Goal: Task Accomplishment & Management: Manage account settings

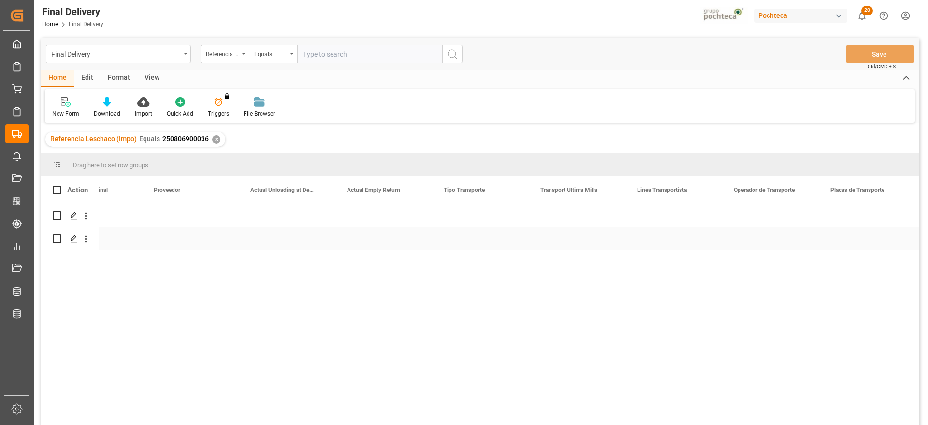
scroll to position [0, 2858]
click at [215, 138] on div "✕" at bounding box center [216, 139] width 8 height 8
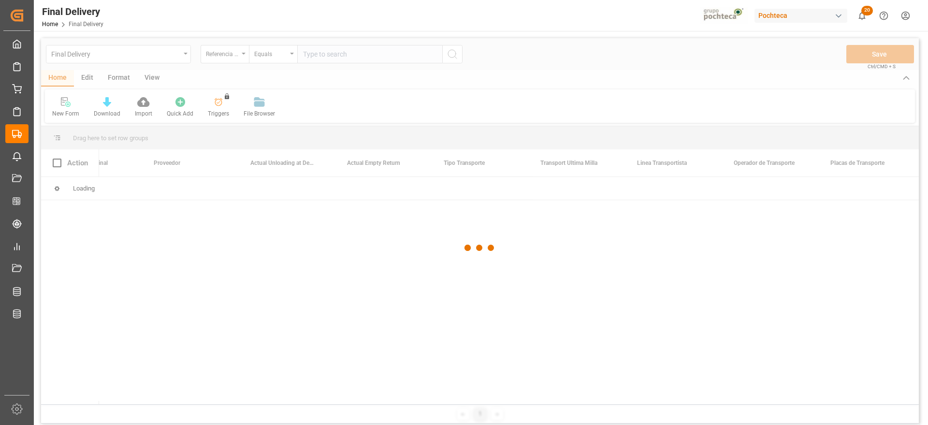
click at [339, 56] on div at bounding box center [480, 247] width 878 height 419
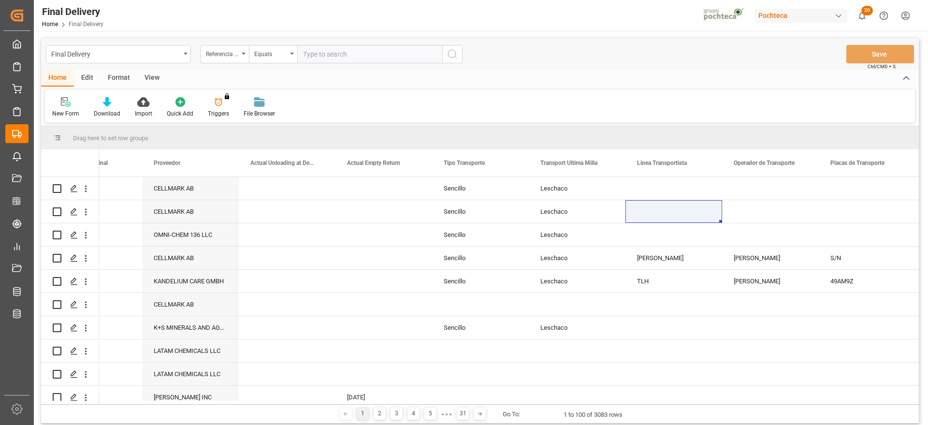
click at [334, 52] on input "text" at bounding box center [369, 54] width 145 height 18
paste input "250806900608"
type input "250806900608"
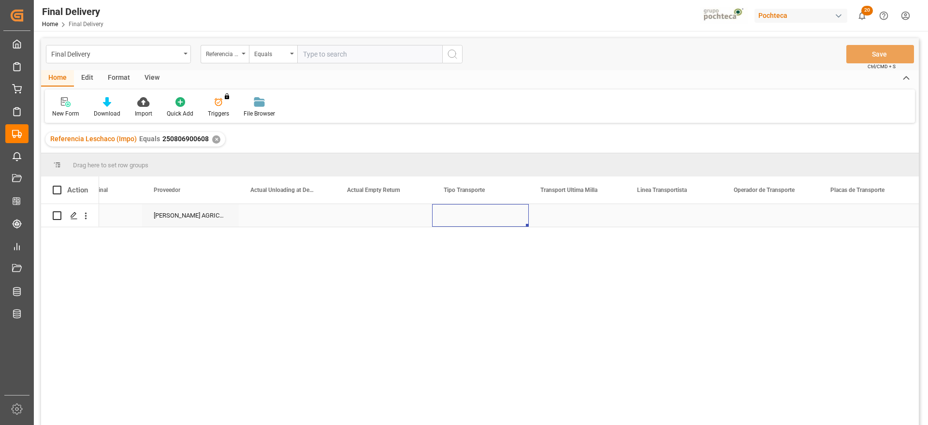
click at [490, 222] on div "Press SPACE to select this row." at bounding box center [480, 215] width 97 height 23
click at [481, 215] on div "Press SPACE to select this row." at bounding box center [480, 215] width 97 height 23
click at [507, 218] on button "Select" at bounding box center [480, 221] width 81 height 18
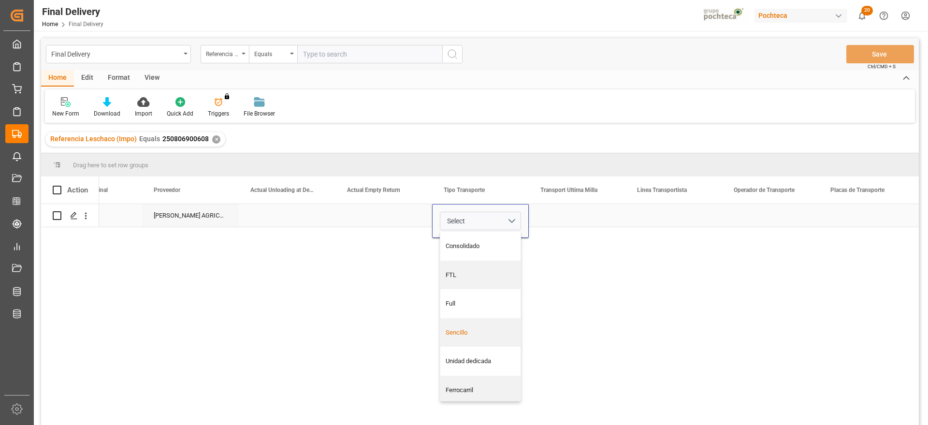
click at [481, 332] on div "Sencillo" at bounding box center [481, 333] width 70 height 10
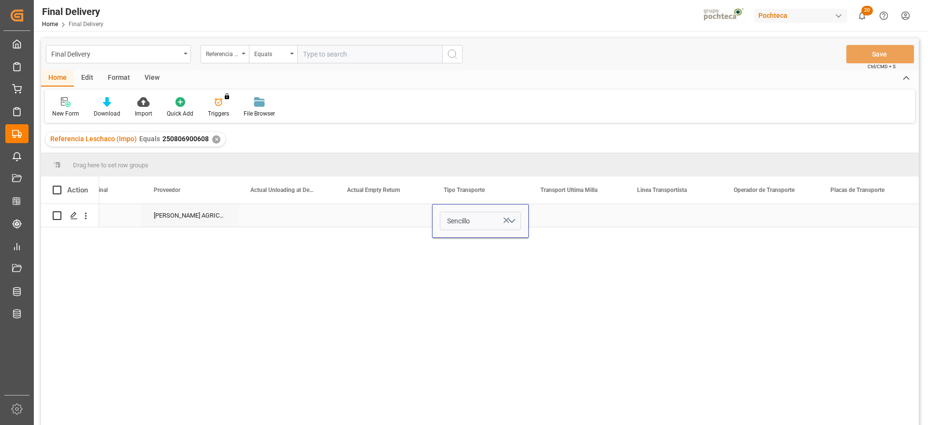
click at [591, 224] on div "Press SPACE to select this row." at bounding box center [577, 215] width 97 height 23
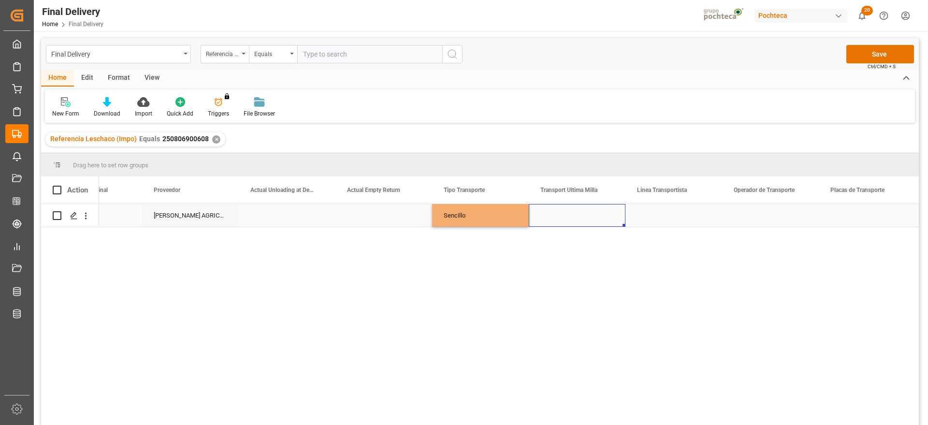
click at [591, 224] on div "Press SPACE to select this row." at bounding box center [577, 215] width 97 height 23
click at [610, 219] on button "Select" at bounding box center [577, 221] width 81 height 18
click at [602, 276] on div "Pochteca" at bounding box center [577, 275] width 70 height 10
click at [674, 216] on div "Press SPACE to select this row." at bounding box center [674, 215] width 97 height 23
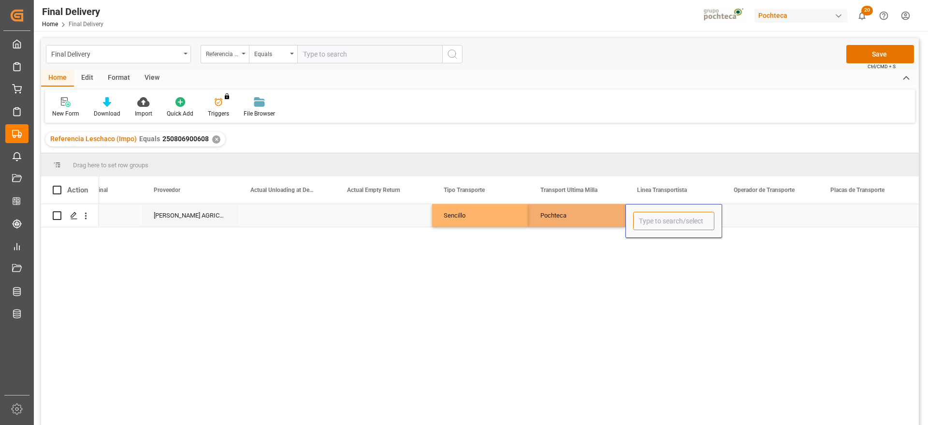
click at [673, 216] on input "Press SPACE to select this row." at bounding box center [673, 221] width 81 height 18
click at [673, 264] on div "LNX CARGO" at bounding box center [674, 249] width 80 height 34
type input "LNX CARGO"
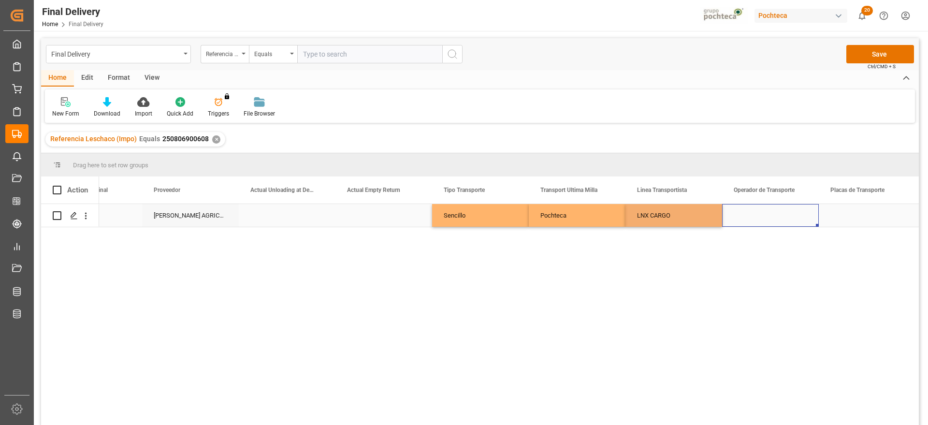
click at [784, 217] on div "Press SPACE to select this row." at bounding box center [770, 215] width 97 height 23
click at [882, 54] on button "Save" at bounding box center [880, 54] width 68 height 18
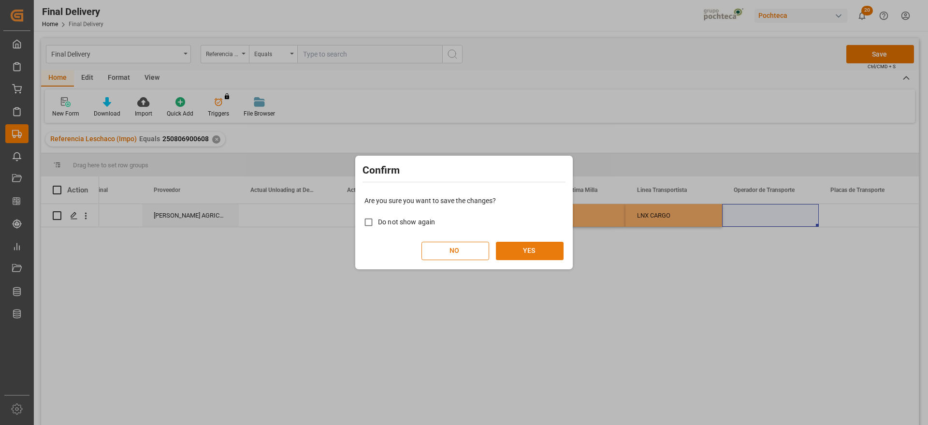
click at [520, 256] on button "YES" at bounding box center [530, 251] width 68 height 18
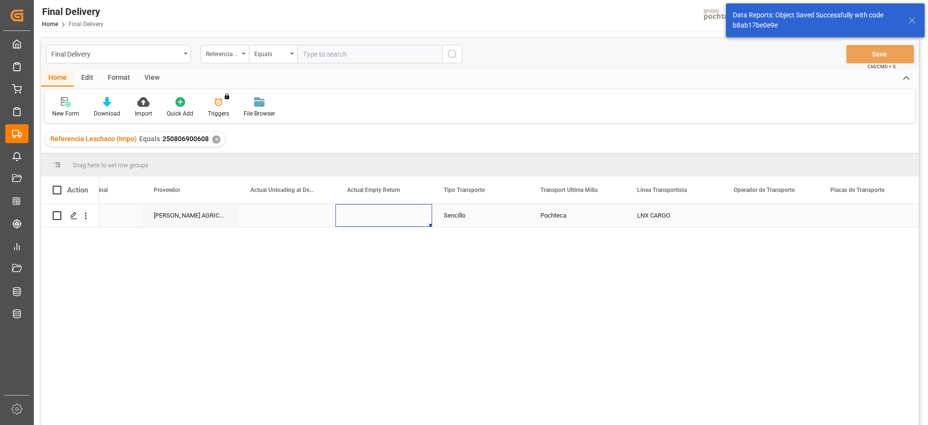
click at [368, 220] on div "Press SPACE to select this row." at bounding box center [383, 215] width 97 height 23
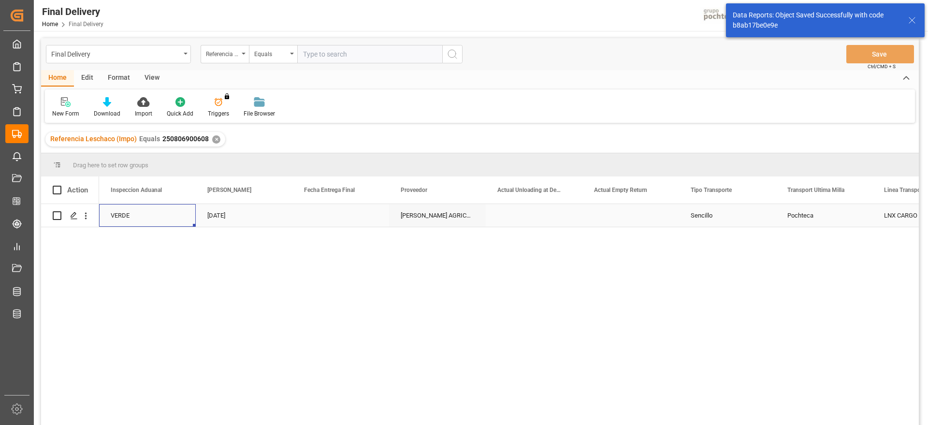
scroll to position [0, 2514]
click at [453, 219] on div "Press SPACE to select this row." at bounding box center [437, 215] width 97 height 23
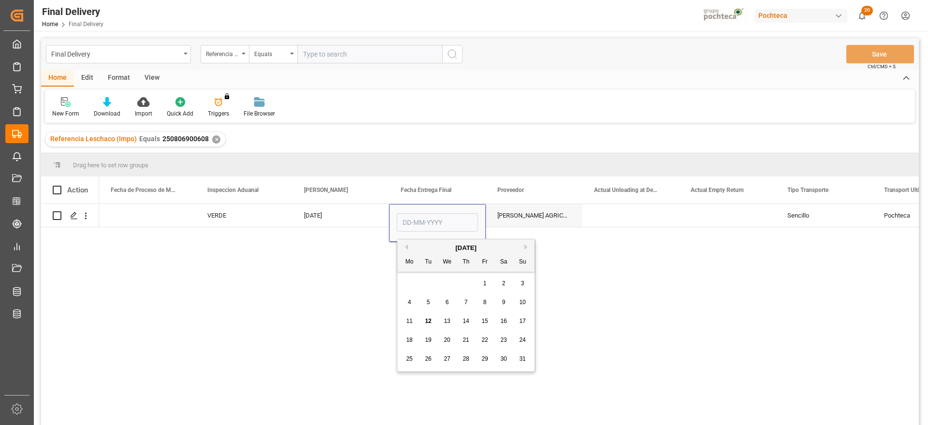
click at [450, 321] on span "13" at bounding box center [447, 321] width 6 height 7
type input "13-08-2025"
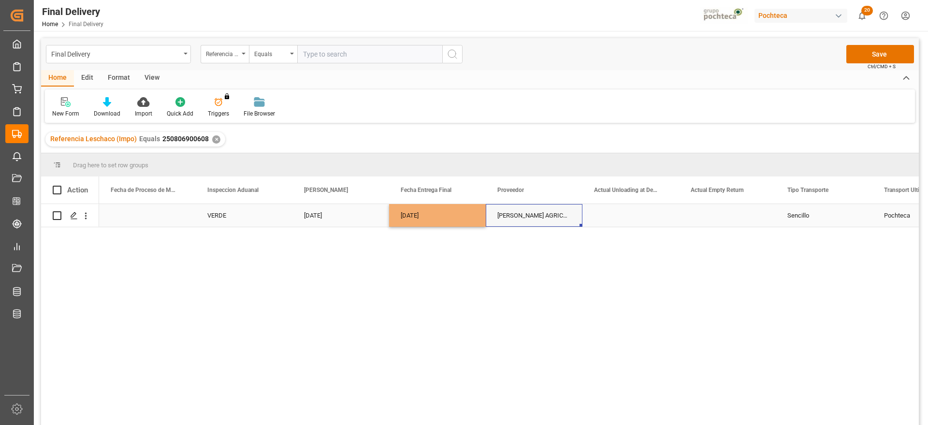
click at [556, 217] on div "CARGILL AGRICOLA S A" at bounding box center [534, 215] width 97 height 23
click at [640, 216] on div "Press SPACE to select this row." at bounding box center [631, 215] width 97 height 23
click at [880, 48] on button "Save" at bounding box center [880, 54] width 68 height 18
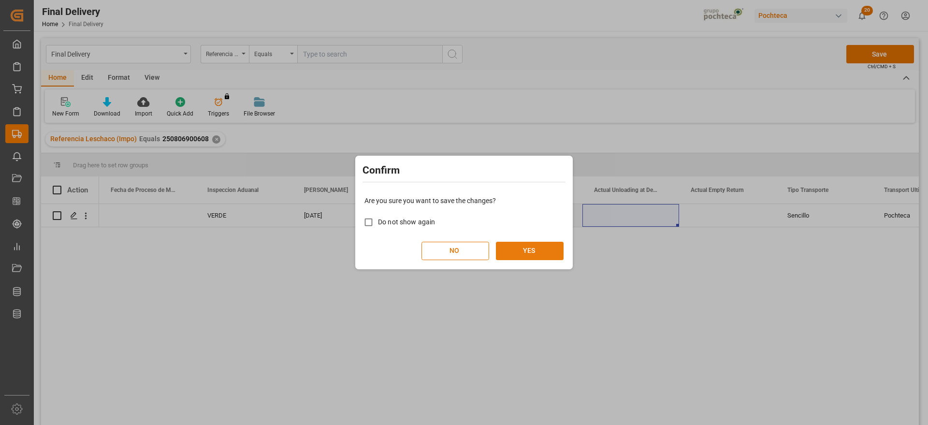
click at [543, 246] on button "YES" at bounding box center [530, 251] width 68 height 18
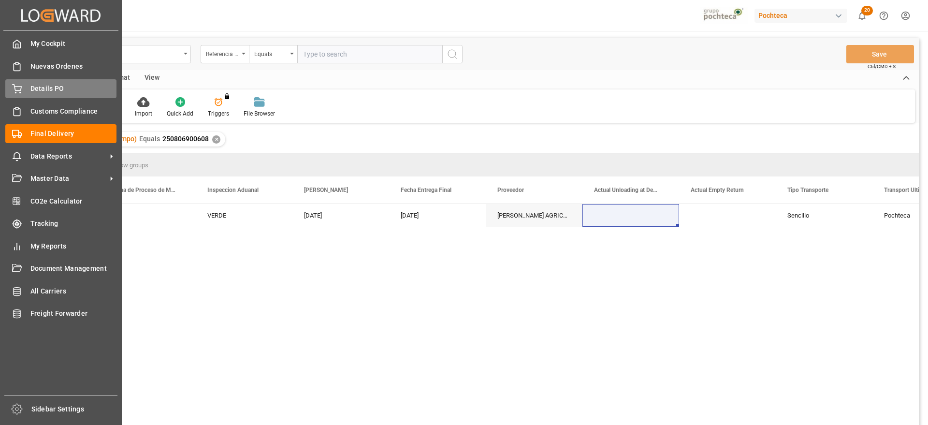
click at [54, 85] on span "Details PO" at bounding box center [73, 89] width 87 height 10
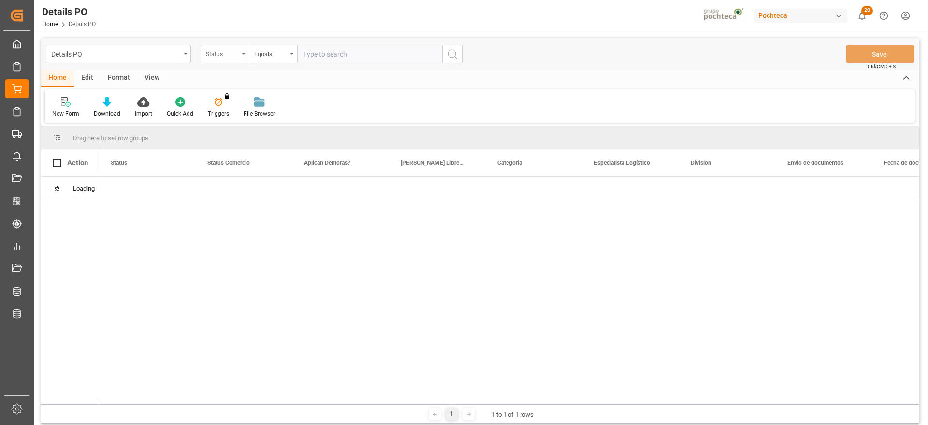
click at [225, 55] on div "Status" at bounding box center [222, 52] width 33 height 11
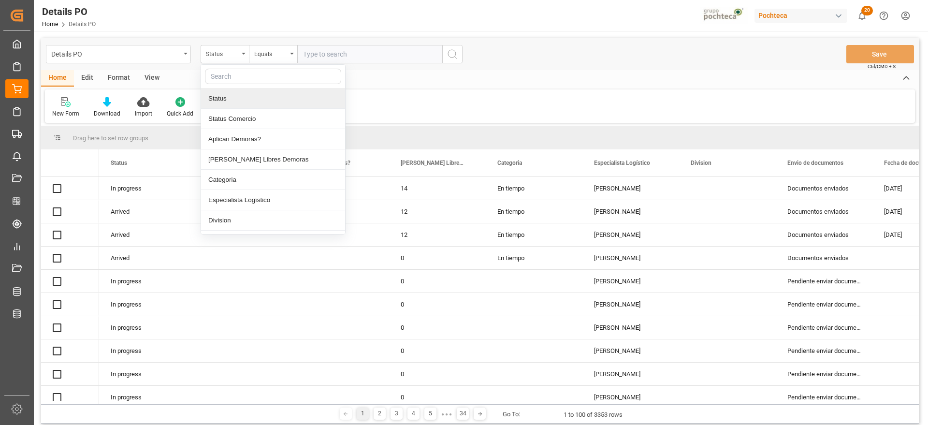
click at [232, 75] on input "text" at bounding box center [273, 76] width 136 height 15
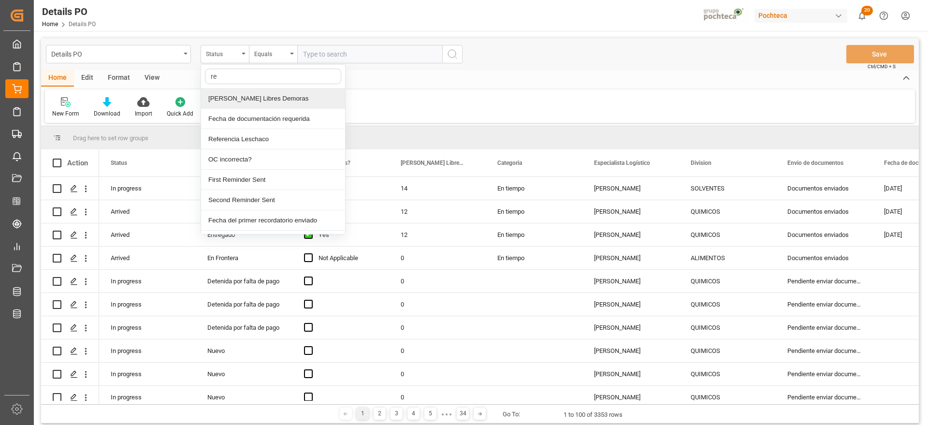
type input "r"
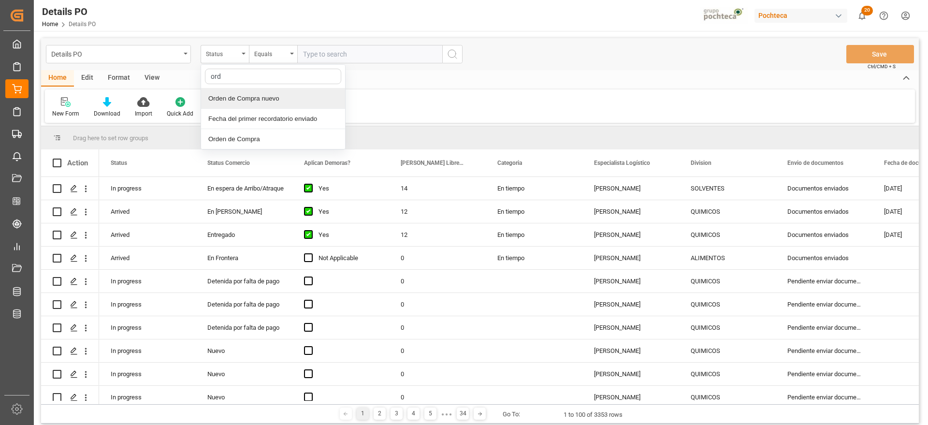
type input "orde"
click at [313, 92] on div "Orden de Compra nuevo" at bounding box center [273, 98] width 144 height 20
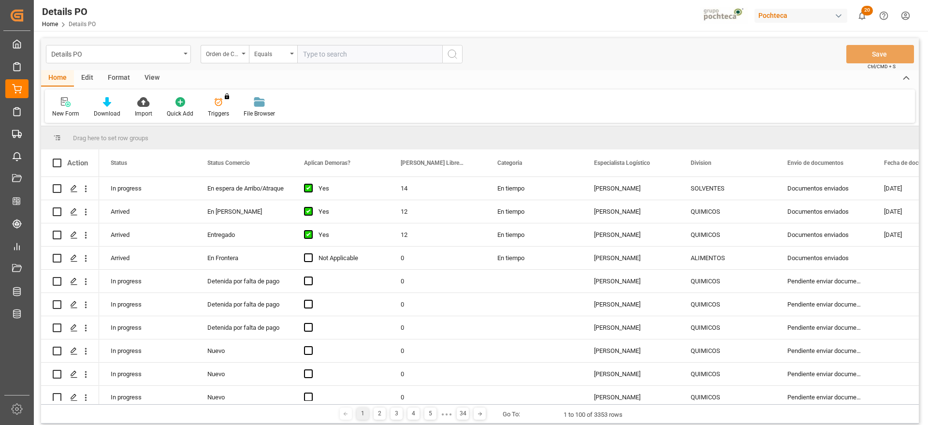
click at [347, 61] on input "text" at bounding box center [369, 54] width 145 height 18
paste input "5000306159"
type input "5000306159"
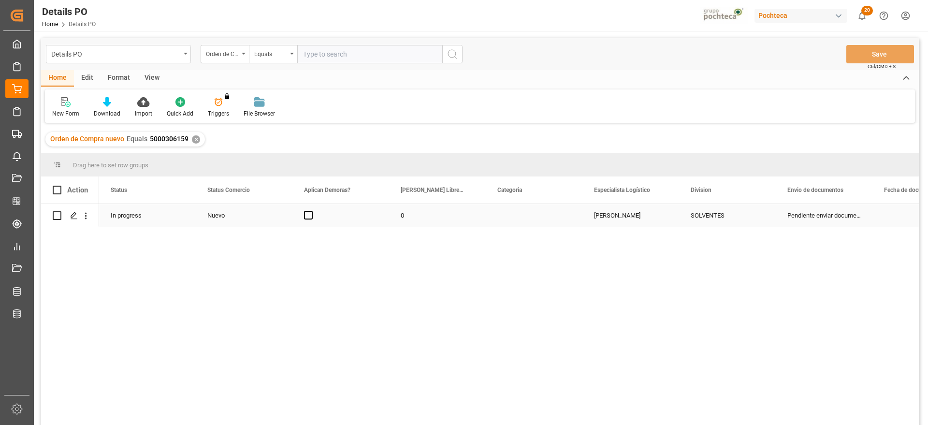
click at [190, 216] on div "In progress" at bounding box center [147, 215] width 97 height 23
click at [235, 217] on div "Nuevo" at bounding box center [243, 215] width 73 height 22
click at [273, 220] on polyline "open menu" at bounding box center [275, 221] width 6 height 3
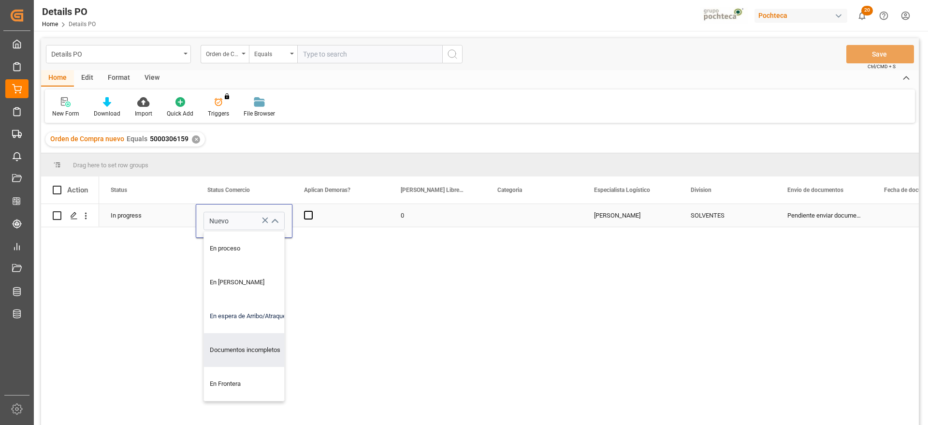
click at [251, 316] on div "En espera de Arribo/Atraque" at bounding box center [250, 316] width 92 height 34
type input "En espera de Arribo/Atraque"
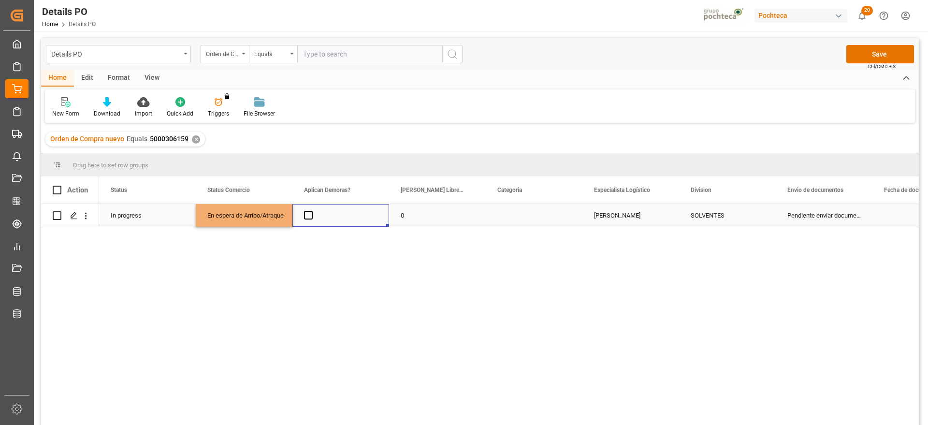
click at [303, 218] on div "Press SPACE to select this row." at bounding box center [340, 215] width 97 height 23
click at [307, 218] on span "Press SPACE to select this row." at bounding box center [308, 215] width 9 height 9
click at [311, 211] on input "Press SPACE to select this row." at bounding box center [311, 211] width 0 height 0
click at [407, 218] on div "0" at bounding box center [437, 215] width 97 height 23
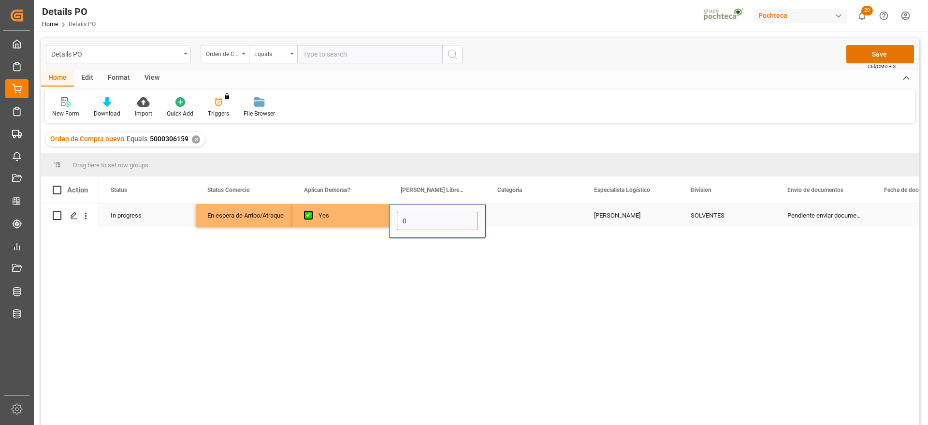
click at [413, 216] on input "0" at bounding box center [437, 221] width 81 height 18
type input "12"
click at [560, 220] on div "Press SPACE to select this row." at bounding box center [534, 215] width 97 height 23
click at [570, 217] on button "Select" at bounding box center [534, 221] width 81 height 18
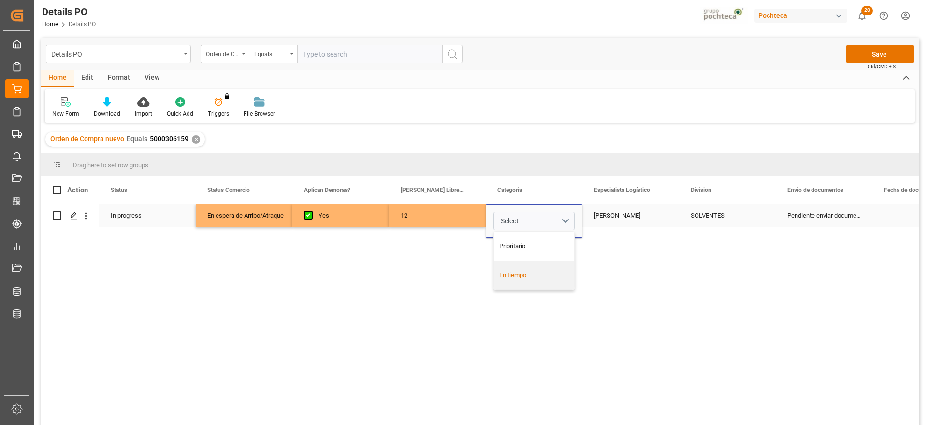
click at [544, 274] on div "En tiempo" at bounding box center [534, 275] width 70 height 10
click at [627, 211] on div "[PERSON_NAME]" at bounding box center [631, 215] width 97 height 23
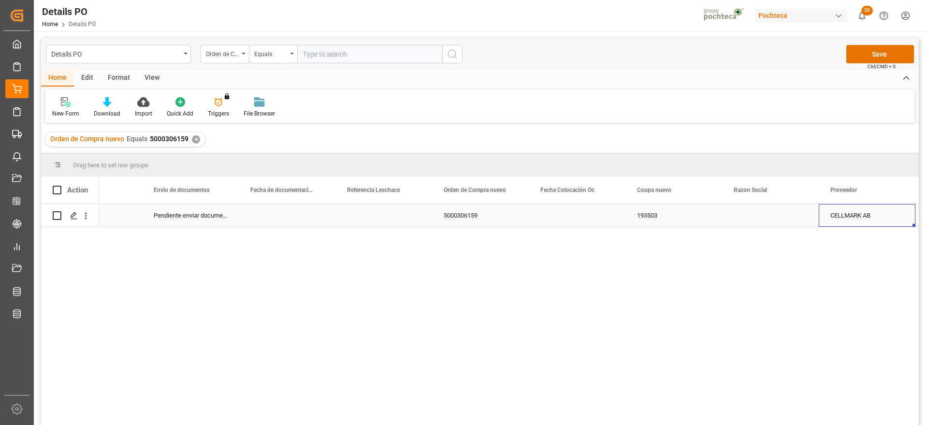
scroll to position [0, 730]
click at [656, 216] on div "Press SPACE to select this row." at bounding box center [674, 215] width 97 height 23
click at [701, 216] on div "Press SPACE to select this row." at bounding box center [674, 215] width 97 height 23
click at [702, 217] on div "Press SPACE to select this row." at bounding box center [674, 215] width 97 height 23
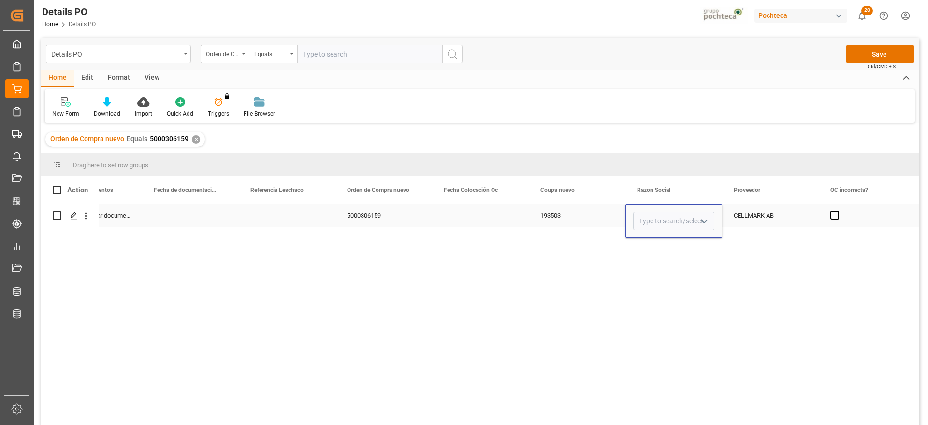
click at [707, 220] on polyline "open menu" at bounding box center [704, 221] width 6 height 3
click at [682, 246] on div "Materias Primas" at bounding box center [683, 249] width 99 height 34
type input "Materias Primas"
click at [761, 225] on div "CELLMARK AB" at bounding box center [770, 215] width 97 height 23
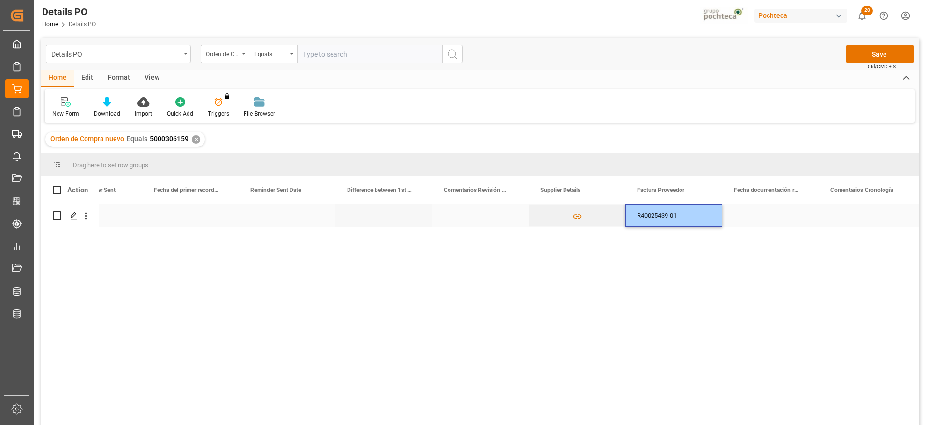
click at [770, 218] on div "Press SPACE to select this row." at bounding box center [770, 215] width 97 height 23
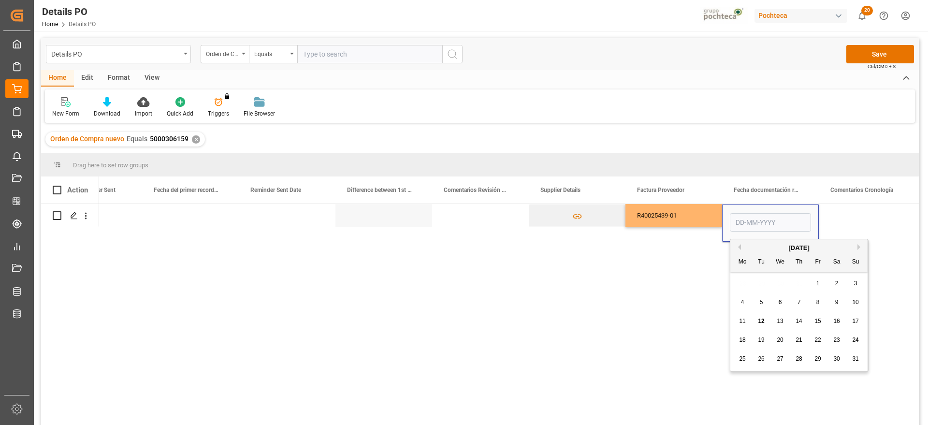
drag, startPoint x: 780, startPoint y: 298, endPoint x: 788, endPoint y: 293, distance: 9.3
click at [780, 298] on div "6" at bounding box center [780, 303] width 12 height 12
type input "[DATE]"
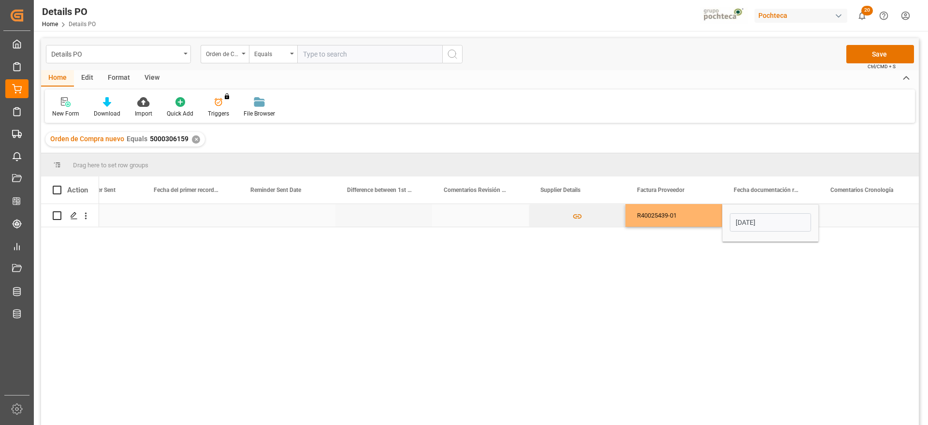
click at [854, 222] on div "Press SPACE to select this row." at bounding box center [867, 215] width 97 height 23
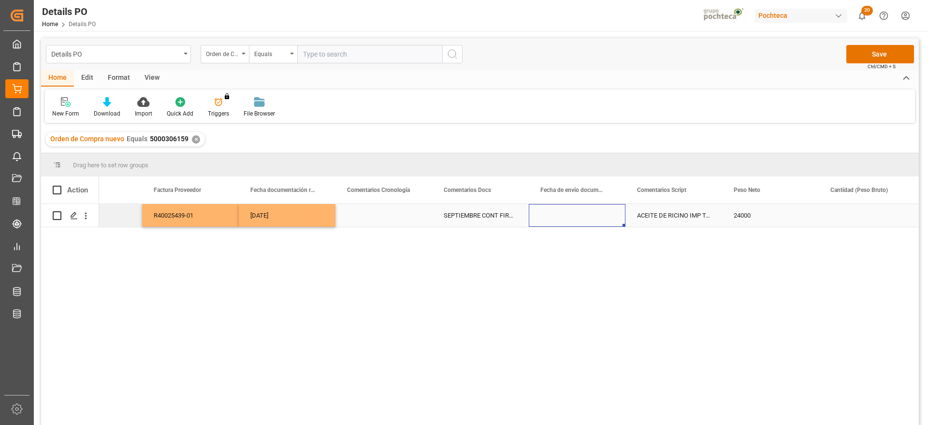
click at [599, 218] on div "Press SPACE to select this row." at bounding box center [577, 215] width 97 height 23
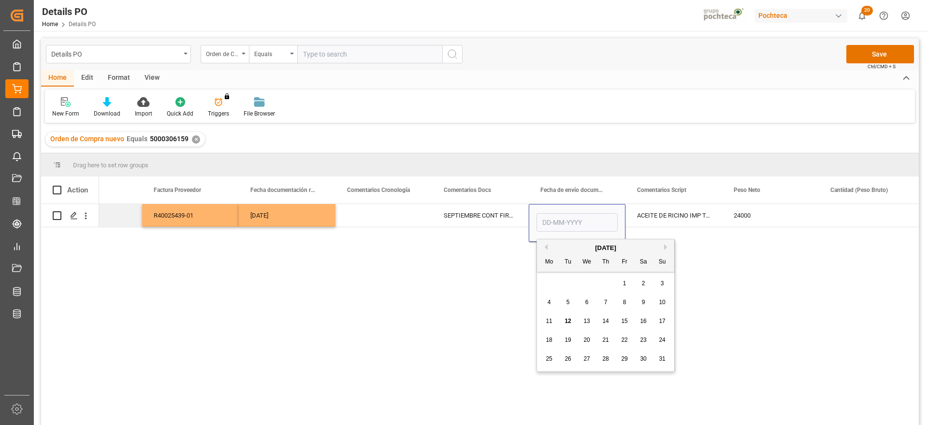
click at [589, 299] on div "6" at bounding box center [587, 303] width 12 height 12
type input "[DATE]"
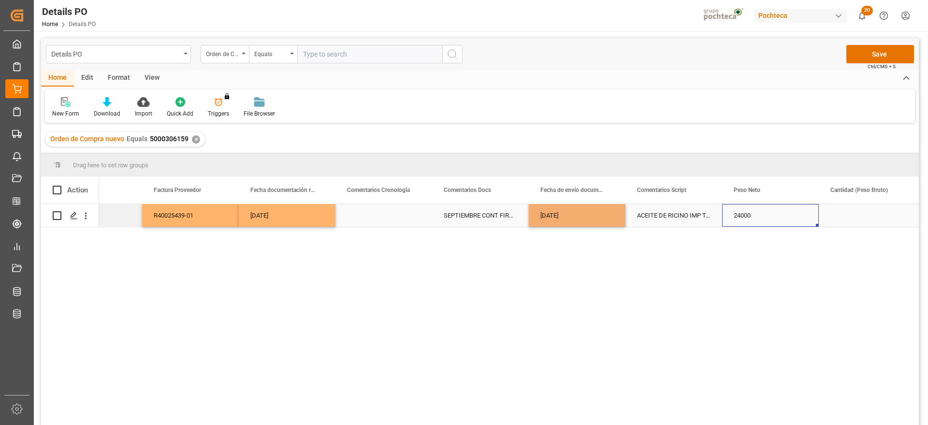
click at [763, 219] on div "24000" at bounding box center [770, 215] width 97 height 23
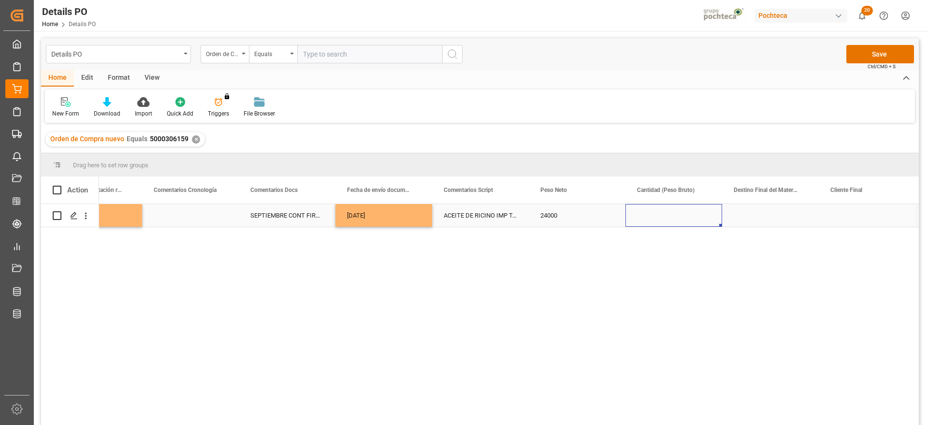
click at [666, 216] on div "Press SPACE to select this row." at bounding box center [674, 215] width 97 height 23
type input "24600"
click at [784, 216] on div "Press SPACE to select this row." at bounding box center [770, 215] width 97 height 23
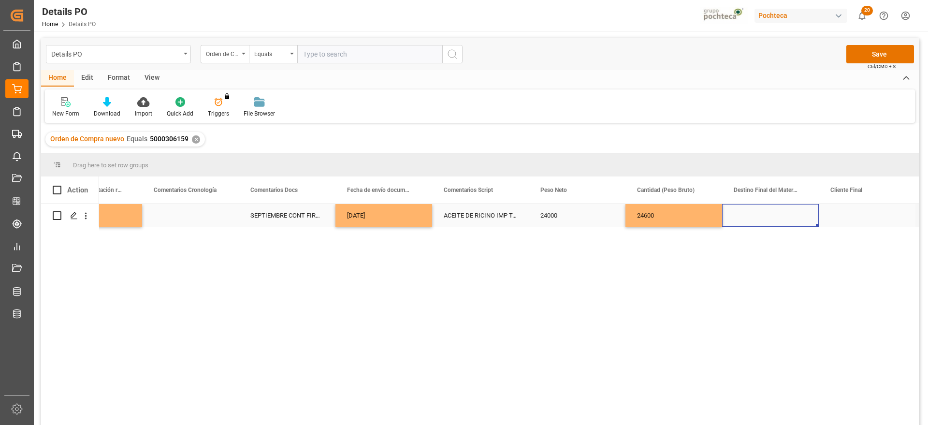
click at [784, 216] on div "Press SPACE to select this row." at bounding box center [770, 215] width 97 height 23
click at [773, 216] on input "Press SPACE to select this row." at bounding box center [770, 221] width 81 height 18
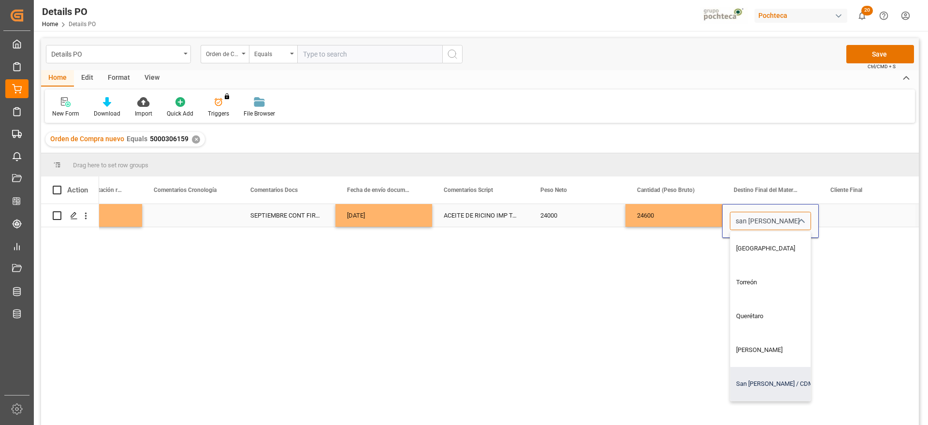
click at [773, 381] on div "San [PERSON_NAME] / CDMX" at bounding box center [788, 384] width 117 height 34
type input "San [PERSON_NAME] / CDMX"
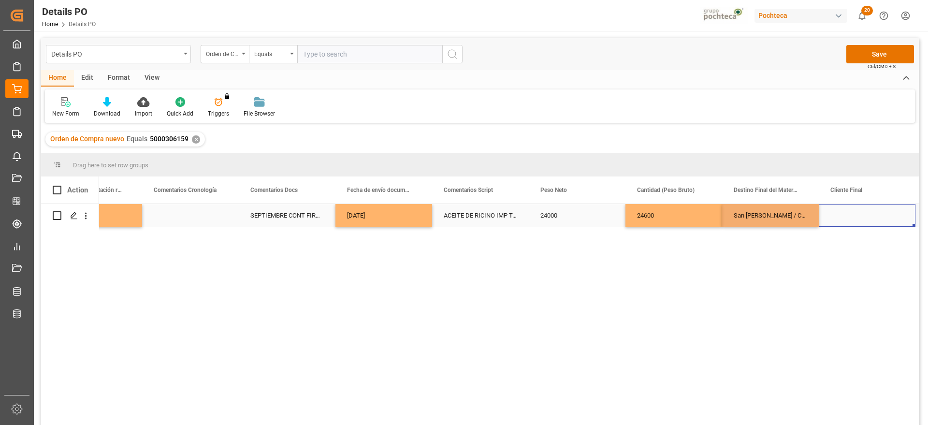
click at [852, 210] on div "Press SPACE to select this row." at bounding box center [867, 215] width 97 height 23
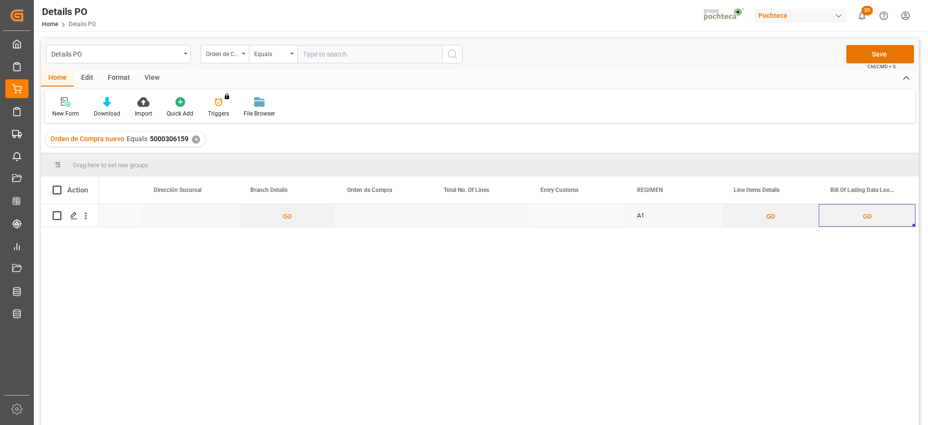
scroll to position [0, 3244]
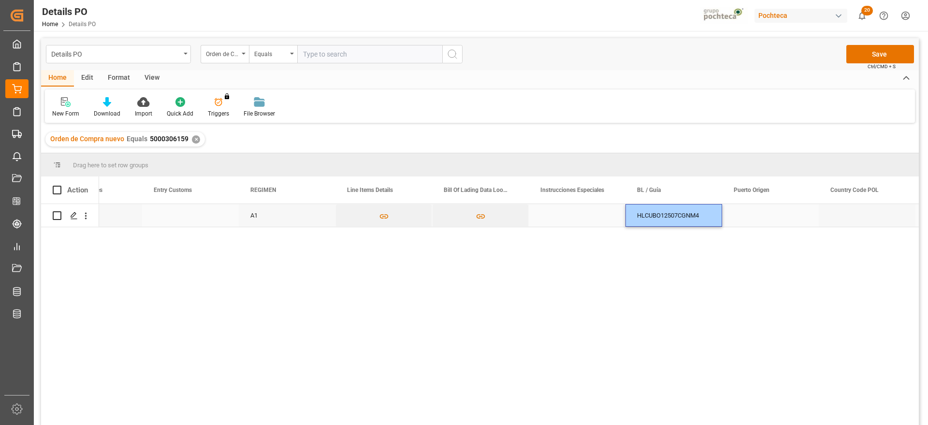
click at [776, 218] on div "Press SPACE to select this row." at bounding box center [770, 215] width 97 height 23
click at [753, 216] on div "Press SPACE to select this row." at bounding box center [770, 215] width 97 height 23
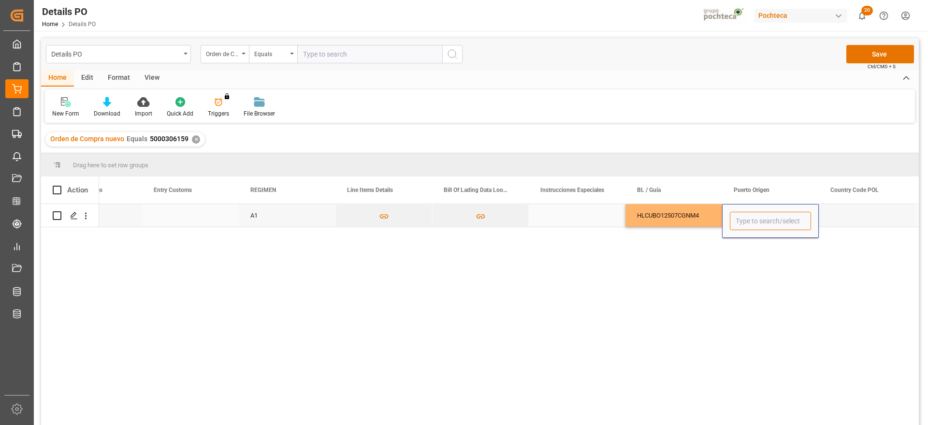
click at [753, 216] on input "Press SPACE to select this row." at bounding box center [770, 221] width 81 height 18
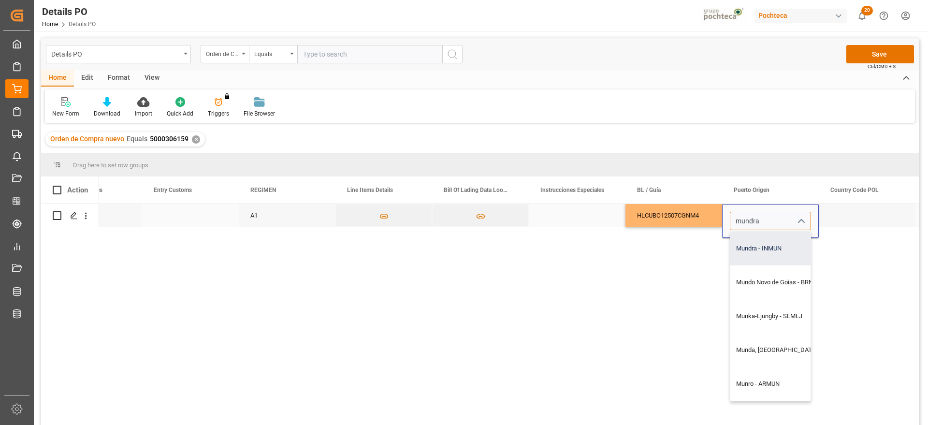
click at [766, 253] on div "Mundra - INMUN" at bounding box center [804, 249] width 149 height 34
type input "Mundra - INMUN"
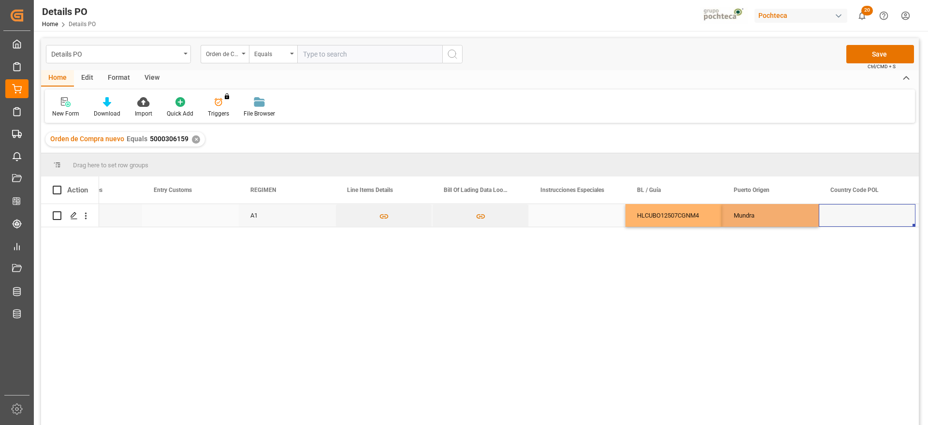
click at [851, 207] on div "Press SPACE to select this row." at bounding box center [867, 215] width 97 height 23
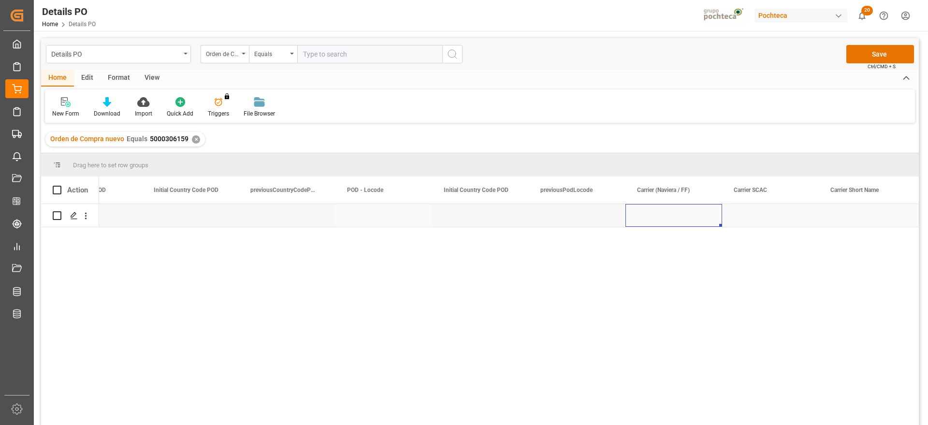
click at [671, 219] on div "Press SPACE to select this row." at bounding box center [674, 215] width 97 height 23
type input "h"
type input "HAPAG LLOYD"
click at [746, 219] on div "Press SPACE to select this row." at bounding box center [770, 215] width 97 height 23
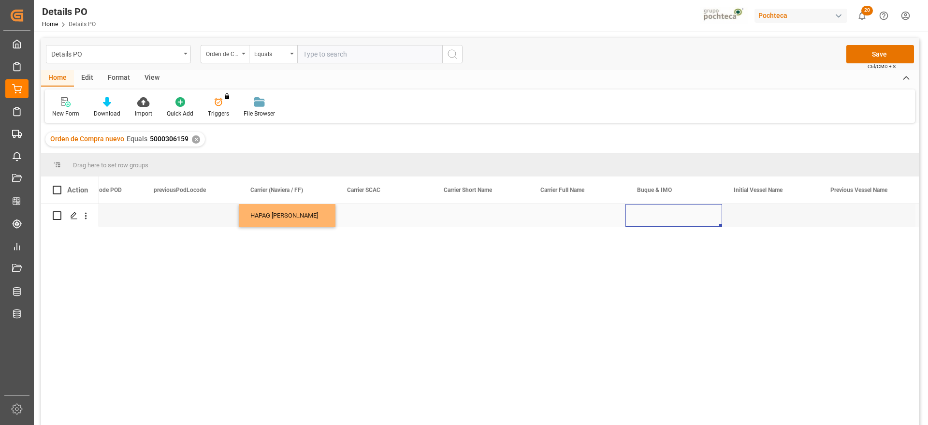
click at [676, 215] on div "Press SPACE to select this row." at bounding box center [674, 215] width 97 height 23
click at [653, 219] on input "Press SPACE to select this row." at bounding box center [673, 221] width 81 height 18
click at [693, 240] on div "ANGELICA MAERSK - 9948798" at bounding box center [677, 249] width 87 height 34
type input "ANGELICA MAERSK - 9948798"
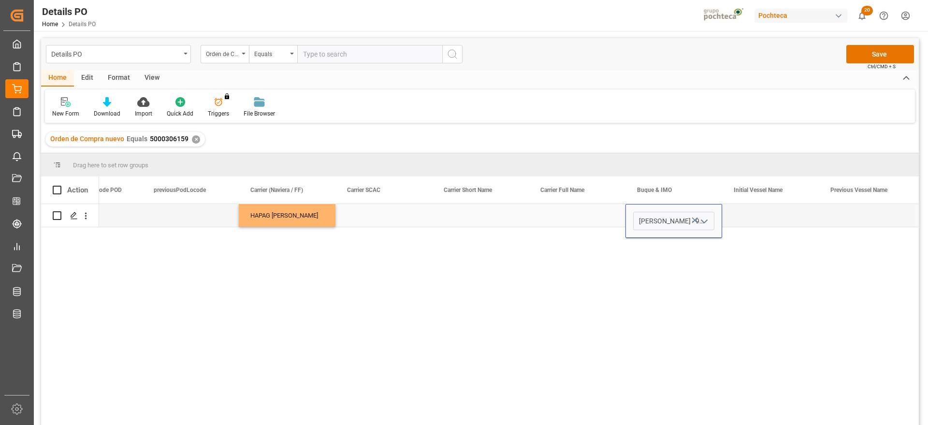
click at [764, 211] on div "Press SPACE to select this row." at bounding box center [770, 215] width 97 height 23
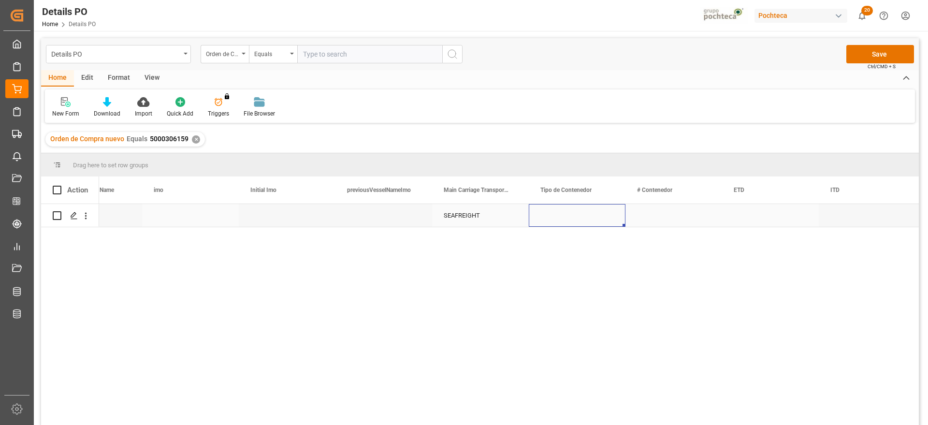
click at [580, 219] on div "Press SPACE to select this row." at bounding box center [577, 215] width 97 height 23
click at [600, 220] on button "open menu" at bounding box center [607, 221] width 15 height 15
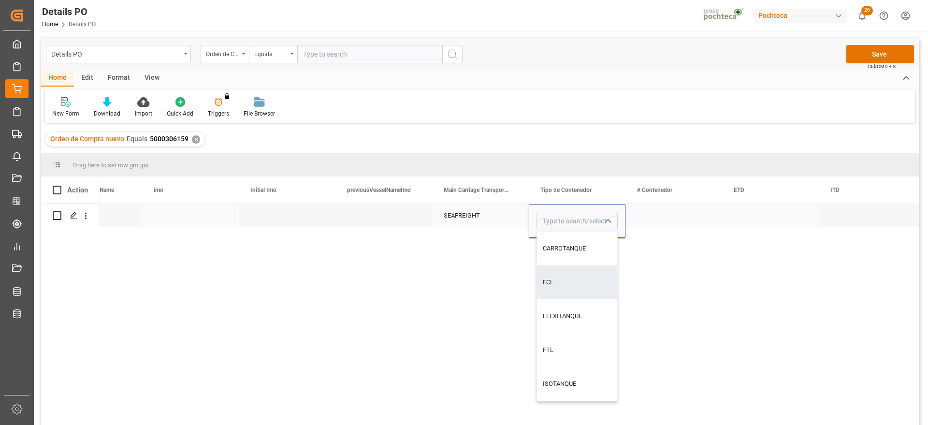
click at [566, 285] on div "FCL" at bounding box center [577, 282] width 80 height 34
type input "FCL"
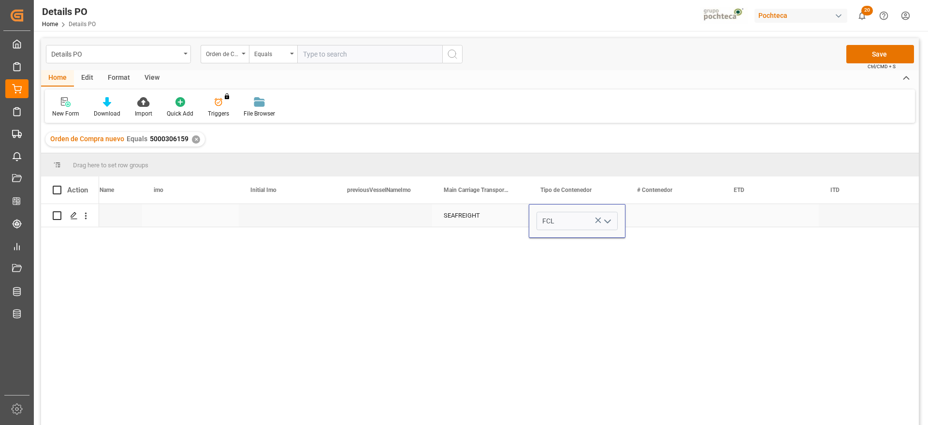
click at [649, 218] on div "Press SPACE to select this row." at bounding box center [674, 215] width 97 height 23
click at [654, 220] on div "Press SPACE to select this row." at bounding box center [674, 215] width 97 height 23
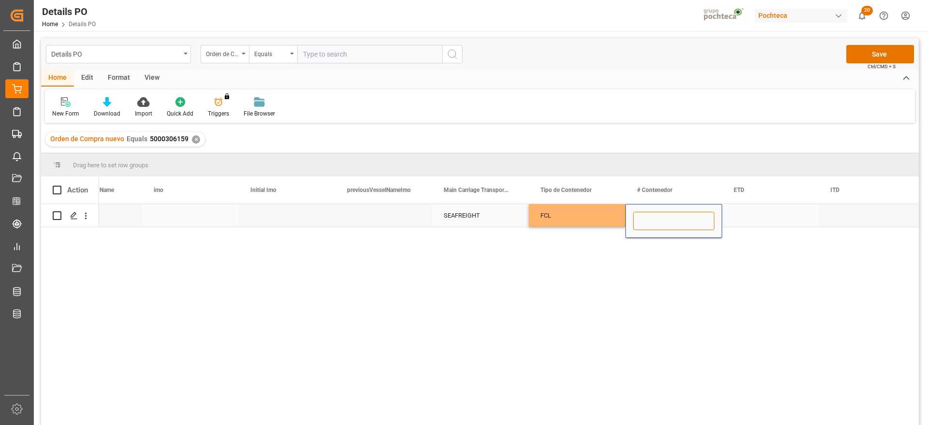
click at [654, 220] on input "Press SPACE to select this row." at bounding box center [673, 221] width 81 height 18
paste input "BEAU 4175658"
click at [657, 219] on input "BEAU 4175658" at bounding box center [673, 221] width 81 height 18
type input "BEAU4175658"
click at [765, 221] on div "Press SPACE to select this row." at bounding box center [770, 215] width 97 height 23
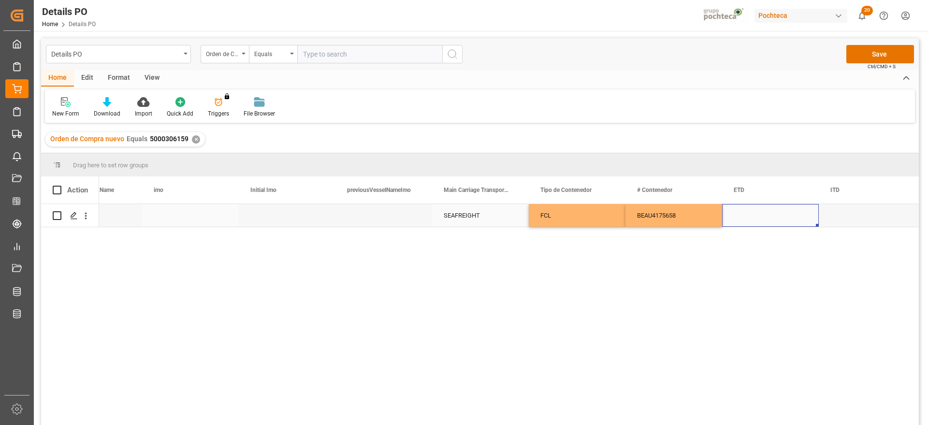
click at [776, 212] on div "Press SPACE to select this row." at bounding box center [770, 215] width 97 height 23
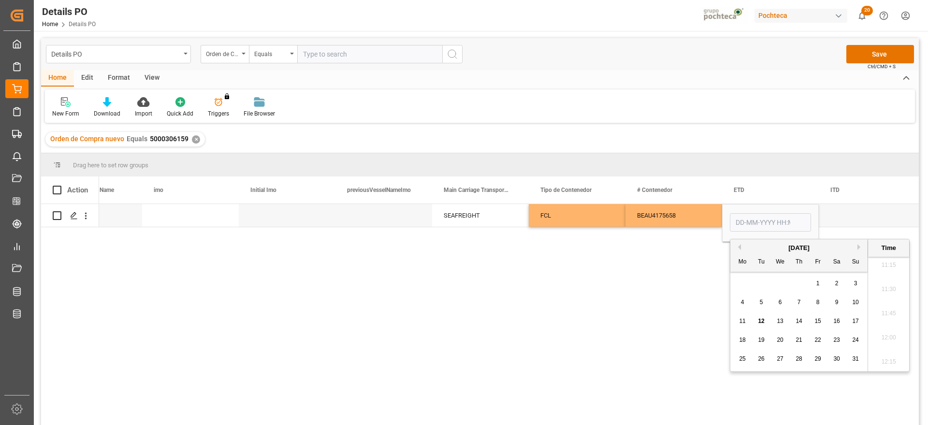
click at [835, 357] on span "30" at bounding box center [836, 358] width 6 height 7
click at [740, 244] on button "Previous Month" at bounding box center [738, 247] width 6 height 6
click at [786, 357] on div "30" at bounding box center [780, 359] width 12 height 12
type input "30-07-2025 00:00"
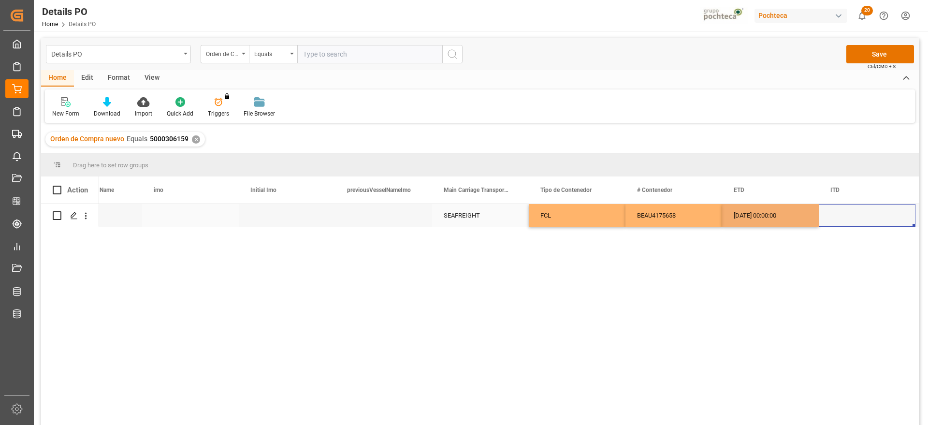
click at [853, 215] on div "Press SPACE to select this row." at bounding box center [867, 215] width 97 height 23
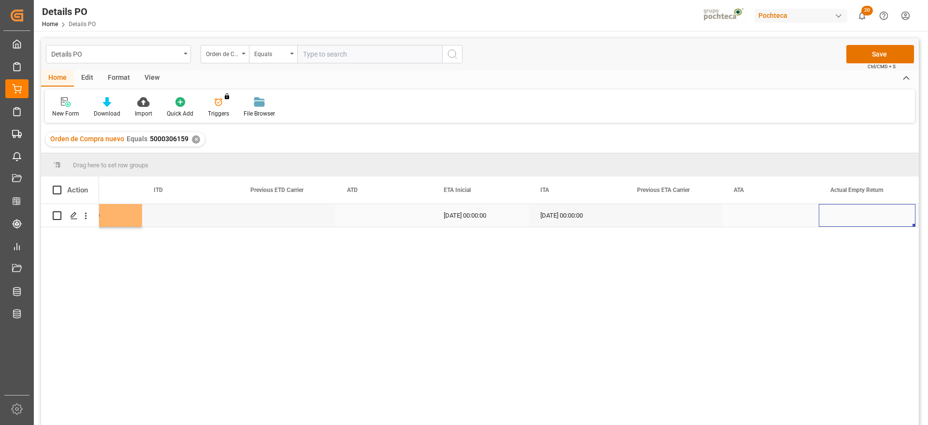
click at [573, 219] on div "26-09-2025 00:00:00" at bounding box center [577, 215] width 97 height 23
click at [500, 220] on div "18-09-2025 00:00:00" at bounding box center [480, 215] width 97 height 23
click at [620, 219] on div "26-09-2025 00:00:00" at bounding box center [577, 215] width 97 height 23
click at [890, 54] on button "Save" at bounding box center [880, 54] width 68 height 18
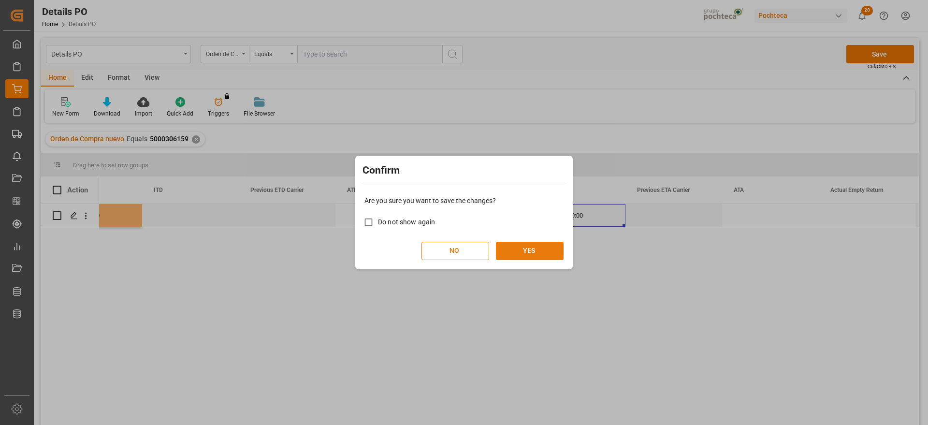
click at [528, 254] on button "YES" at bounding box center [530, 251] width 68 height 18
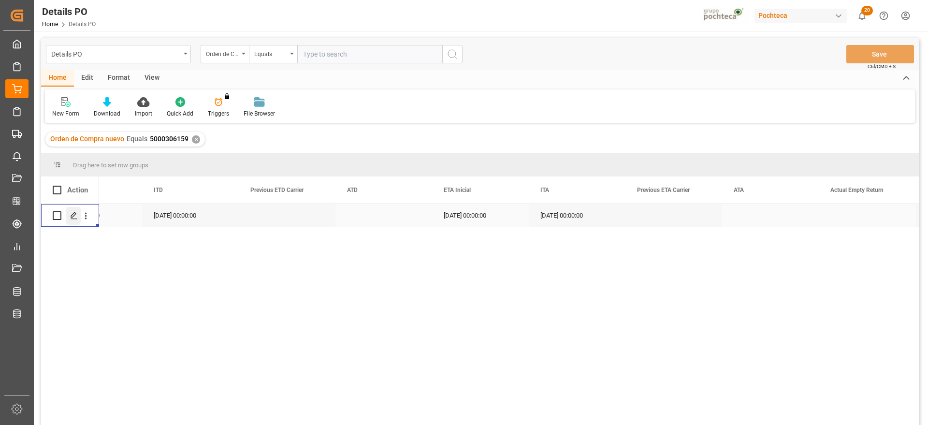
click at [73, 216] on polygon "Press SPACE to select this row." at bounding box center [73, 215] width 5 height 5
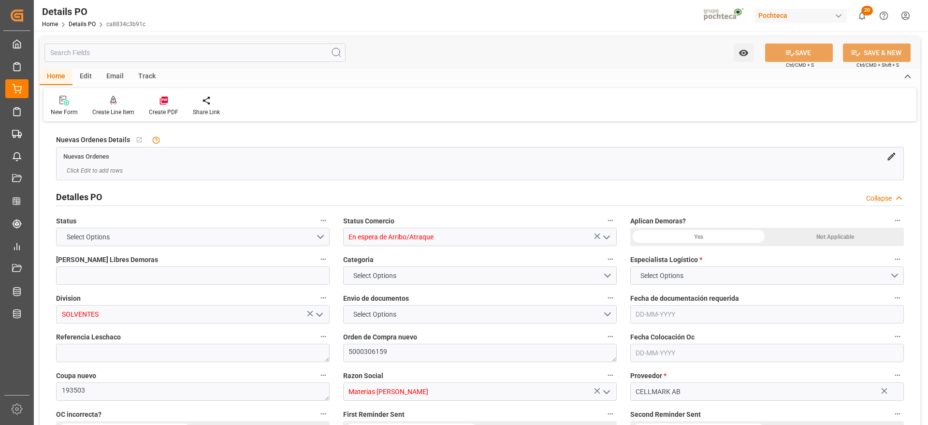
type input "12"
type input "[DATE]"
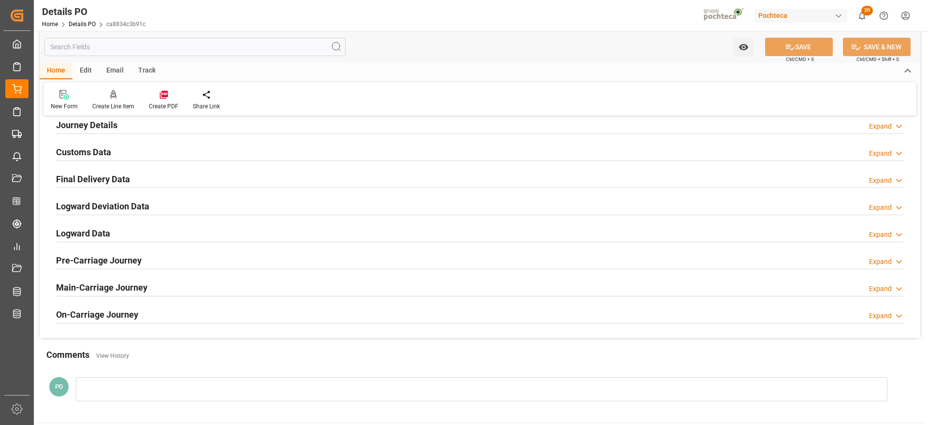
scroll to position [544, 0]
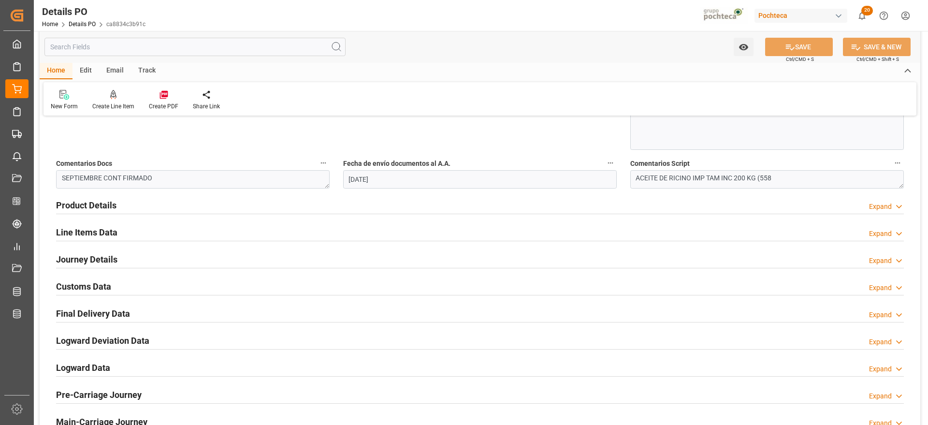
click at [90, 280] on h2 "Customs Data" at bounding box center [83, 286] width 55 height 13
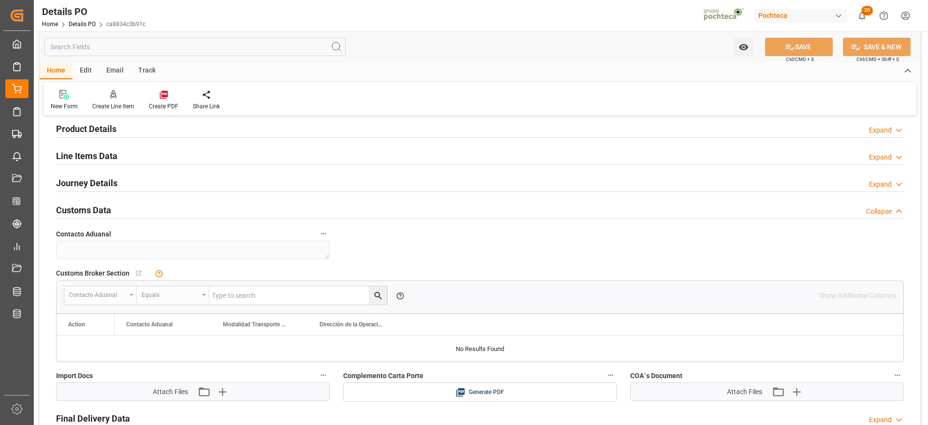
scroll to position [786, 0]
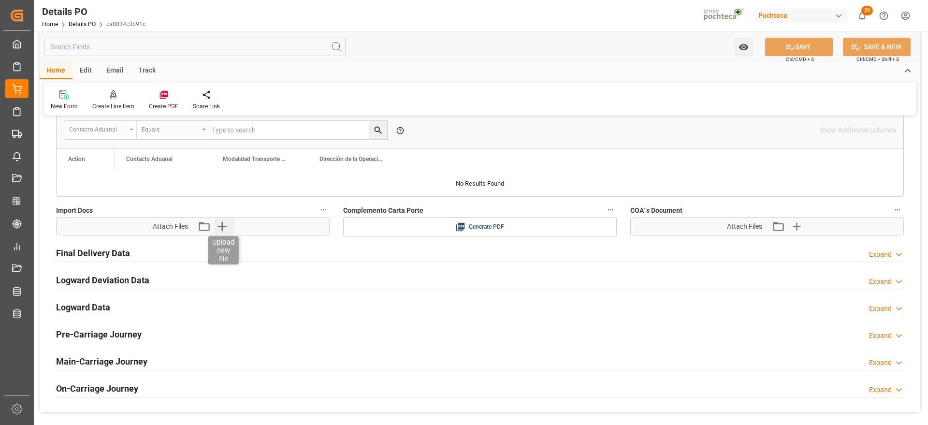
click at [223, 227] on icon "button" at bounding box center [221, 226] width 15 height 15
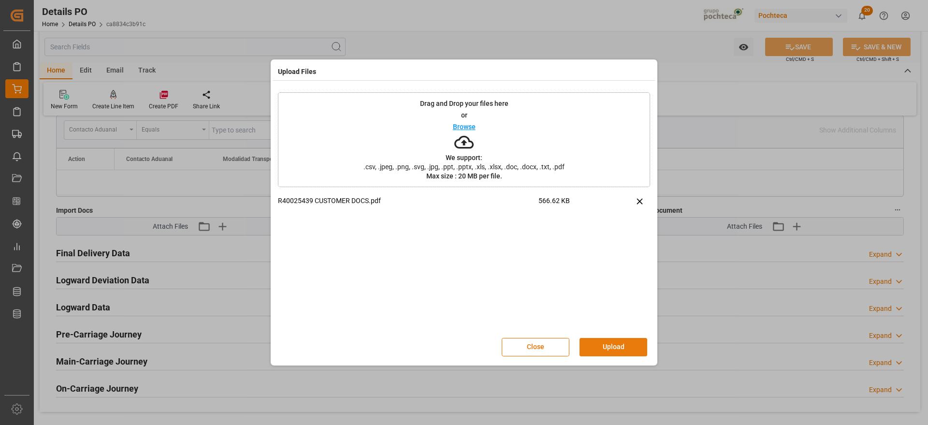
click at [614, 348] on button "Upload" at bounding box center [614, 347] width 68 height 18
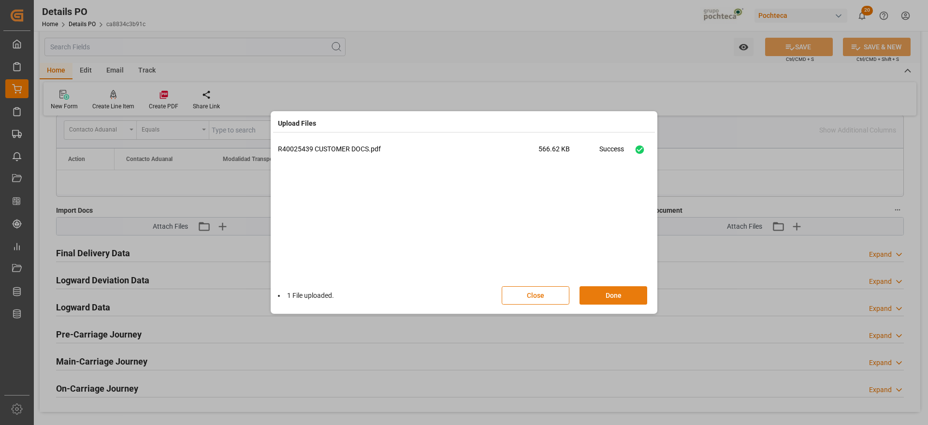
click at [611, 292] on button "Done" at bounding box center [614, 295] width 68 height 18
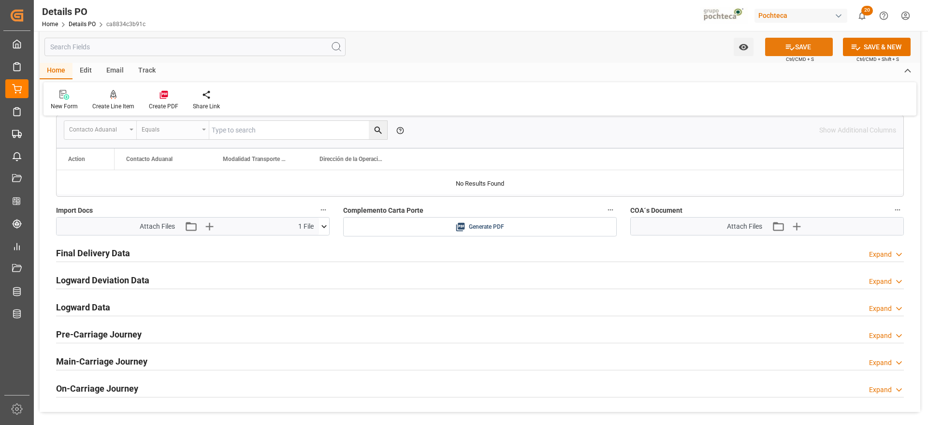
click at [802, 44] on button "SAVE" at bounding box center [799, 47] width 68 height 18
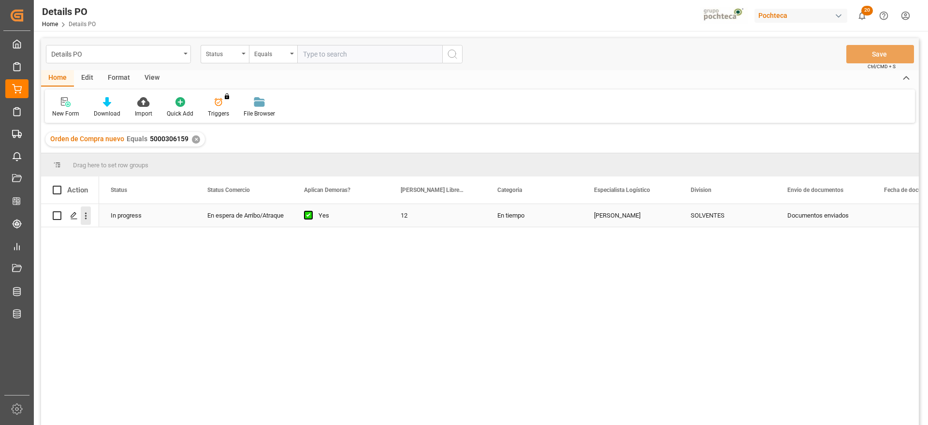
click at [88, 215] on icon "open menu" at bounding box center [86, 216] width 10 height 10
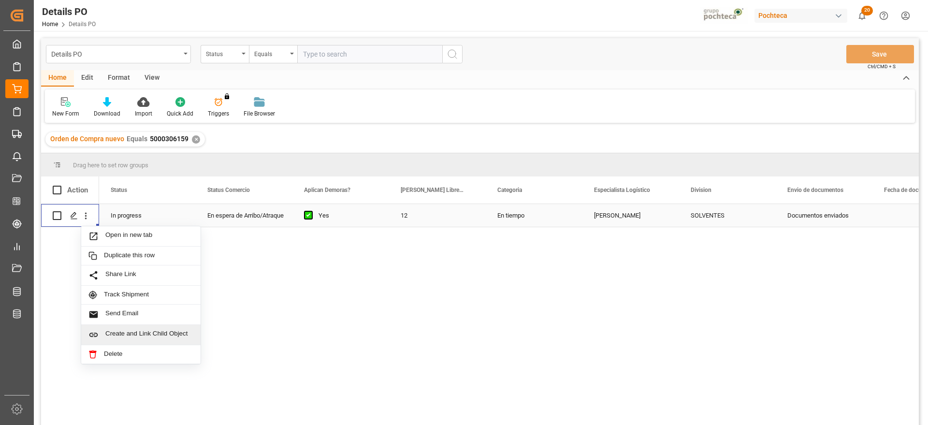
click at [137, 334] on span "Create and Link Child Object" at bounding box center [149, 335] width 88 height 10
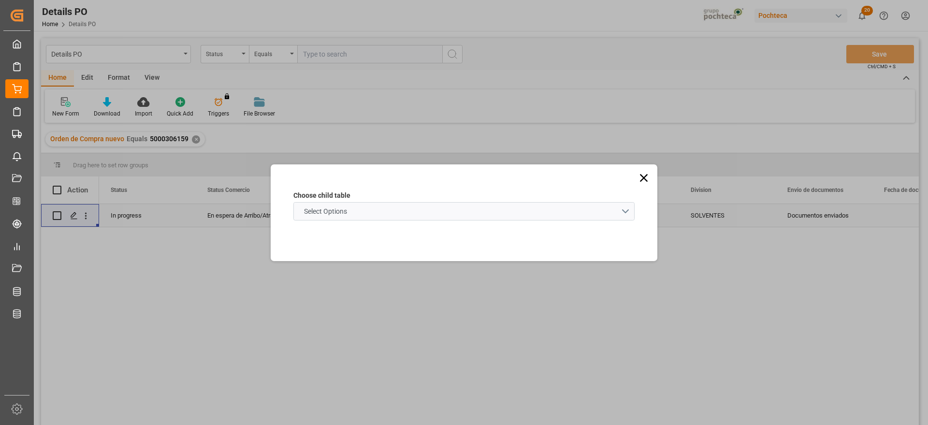
click at [382, 211] on schema "Select Options" at bounding box center [463, 211] width 341 height 18
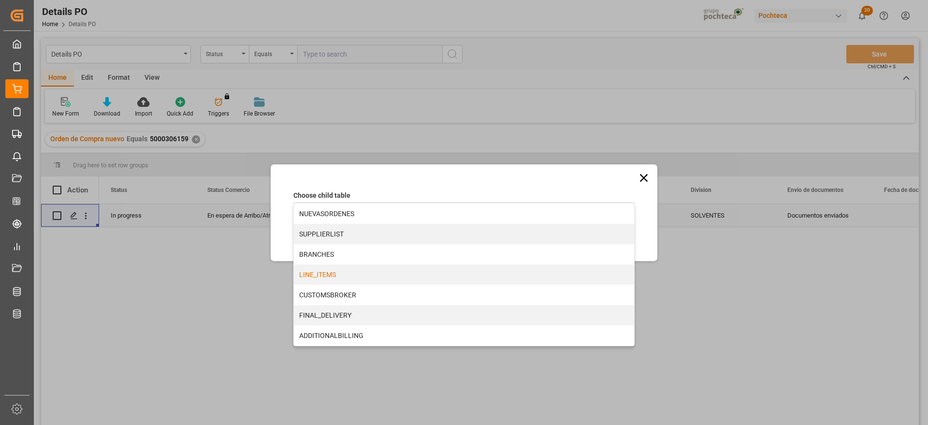
click at [334, 275] on div "LINE_ITEMS" at bounding box center [464, 274] width 340 height 20
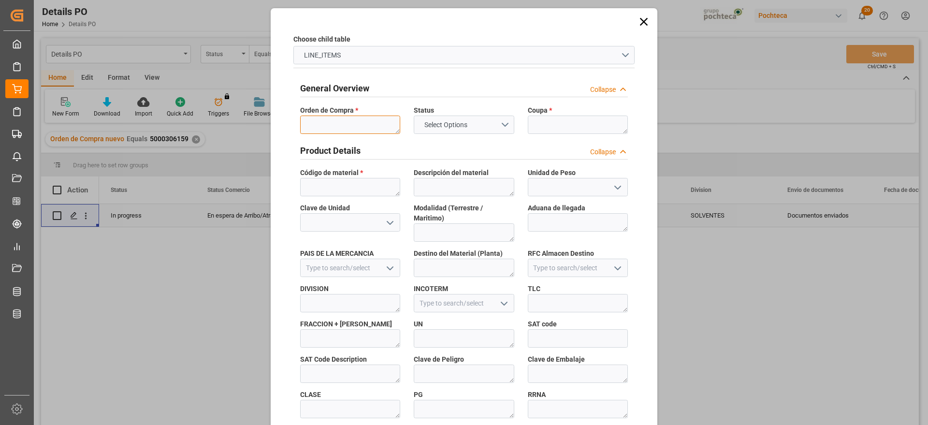
click at [324, 125] on textarea at bounding box center [350, 125] width 100 height 18
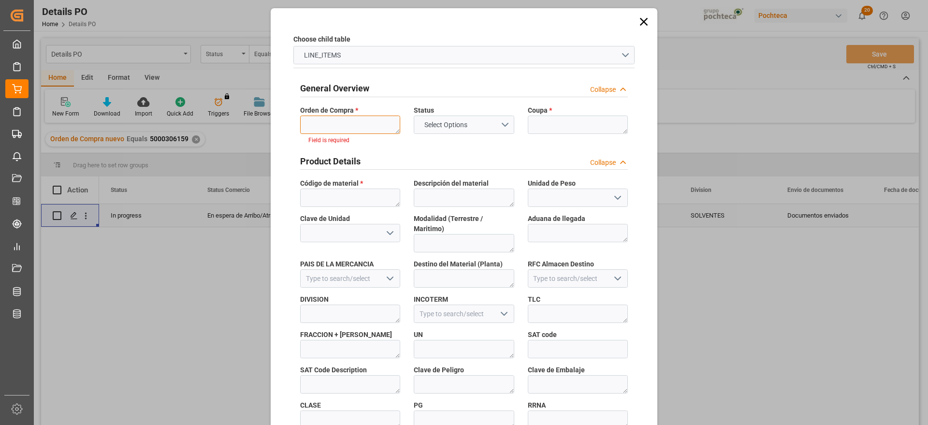
click at [339, 120] on textarea at bounding box center [350, 125] width 100 height 18
paste textarea "5000306159"
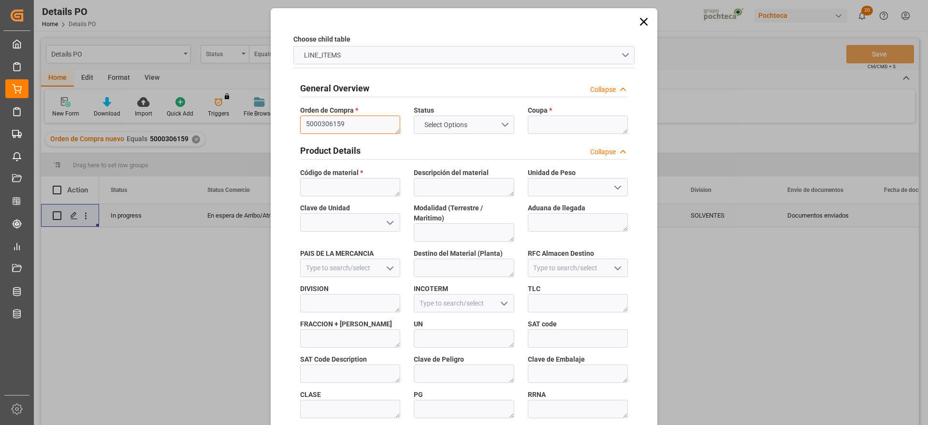
type textarea "5000306159"
click at [552, 124] on textarea at bounding box center [578, 125] width 100 height 18
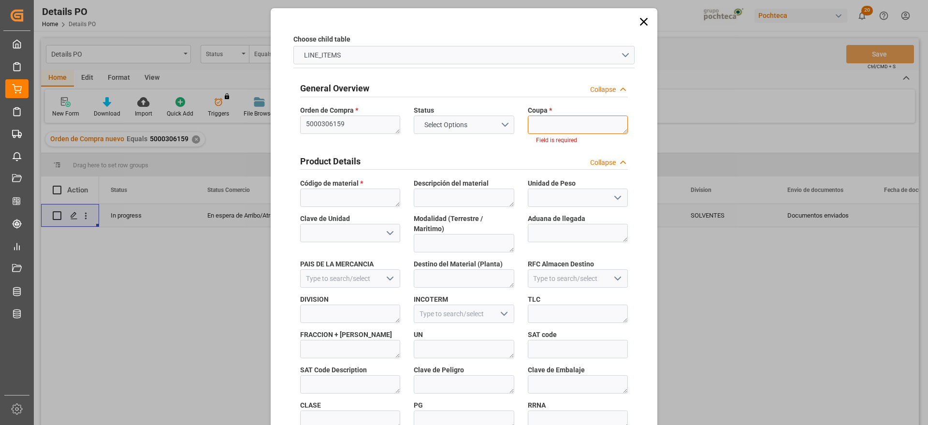
paste textarea "193503"
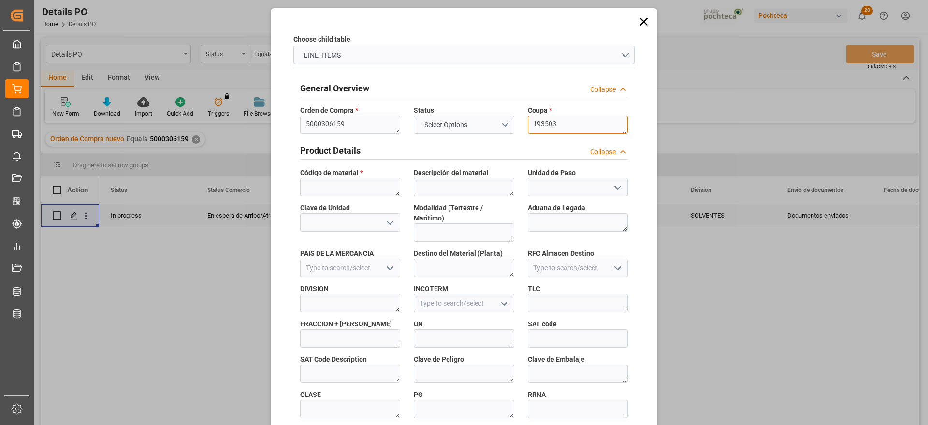
type textarea "193503"
click at [350, 183] on textarea at bounding box center [350, 187] width 100 height 18
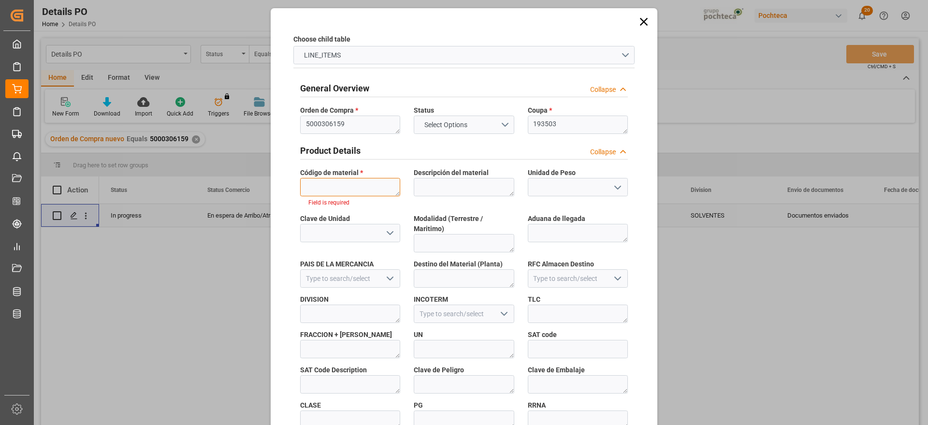
paste textarea "55888"
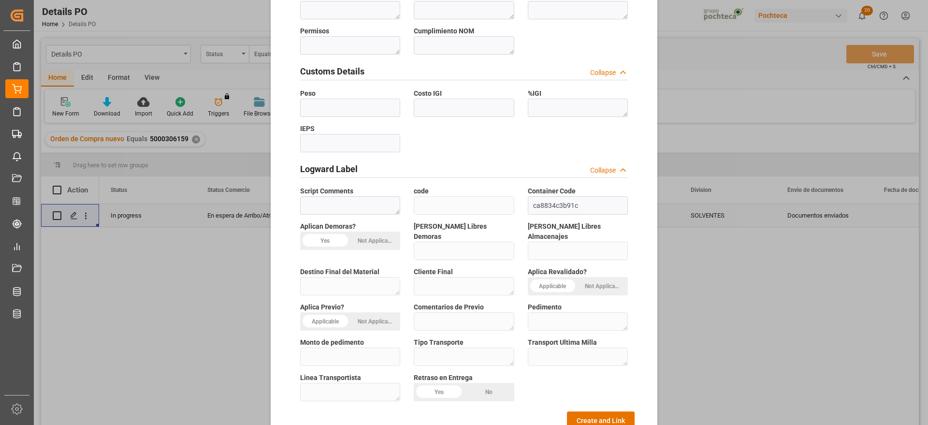
scroll to position [414, 0]
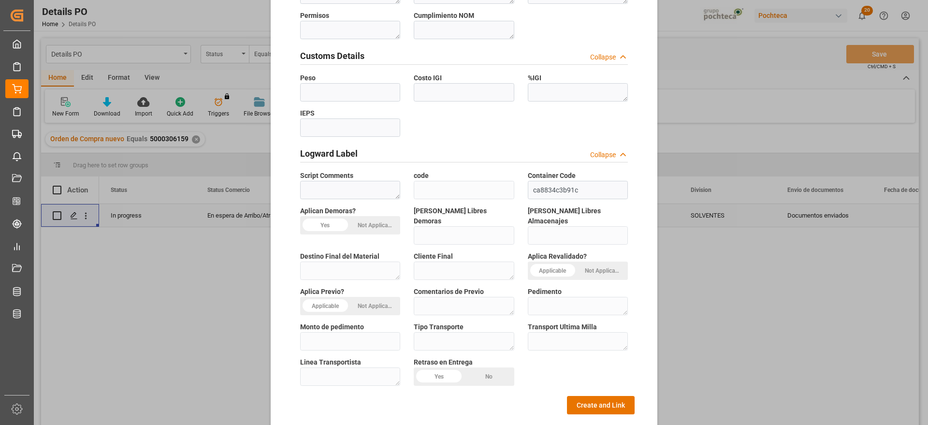
type textarea "55888"
click at [615, 375] on div "General Overview Collapse Orden de Compra * 5000306159 Status Select Options Co…" at bounding box center [463, 38] width 341 height 754
click at [614, 396] on button "Create and Link" at bounding box center [601, 405] width 68 height 18
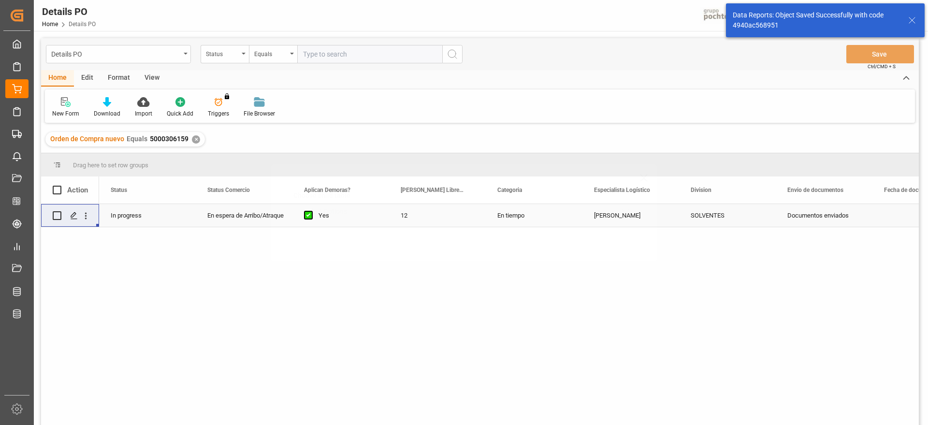
scroll to position [0, 0]
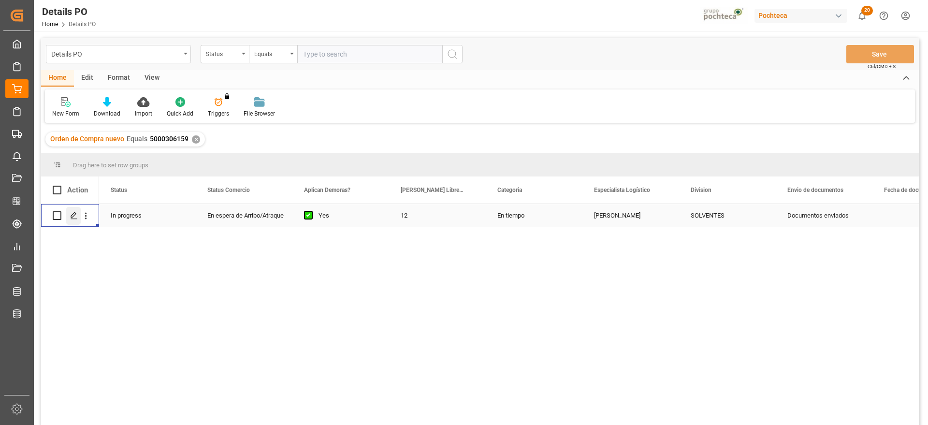
click at [77, 213] on icon "Press SPACE to select this row." at bounding box center [74, 216] width 8 height 8
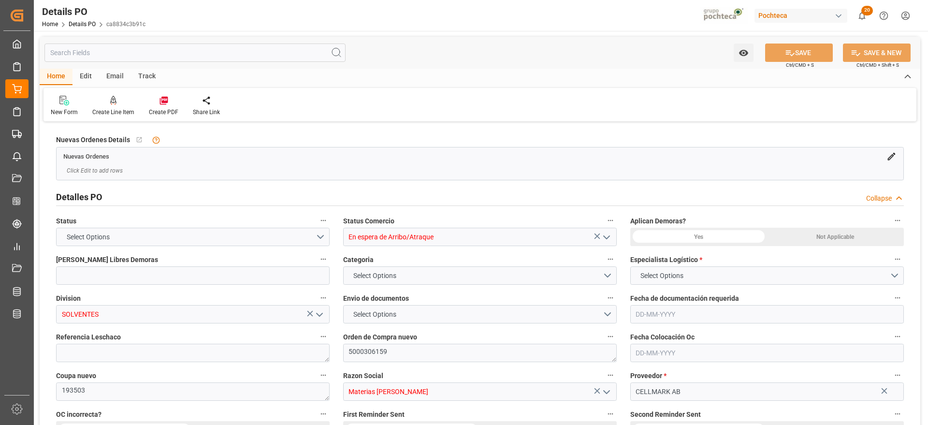
type input "12"
type input "[DATE]"
click at [164, 108] on div "Create PDF" at bounding box center [163, 112] width 29 height 9
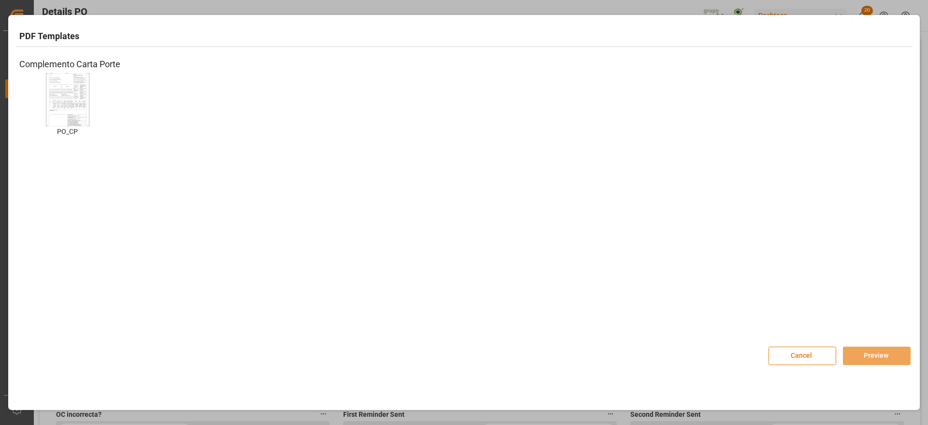
click at [50, 99] on img at bounding box center [67, 99] width 39 height 55
click at [883, 354] on button "Preview" at bounding box center [877, 356] width 68 height 18
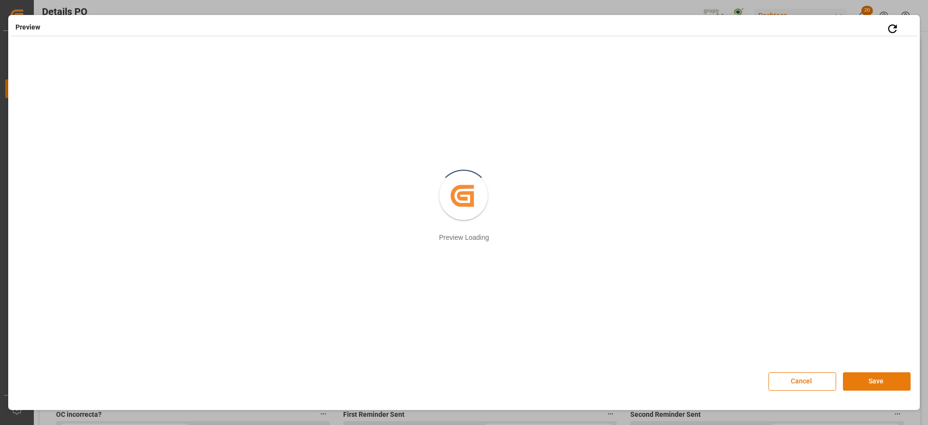
click at [876, 385] on button "Save" at bounding box center [877, 381] width 68 height 18
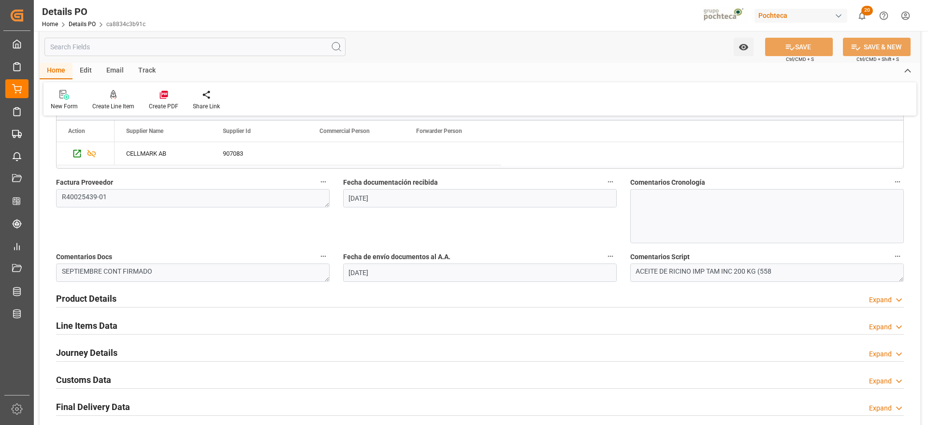
scroll to position [665, 0]
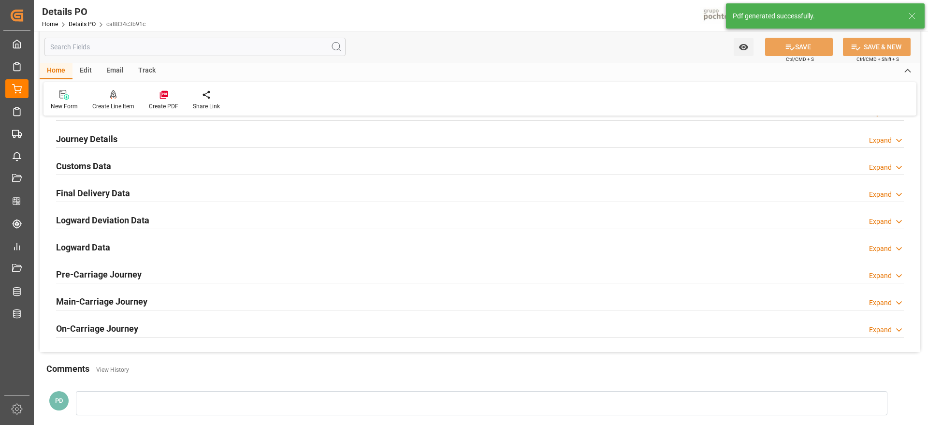
click at [94, 167] on h2 "Customs Data" at bounding box center [83, 166] width 55 height 13
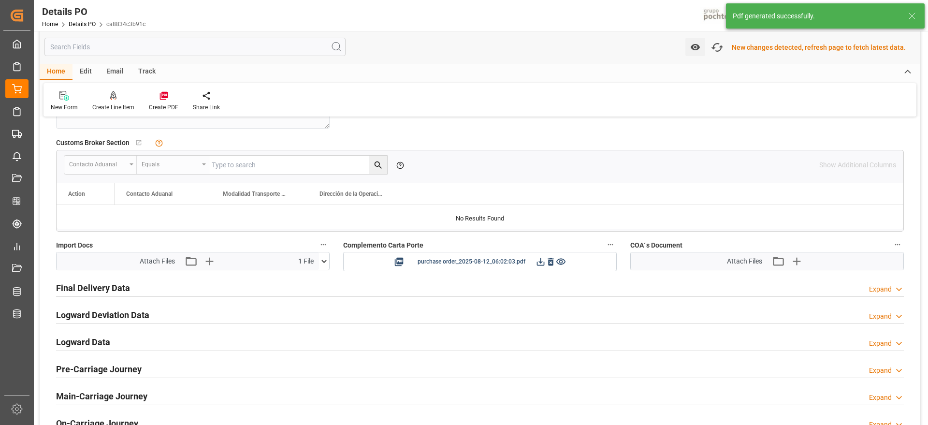
scroll to position [787, 0]
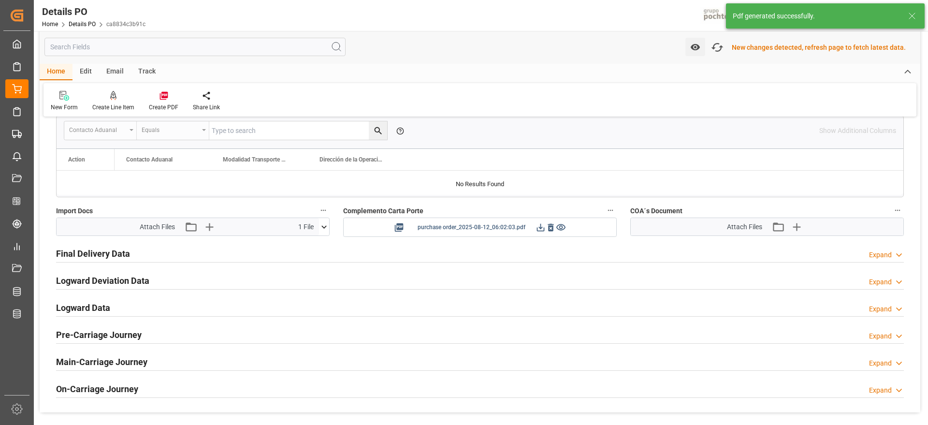
click at [540, 227] on icon at bounding box center [541, 227] width 10 height 10
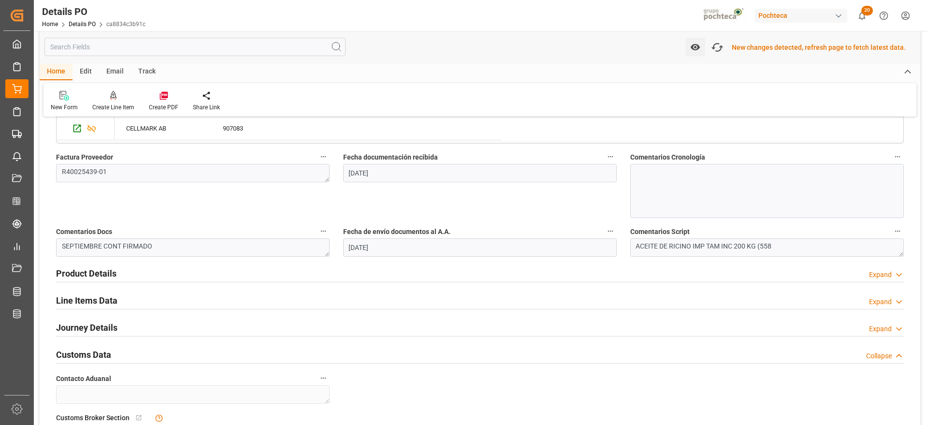
scroll to position [544, 0]
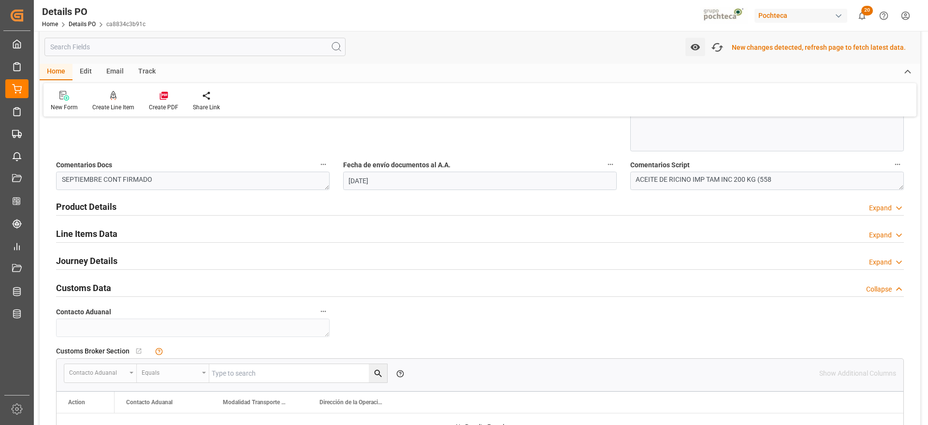
click at [109, 209] on h2 "Product Details" at bounding box center [86, 206] width 60 height 13
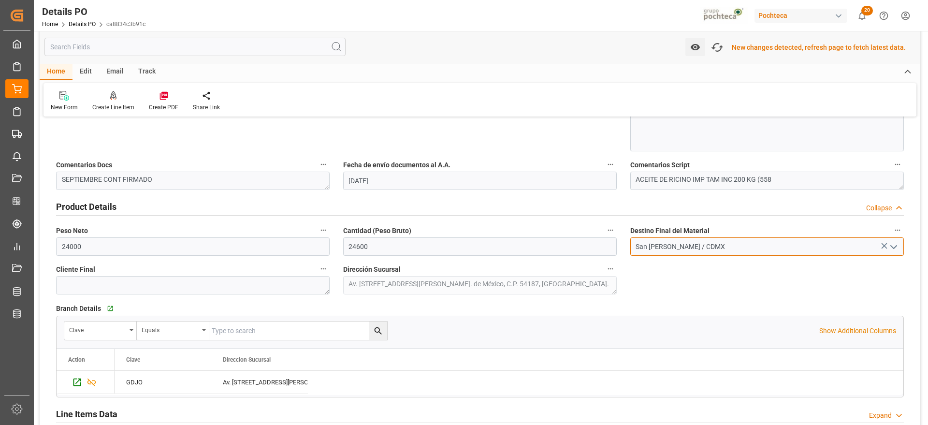
click at [902, 241] on input "San [PERSON_NAME] / CDMX" at bounding box center [767, 246] width 274 height 18
click at [895, 244] on icon "open menu" at bounding box center [894, 247] width 12 height 12
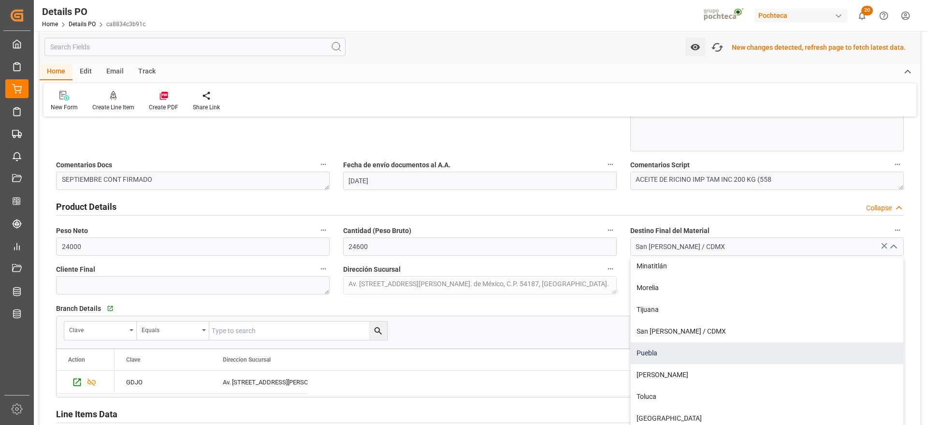
scroll to position [423, 0]
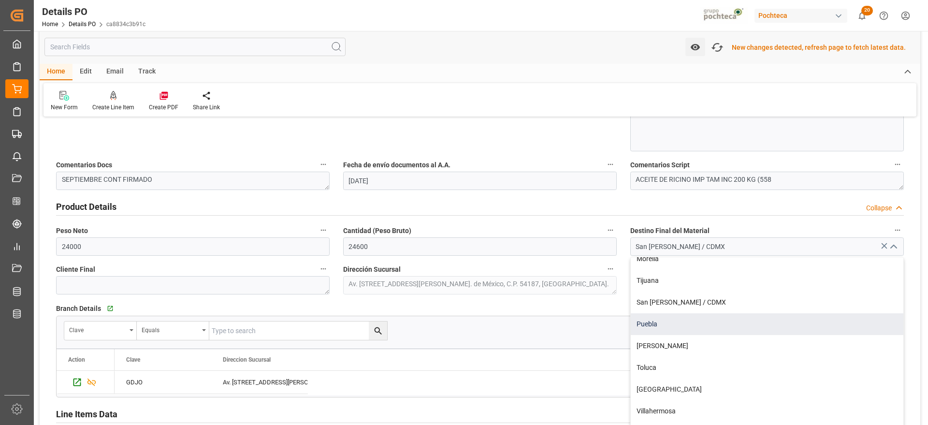
click at [693, 362] on div "Toluca" at bounding box center [767, 368] width 273 height 22
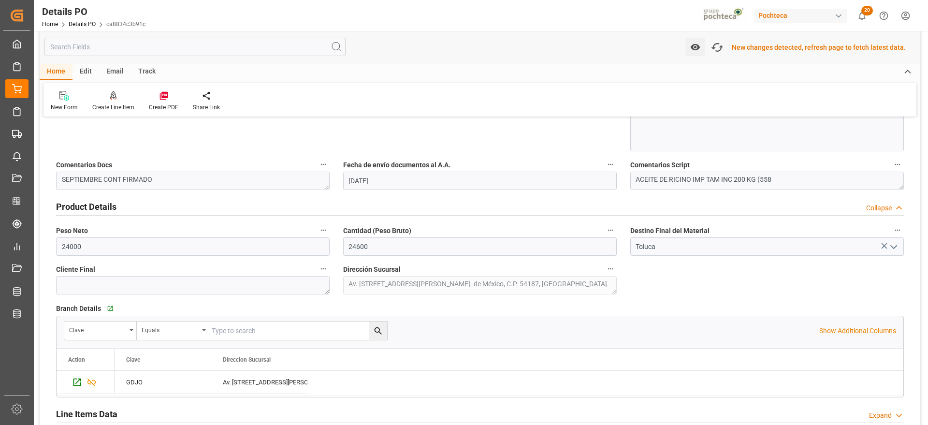
click at [896, 244] on icon "open menu" at bounding box center [894, 247] width 12 height 12
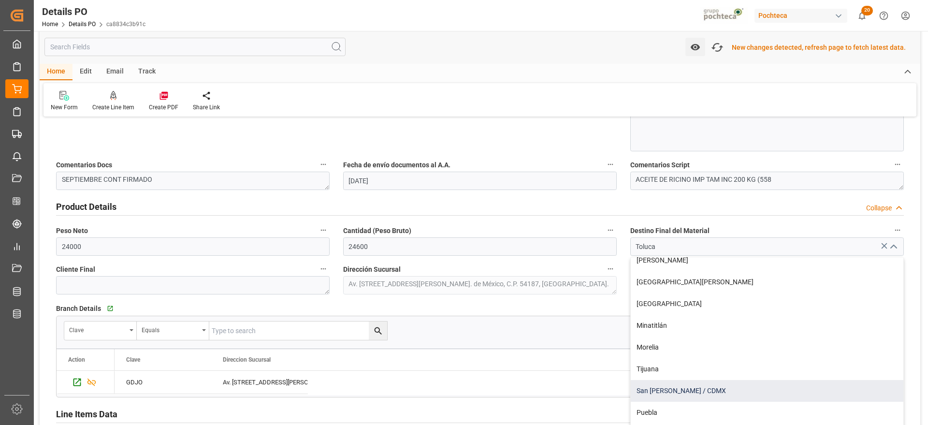
scroll to position [363, 0]
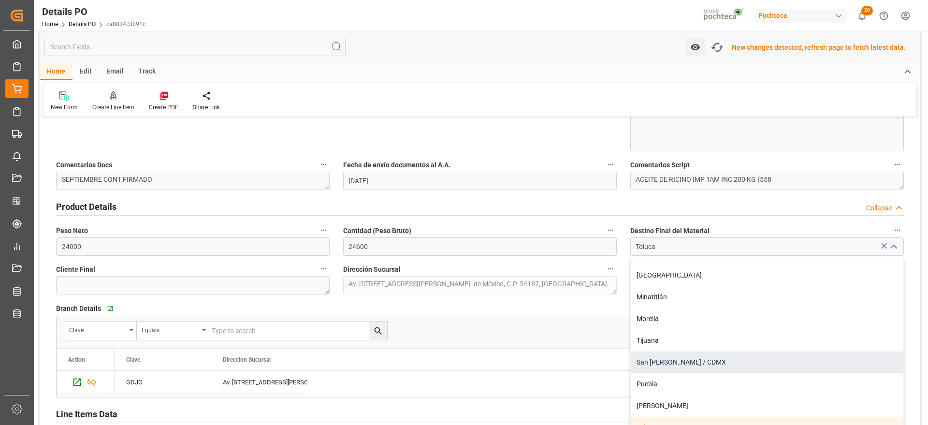
click at [685, 361] on div "San [PERSON_NAME] / CDMX" at bounding box center [767, 362] width 273 height 22
type input "San [PERSON_NAME] / CDMX"
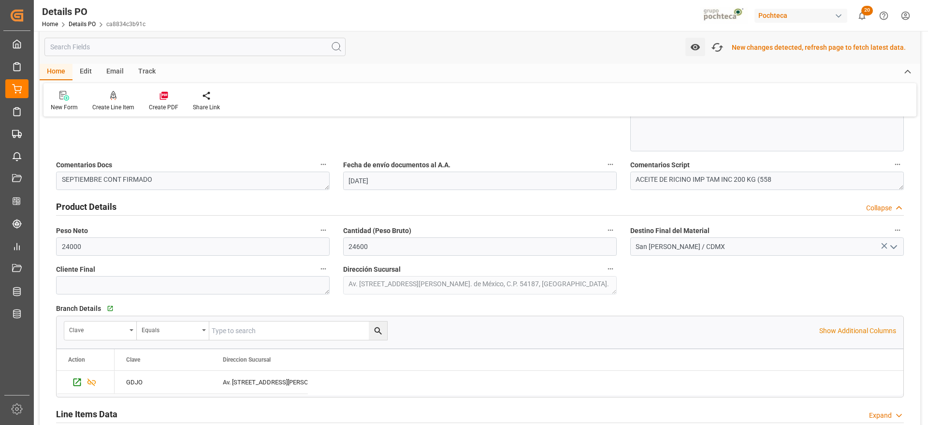
click at [812, 276] on div "Nuevas Ordenes Details   No child Object linked Nuevas Ordenes Click Edit to ad…" at bounding box center [480, 208] width 881 height 1254
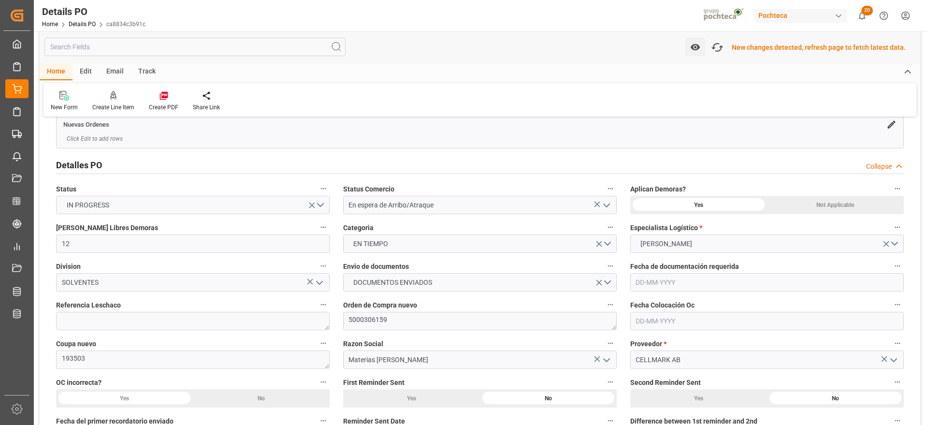
scroll to position [0, 0]
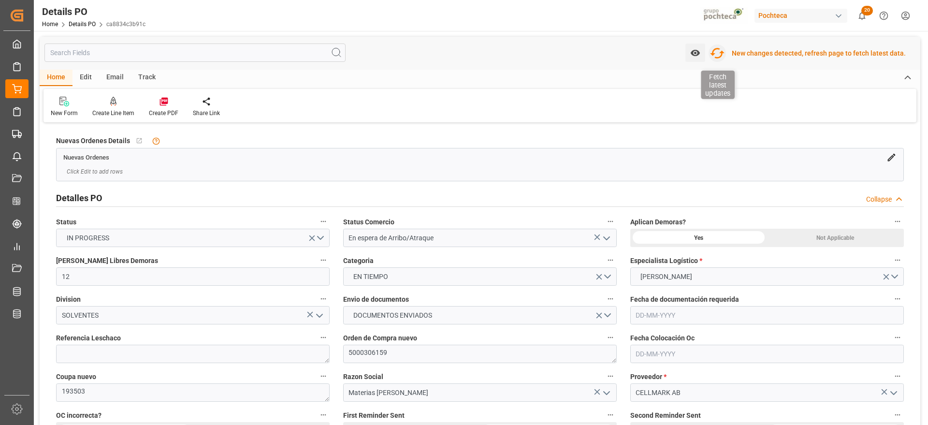
click at [725, 51] on icon "button" at bounding box center [717, 52] width 15 height 15
click at [720, 55] on icon "button" at bounding box center [717, 52] width 15 height 15
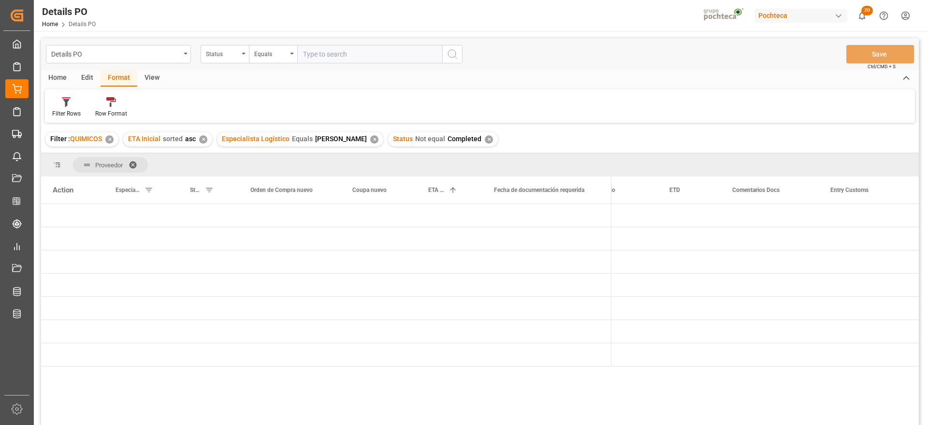
scroll to position [0, 247]
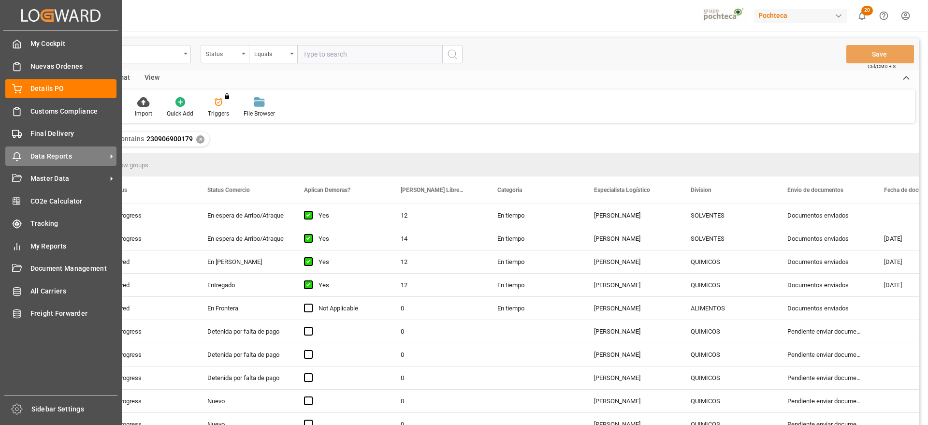
click at [112, 156] on icon at bounding box center [112, 156] width 2 height 4
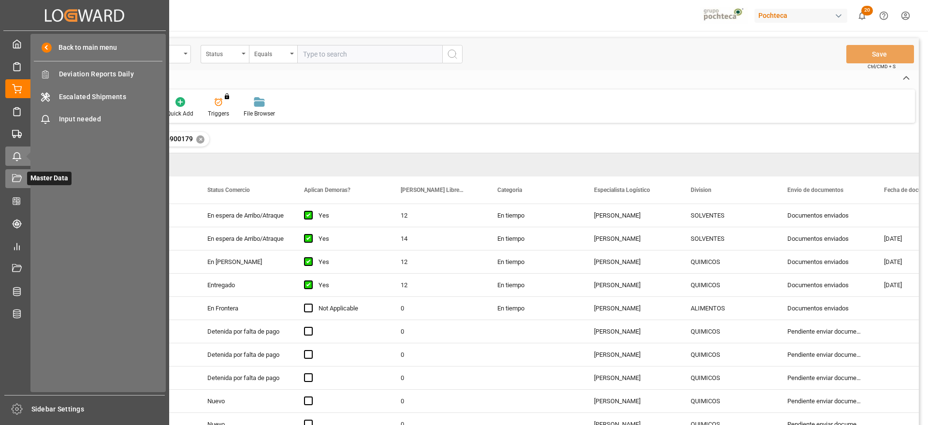
click at [29, 173] on span "Master Data" at bounding box center [49, 179] width 44 height 14
click at [83, 72] on span "IDH" at bounding box center [111, 74] width 104 height 10
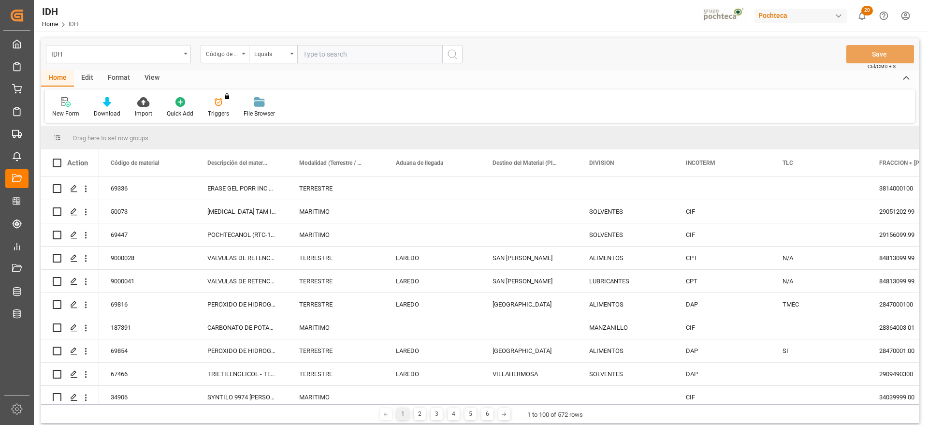
click at [342, 57] on input "text" at bounding box center [369, 54] width 145 height 18
paste input "55888"
type input "55888"
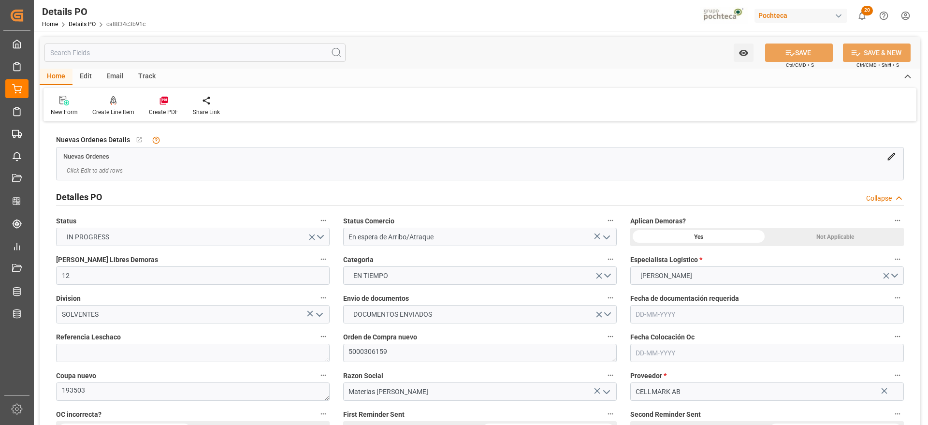
type input "12"
type input "06-08-2025"
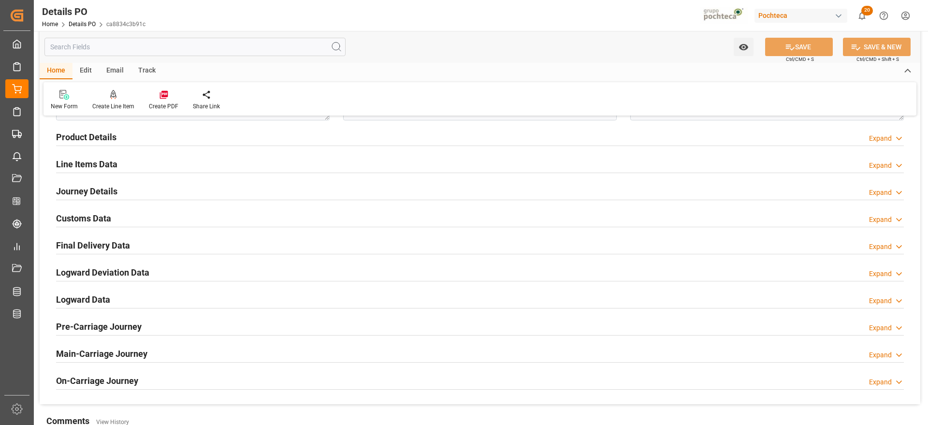
scroll to position [544, 0]
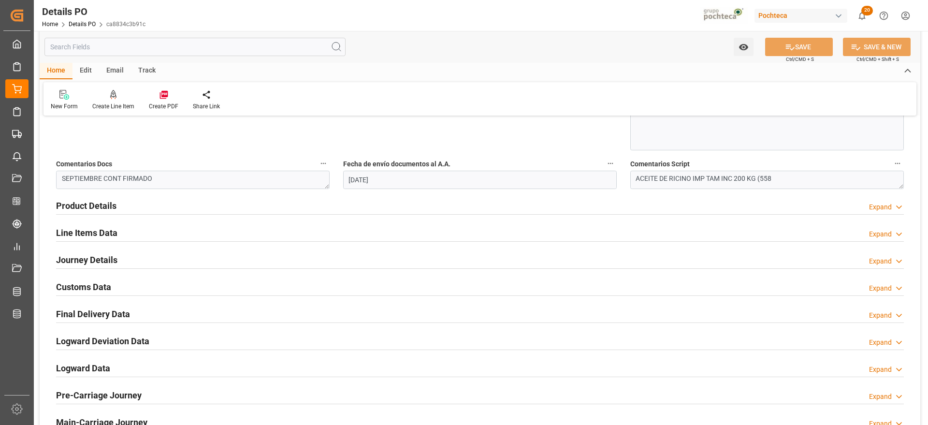
click at [109, 203] on h2 "Product Details" at bounding box center [86, 205] width 60 height 13
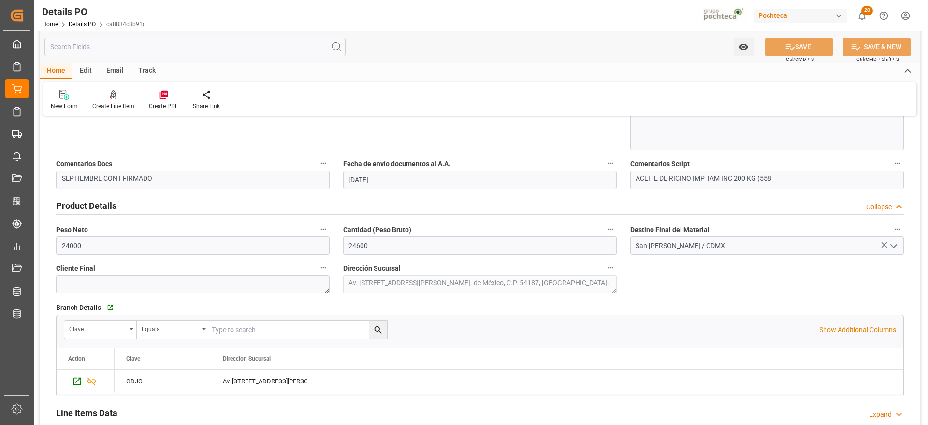
click at [890, 246] on icon "open menu" at bounding box center [894, 246] width 12 height 12
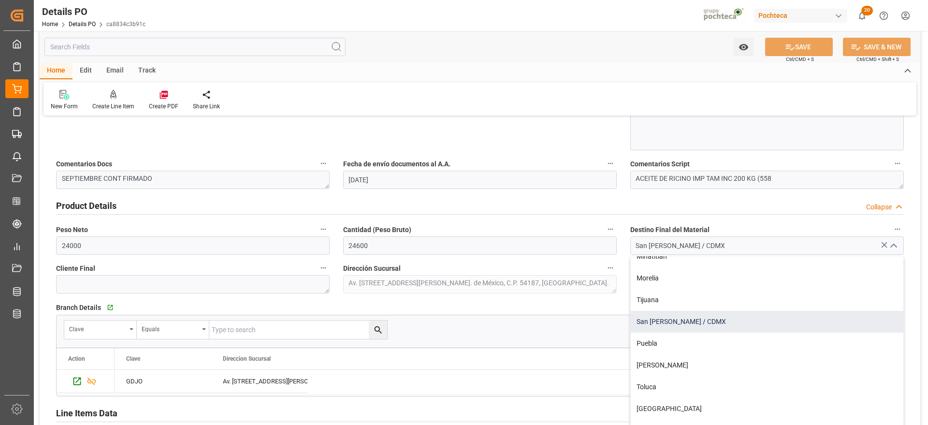
scroll to position [423, 0]
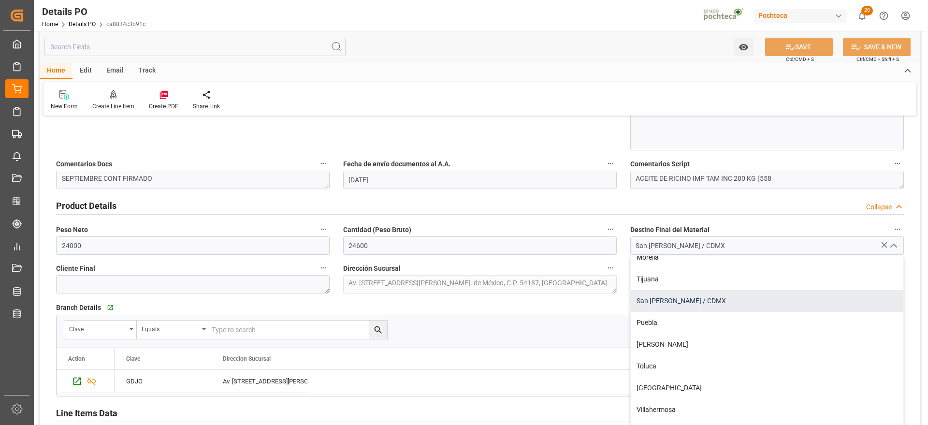
click at [680, 302] on div "San Juan / CDMX" at bounding box center [767, 301] width 273 height 22
type input "San Juan / CDMX"
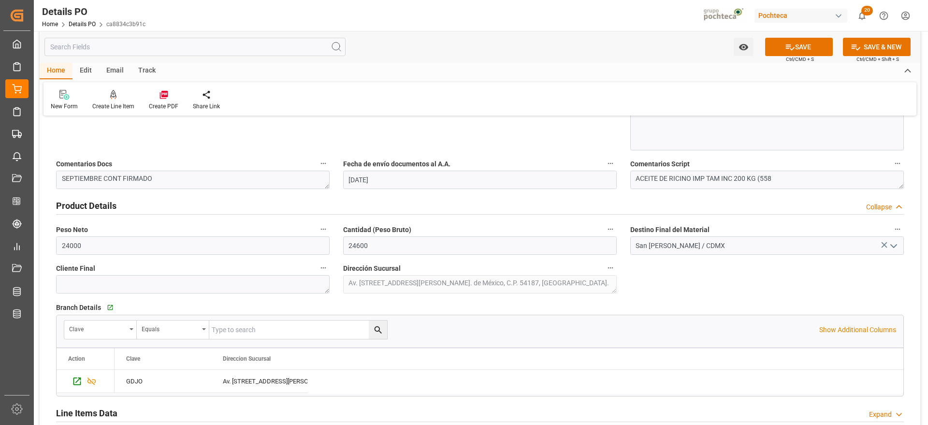
click at [747, 287] on div "Nuevas Ordenes Details   No child Object linked Nuevas Ordenes Click Edit to ad…" at bounding box center [480, 116] width 881 height 1073
click at [802, 45] on button "SAVE" at bounding box center [799, 47] width 68 height 18
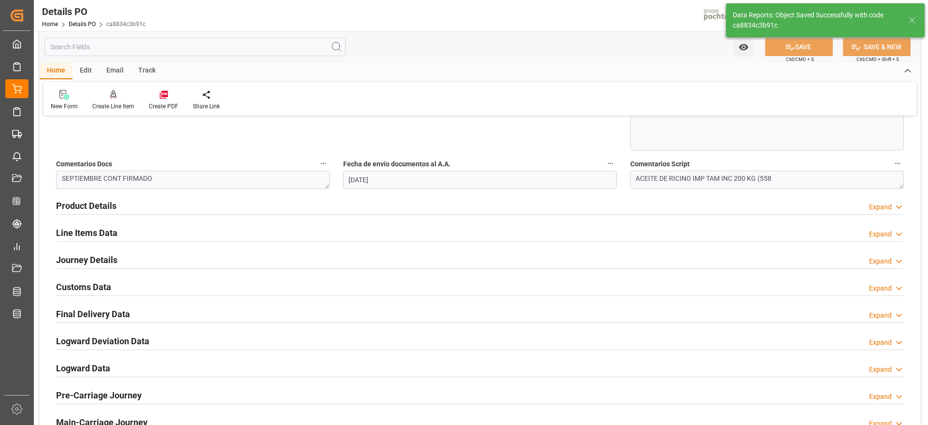
type textarea "Av. [PERSON_NAME][STREET_ADDRESS]."
click at [97, 212] on h2 "Product Details" at bounding box center [86, 205] width 60 height 13
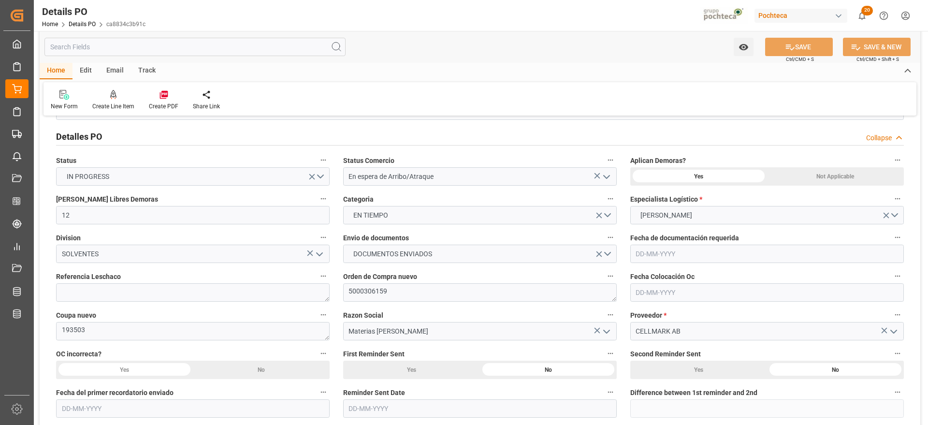
scroll to position [0, 0]
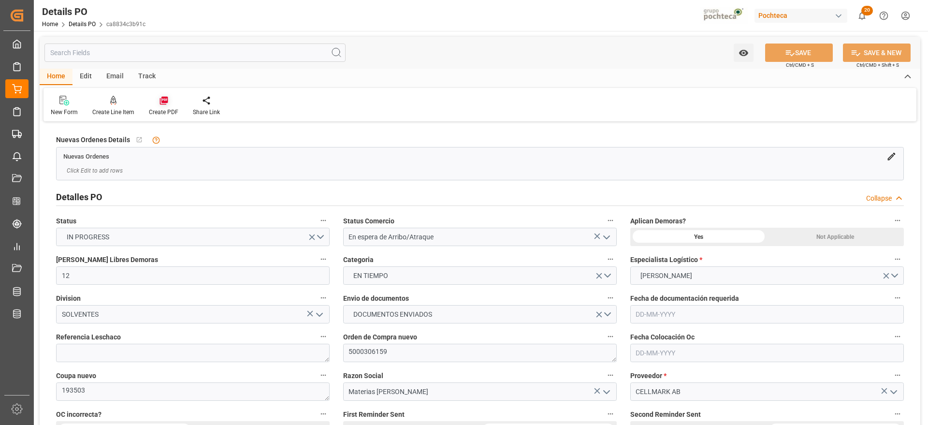
click at [161, 102] on icon at bounding box center [164, 101] width 8 height 8
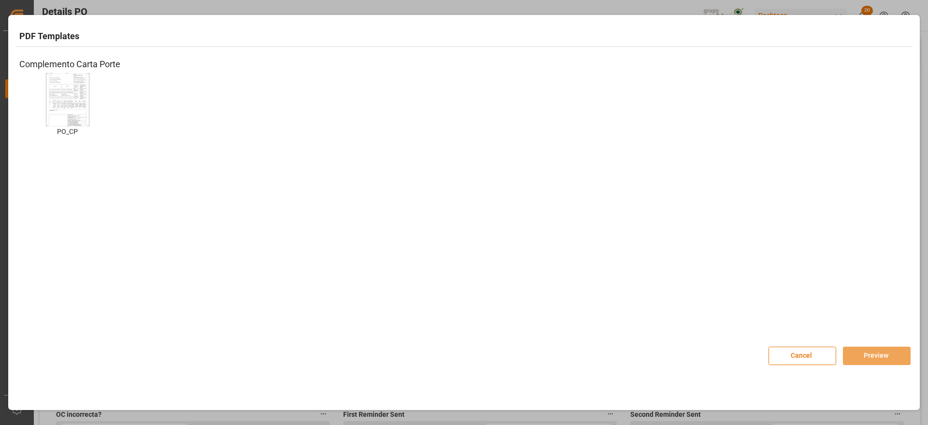
click at [74, 98] on img at bounding box center [67, 99] width 39 height 55
click at [885, 350] on button "Preview" at bounding box center [877, 356] width 68 height 18
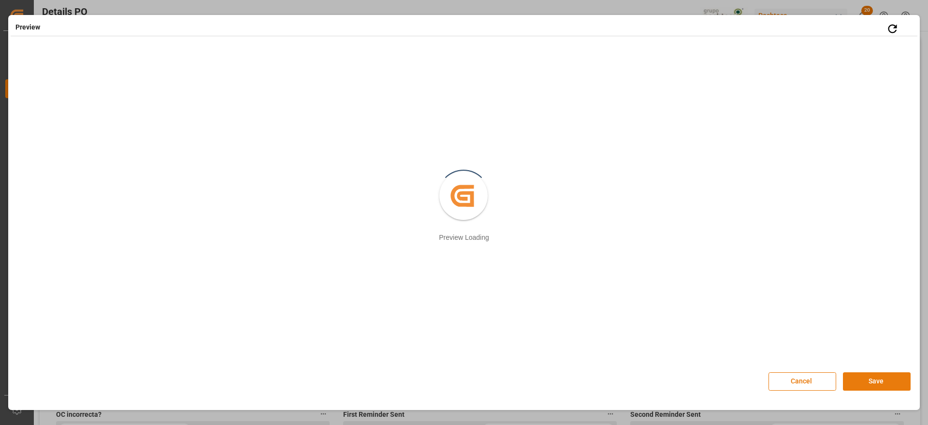
click at [865, 379] on button "Save" at bounding box center [877, 381] width 68 height 18
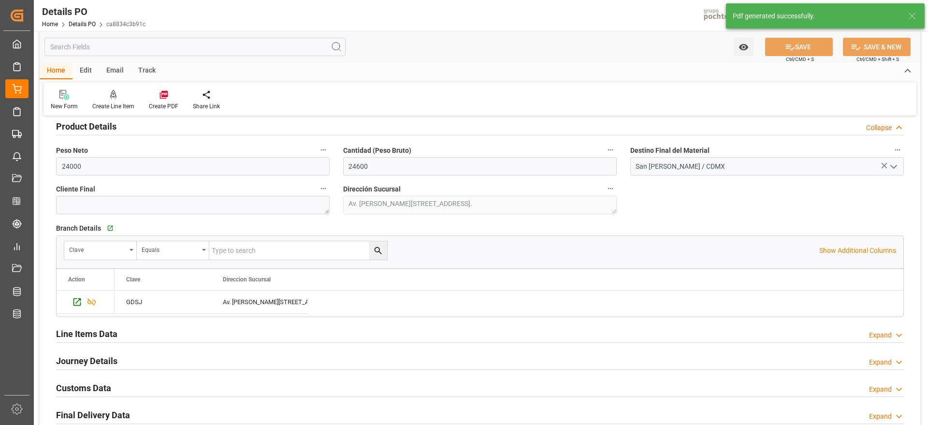
scroll to position [786, 0]
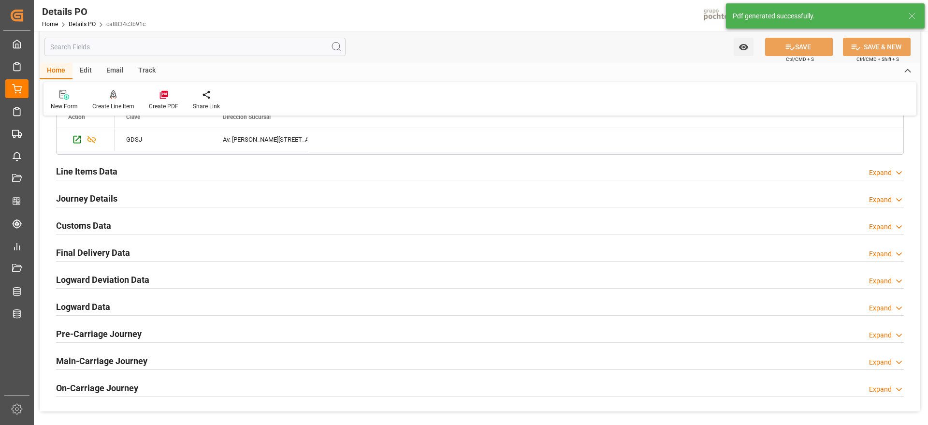
click at [98, 227] on h2 "Customs Data" at bounding box center [83, 225] width 55 height 13
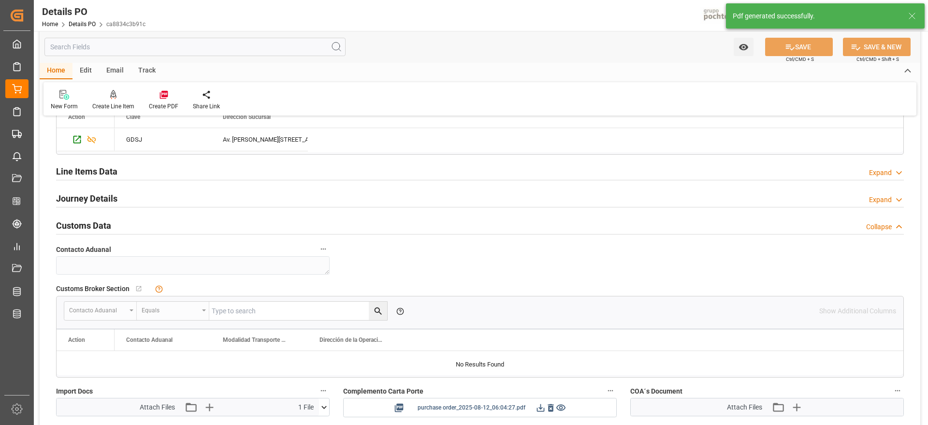
click at [542, 403] on icon at bounding box center [541, 408] width 10 height 10
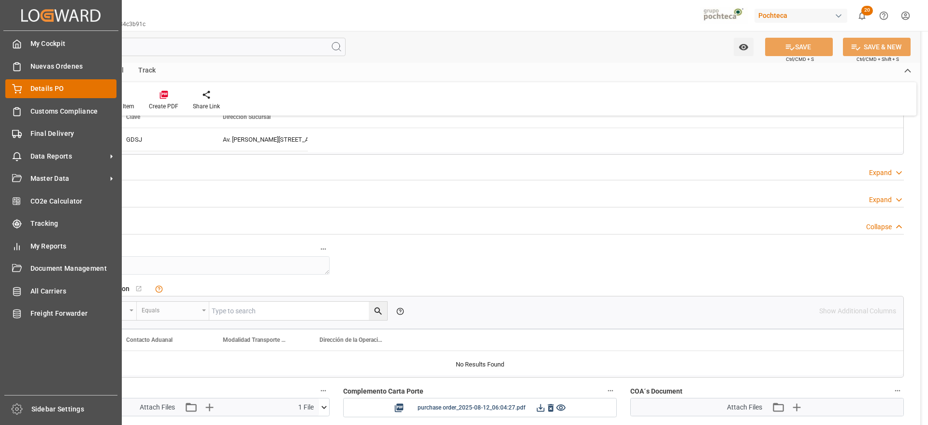
click at [39, 90] on span "Details PO" at bounding box center [73, 89] width 87 height 10
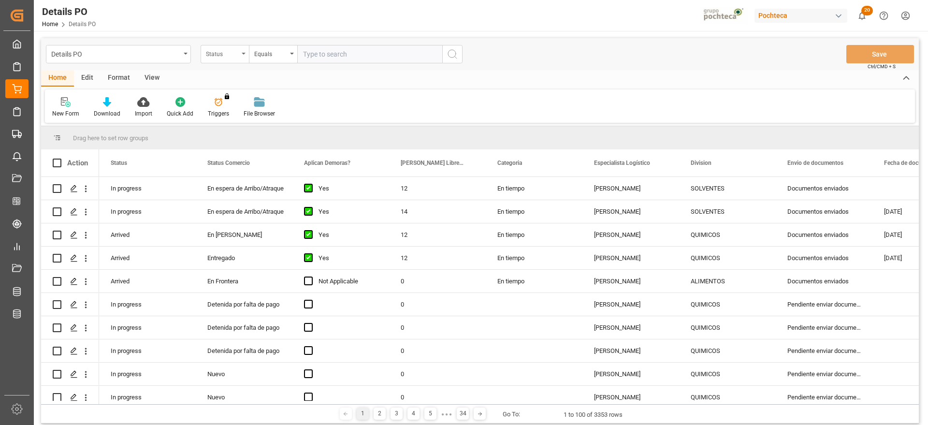
click at [220, 56] on div "Status" at bounding box center [222, 52] width 33 height 11
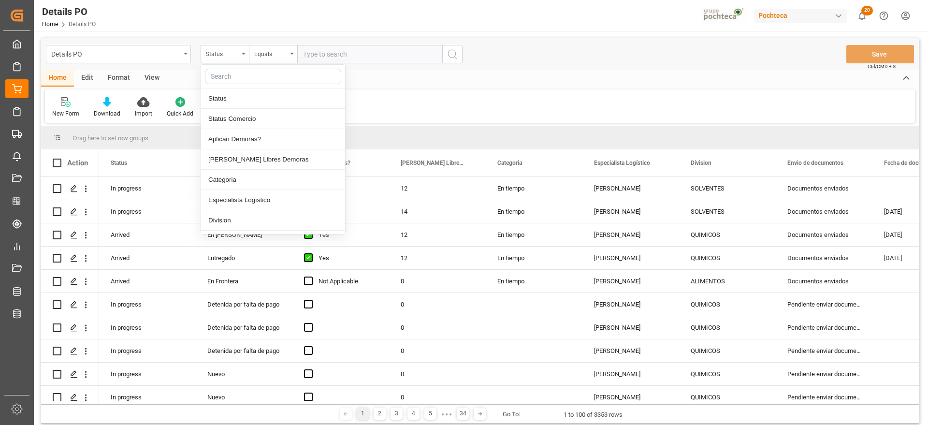
click at [234, 79] on input "text" at bounding box center [273, 76] width 136 height 15
type input "ref"
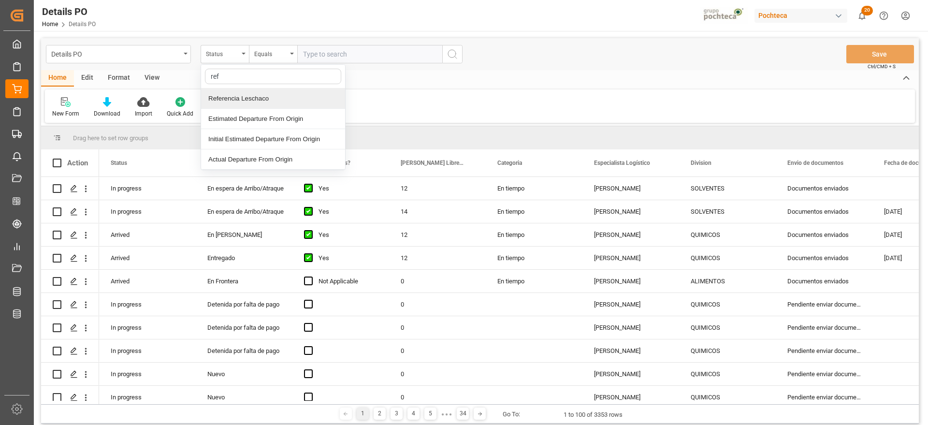
click at [269, 101] on div "Referencia Leschaco" at bounding box center [273, 98] width 144 height 20
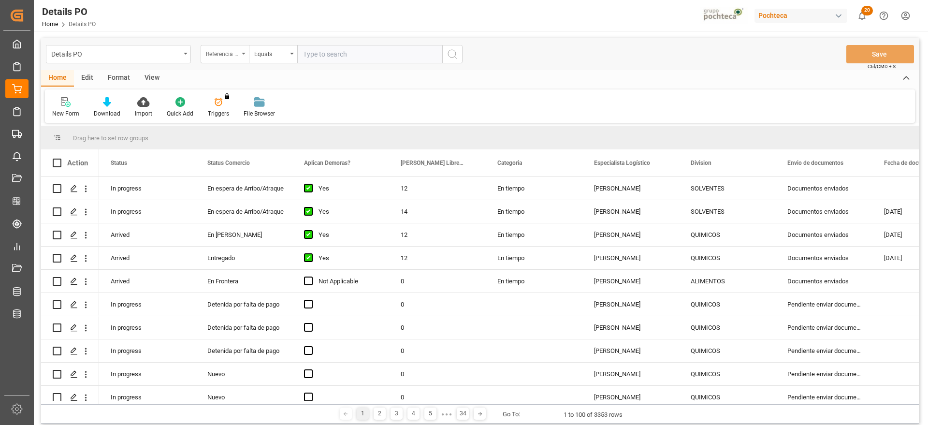
click at [233, 54] on div "Referencia Leschaco" at bounding box center [222, 52] width 33 height 11
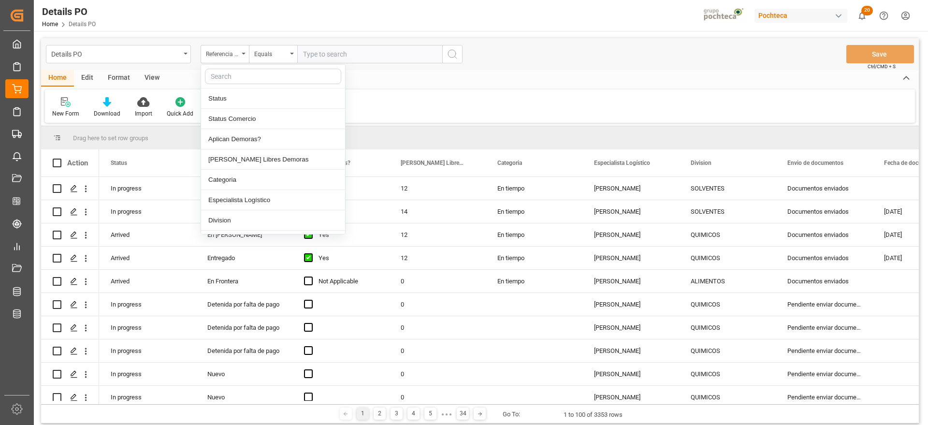
click at [235, 77] on input "text" at bounding box center [273, 76] width 136 height 15
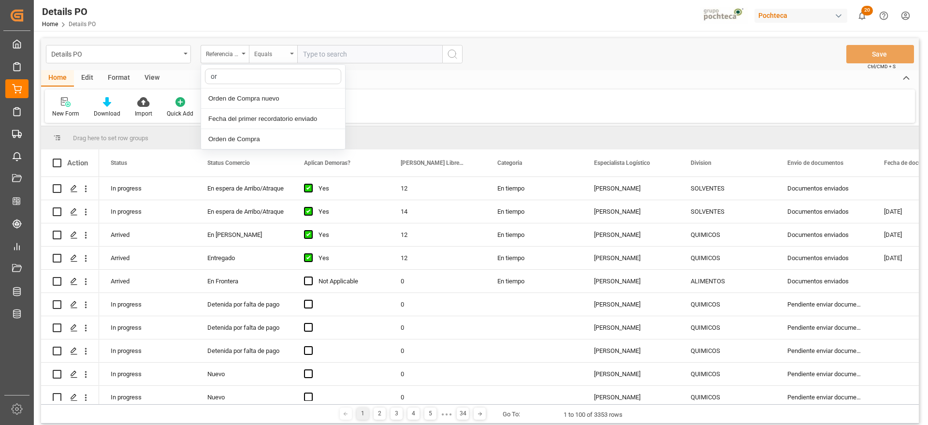
type input "ord"
click at [265, 99] on div "Orden de Compra nuevo" at bounding box center [273, 98] width 144 height 20
click at [322, 54] on input "text" at bounding box center [369, 54] width 145 height 18
paste input "5000305839"
type input "5000305839"
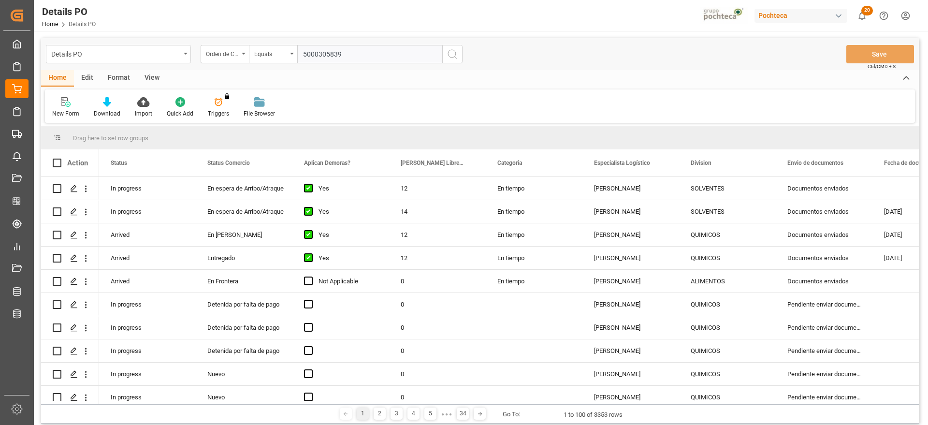
click at [452, 52] on icon "search button" at bounding box center [453, 54] width 12 height 12
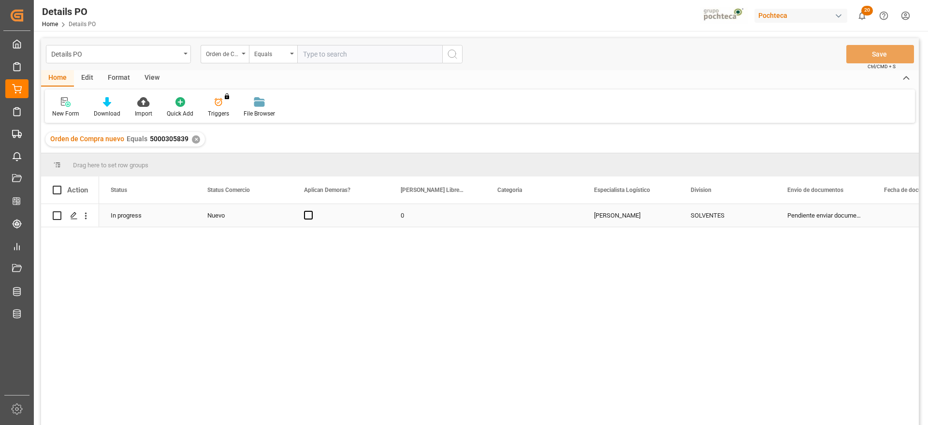
click at [222, 218] on div "Nuevo" at bounding box center [243, 215] width 73 height 22
click at [259, 219] on div "Nuevo" at bounding box center [243, 215] width 73 height 22
click at [268, 218] on button "open menu" at bounding box center [274, 221] width 15 height 15
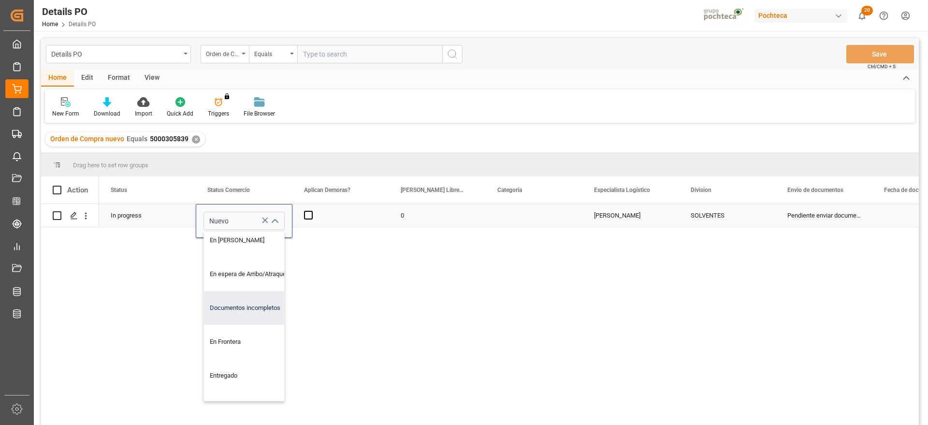
scroll to position [60, 0]
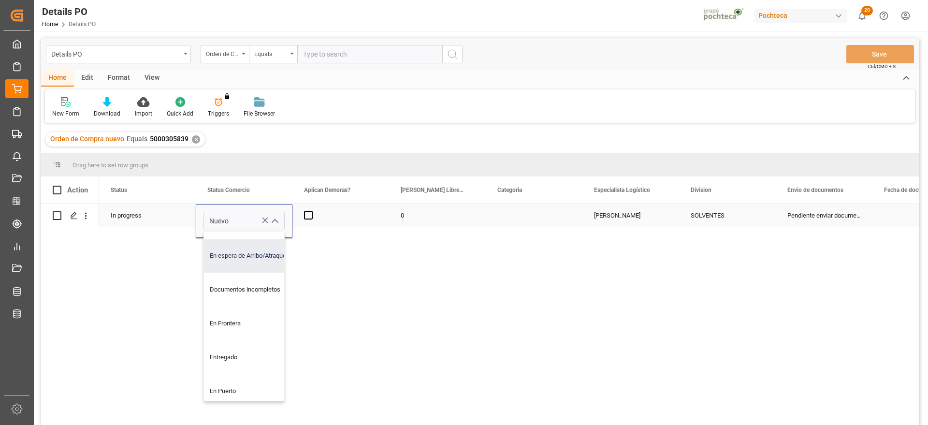
click at [244, 247] on div "En espera de Arribo/Atraque" at bounding box center [250, 256] width 92 height 34
type input "En espera de Arribo/Atraque"
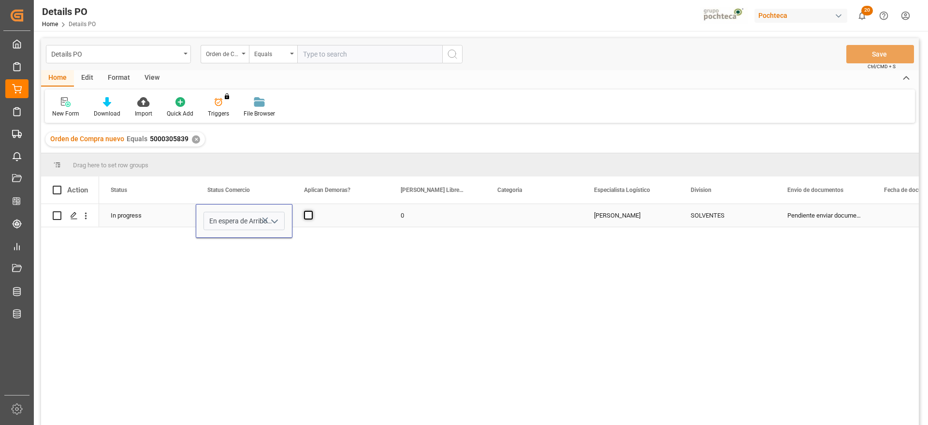
click at [307, 216] on span "Press SPACE to select this row." at bounding box center [308, 215] width 9 height 9
click at [311, 211] on input "Press SPACE to select this row." at bounding box center [311, 211] width 0 height 0
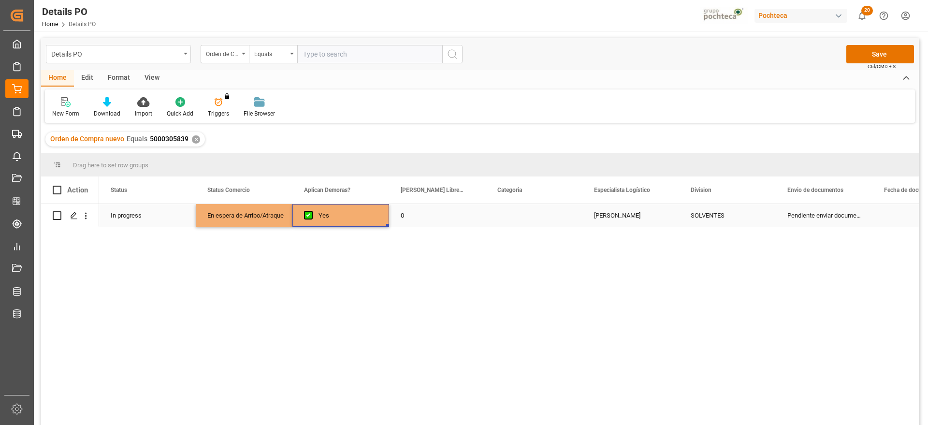
click at [415, 220] on div "0" at bounding box center [437, 215] width 97 height 23
click at [417, 220] on input "0" at bounding box center [437, 221] width 81 height 18
type input "12"
click at [545, 218] on div "Press SPACE to select this row." at bounding box center [534, 215] width 97 height 23
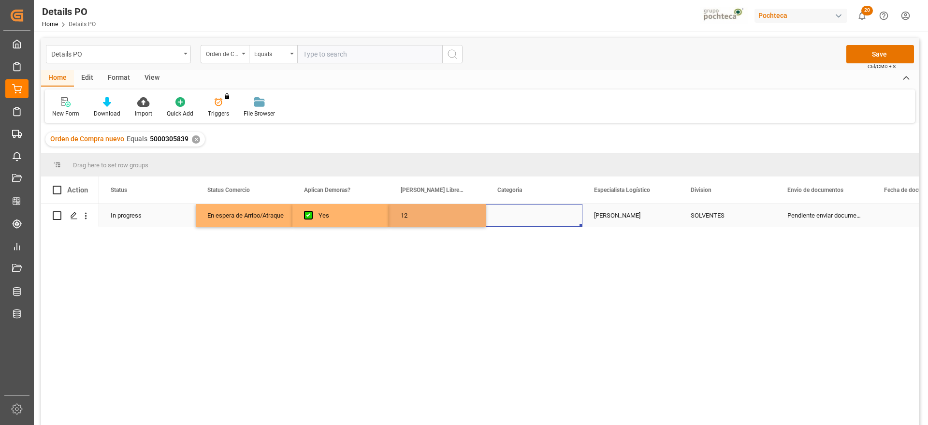
click at [545, 218] on div "Press SPACE to select this row." at bounding box center [534, 215] width 97 height 23
click at [563, 218] on button "Select" at bounding box center [534, 221] width 81 height 18
click at [548, 276] on div "En tiempo" at bounding box center [534, 275] width 70 height 10
click at [635, 216] on div "[PERSON_NAME]" at bounding box center [631, 215] width 97 height 23
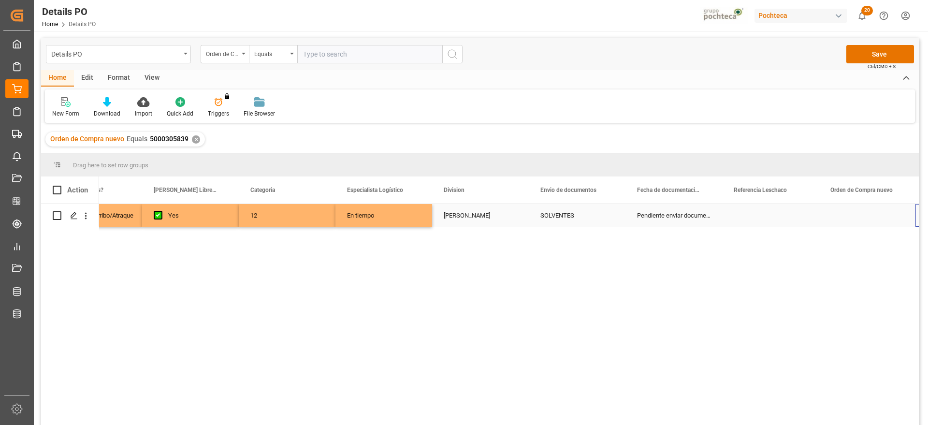
scroll to position [0, 247]
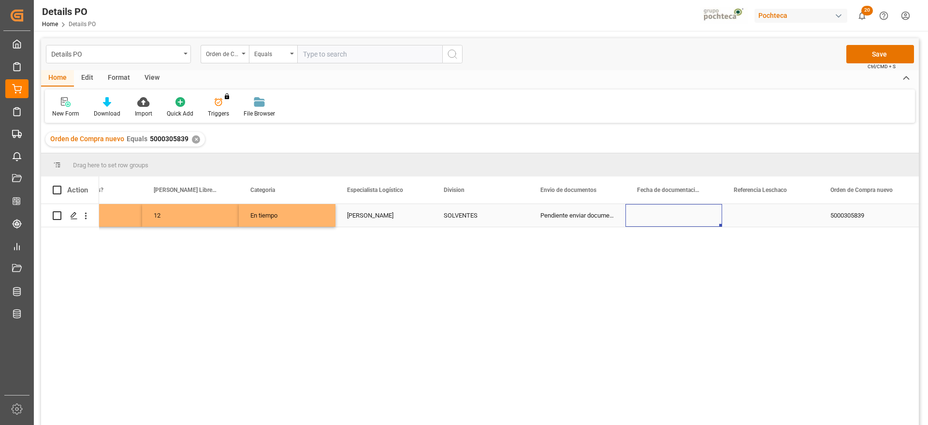
click at [673, 217] on div "Press SPACE to select this row." at bounding box center [674, 215] width 97 height 23
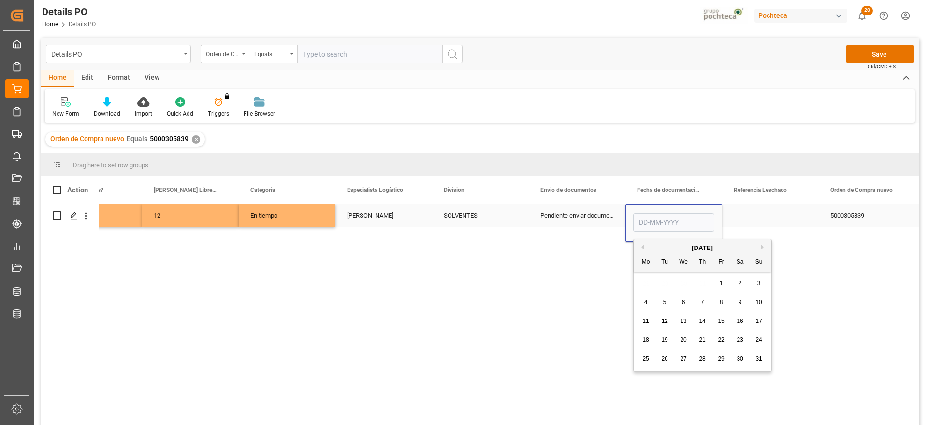
click at [735, 211] on div "Press SPACE to select this row." at bounding box center [770, 215] width 97 height 23
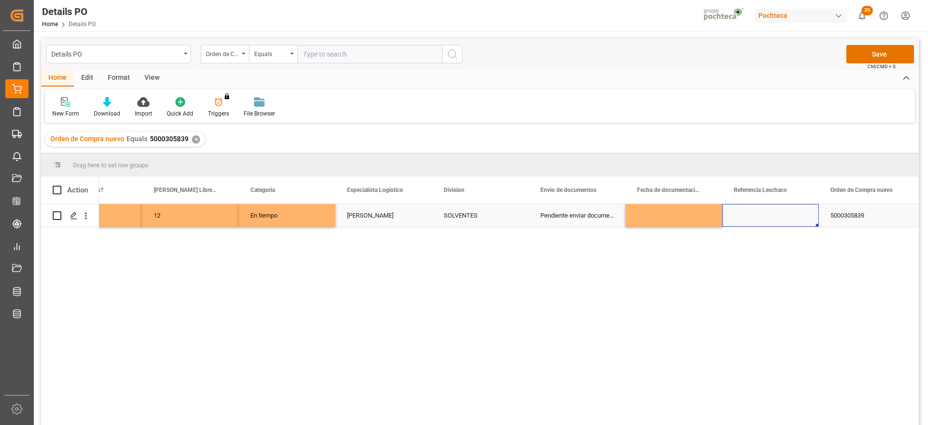
click at [681, 213] on div "Press SPACE to select this row." at bounding box center [674, 215] width 97 height 23
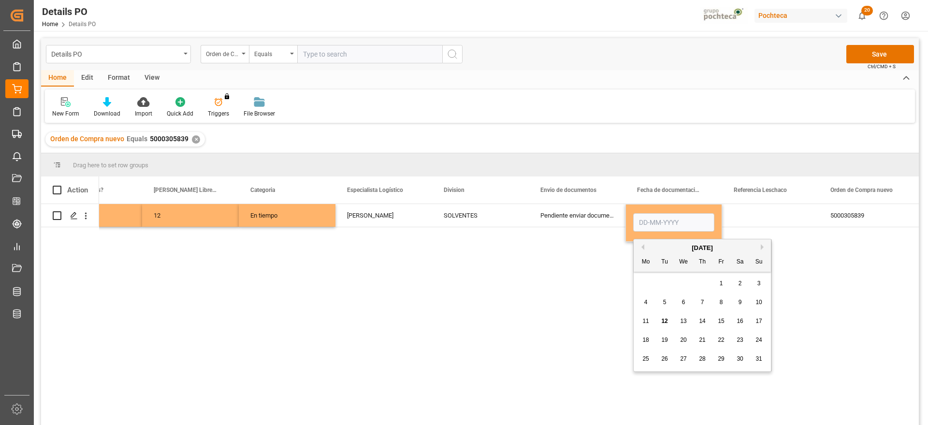
click at [645, 304] on span "4" at bounding box center [645, 302] width 3 height 7
type input "[DATE]"
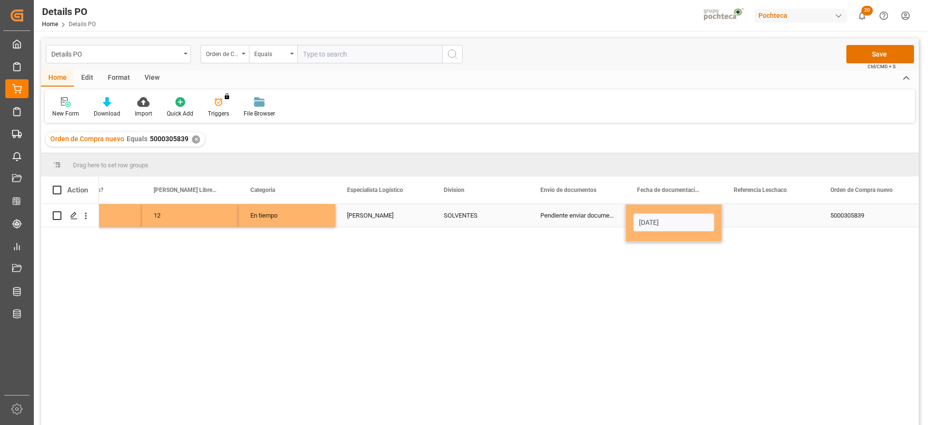
click at [762, 210] on div "Press SPACE to select this row." at bounding box center [770, 215] width 97 height 23
click at [699, 217] on div "[DATE]" at bounding box center [674, 215] width 97 height 23
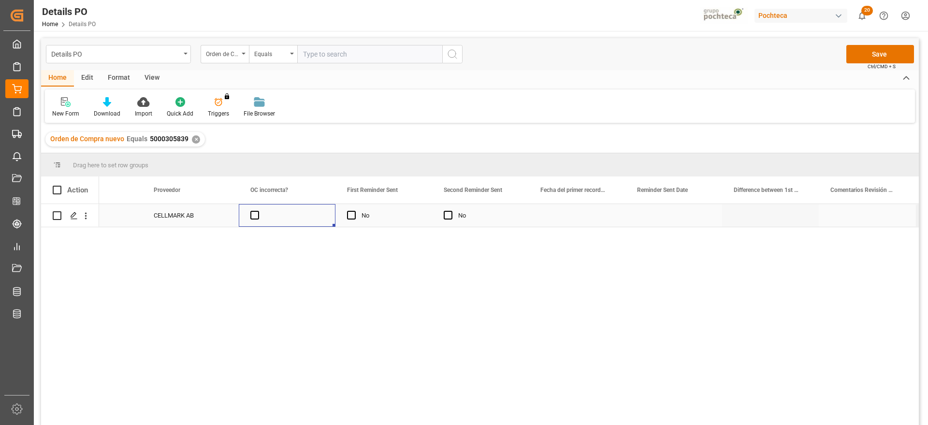
scroll to position [0, 0]
click at [515, 214] on div "Press SPACE to select this row." at bounding box center [480, 215] width 97 height 23
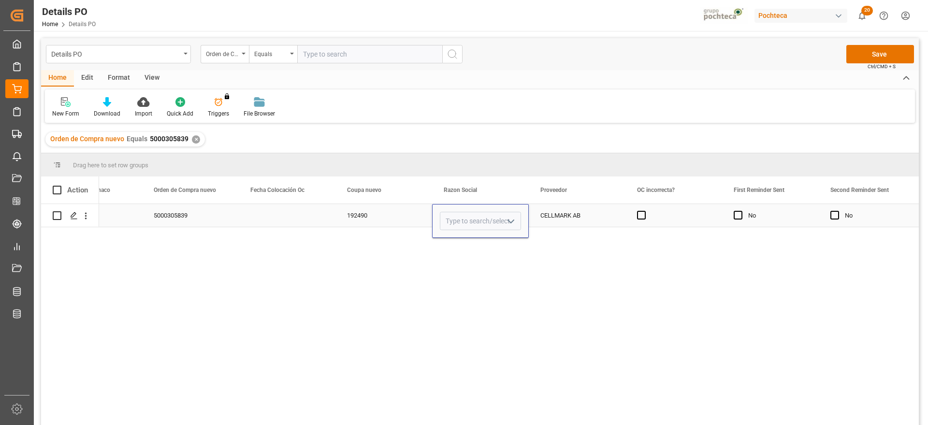
click at [516, 220] on icon "open menu" at bounding box center [511, 222] width 12 height 12
click at [493, 245] on div "Materias Primas" at bounding box center [489, 249] width 99 height 34
type input "Materias Primas"
click at [577, 217] on div "CELLMARK AB" at bounding box center [577, 215] width 97 height 23
click at [562, 219] on div "Press SPACE to select this row." at bounding box center [577, 215] width 97 height 23
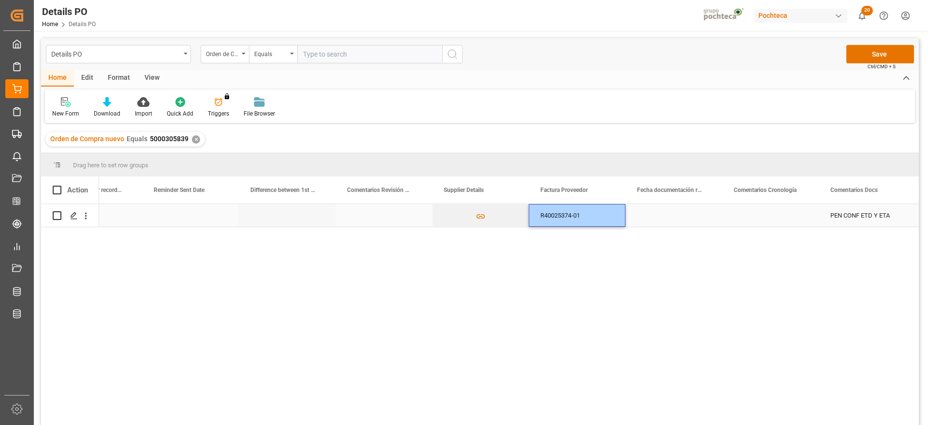
click at [678, 217] on div "Press SPACE to select this row." at bounding box center [674, 215] width 97 height 23
click at [671, 219] on div "Press SPACE to select this row." at bounding box center [674, 215] width 97 height 23
click at [670, 219] on div "Press SPACE to select this row." at bounding box center [674, 215] width 97 height 23
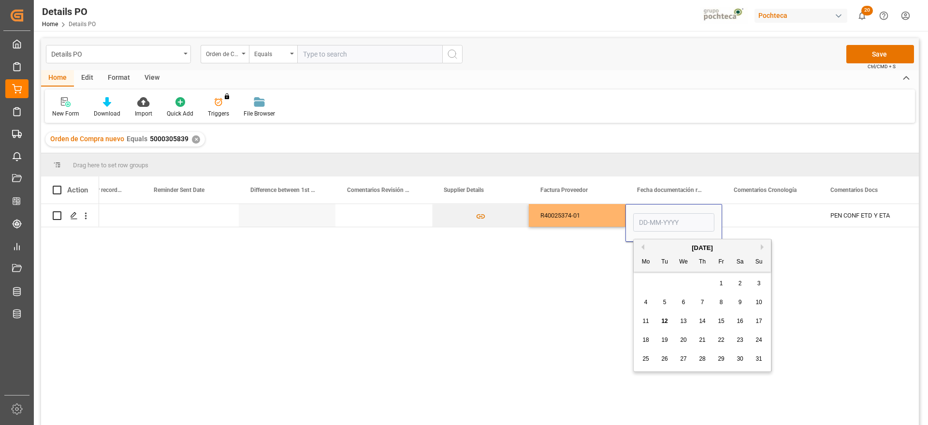
click at [642, 304] on div "4" at bounding box center [646, 303] width 12 height 12
type input "[DATE]"
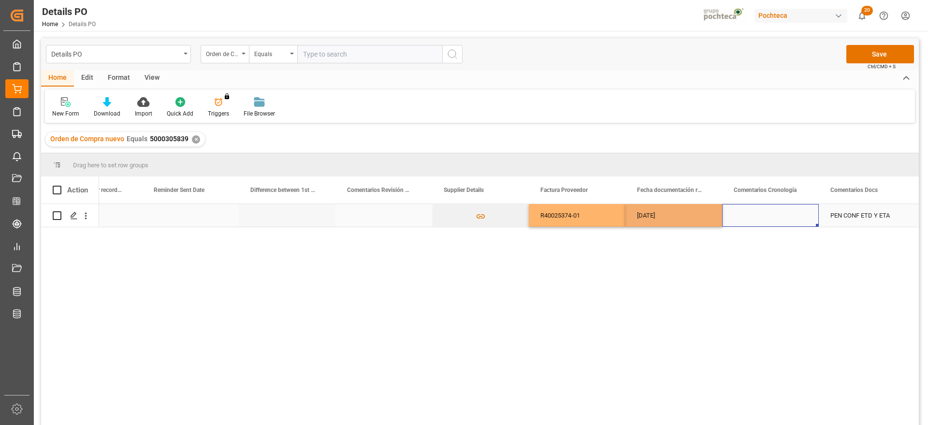
click at [761, 215] on div "Press SPACE to select this row." at bounding box center [770, 215] width 97 height 23
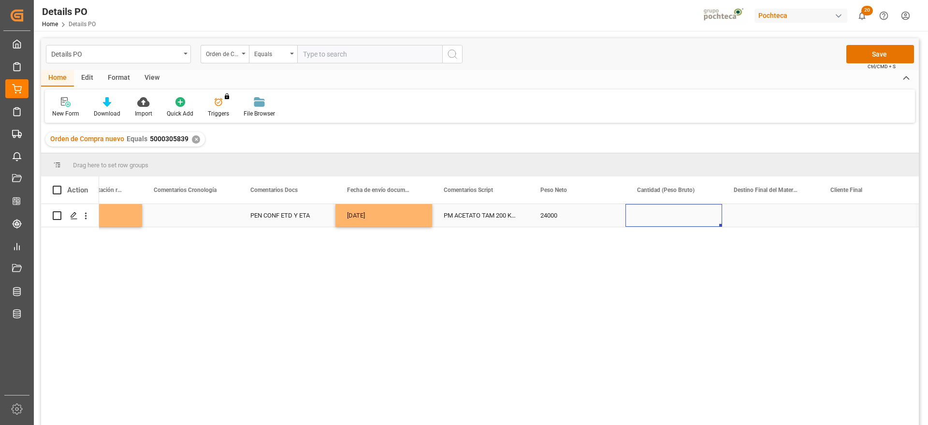
click at [649, 219] on div "Press SPACE to select this row." at bounding box center [674, 215] width 97 height 23
click at [649, 219] on input "Press SPACE to select this row." at bounding box center [673, 221] width 81 height 18
type input "24600"
click at [790, 216] on div "Press SPACE to select this row." at bounding box center [770, 215] width 97 height 23
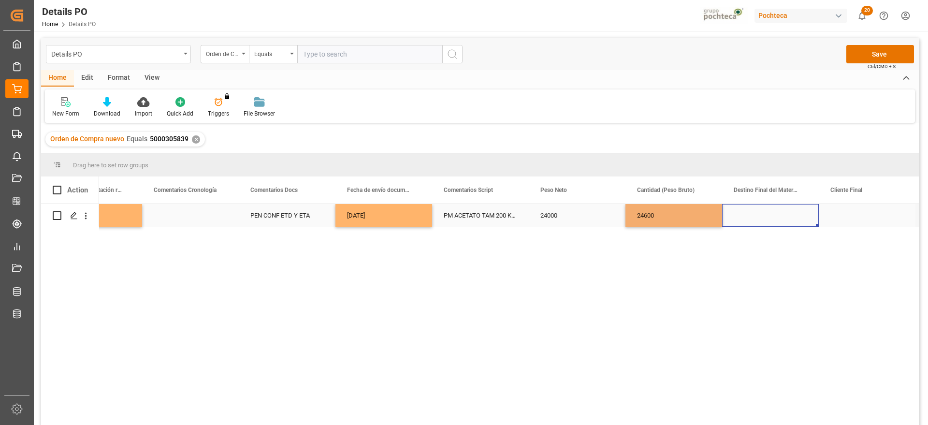
click at [780, 215] on div "Press SPACE to select this row." at bounding box center [770, 215] width 97 height 23
type input "san jose"
drag, startPoint x: 771, startPoint y: 219, endPoint x: 696, endPoint y: 215, distance: 75.5
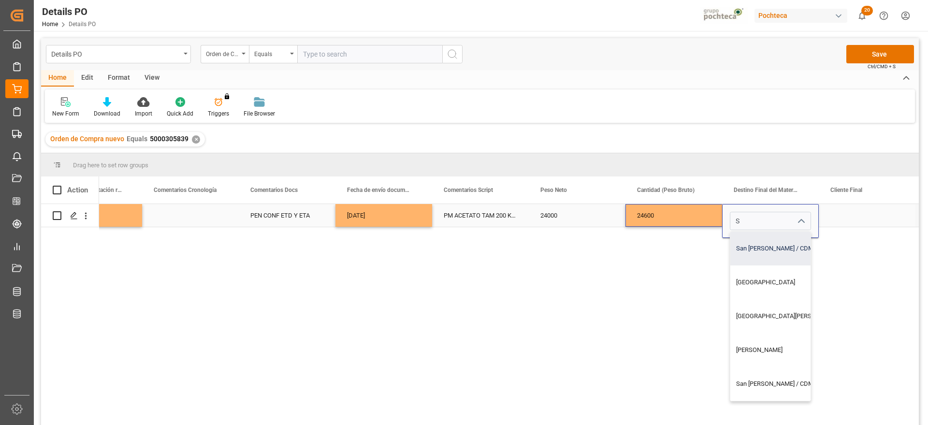
click at [761, 248] on div "San [PERSON_NAME] / CDMX" at bounding box center [788, 249] width 117 height 34
type input "San [PERSON_NAME] / CDMX"
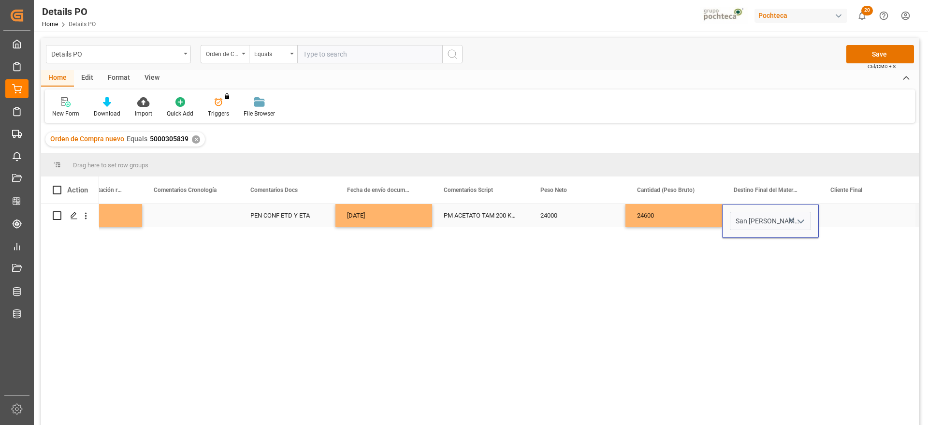
click at [857, 219] on div "Press SPACE to select this row." at bounding box center [867, 215] width 97 height 23
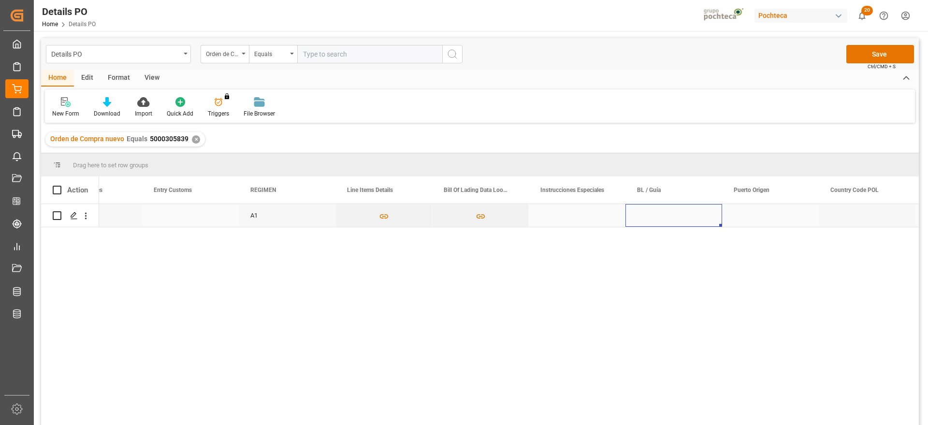
click at [671, 222] on div "Press SPACE to select this row." at bounding box center [674, 215] width 97 height 23
click at [750, 219] on div "Press SPACE to select this row." at bounding box center [770, 215] width 97 height 23
click at [769, 216] on div "Press SPACE to select this row." at bounding box center [770, 215] width 97 height 23
click at [769, 216] on input "Press SPACE to select this row." at bounding box center [770, 221] width 81 height 18
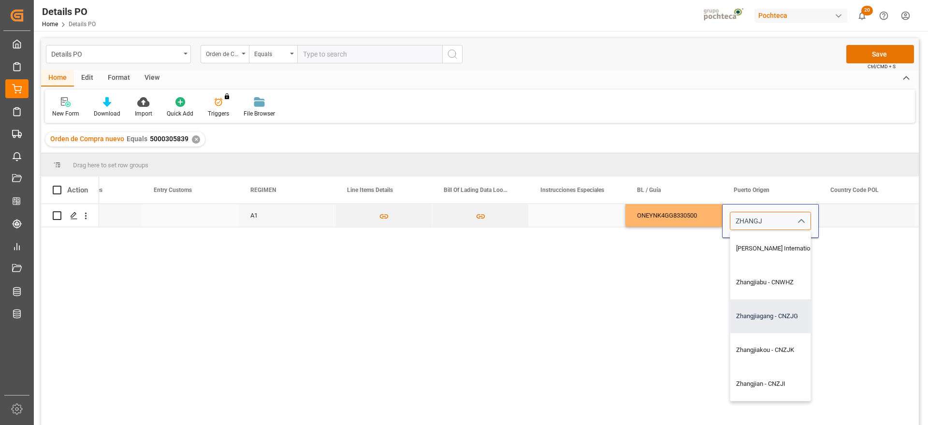
click at [772, 314] on div "Zhangjiagang - CNZJG" at bounding box center [795, 316] width 130 height 34
type input "Zhangjiagang - CNZJG"
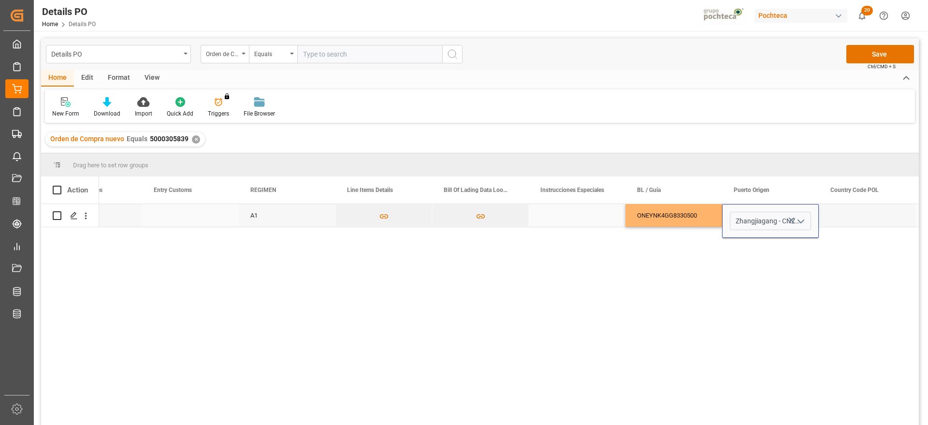
click at [853, 212] on div "Press SPACE to select this row." at bounding box center [867, 215] width 97 height 23
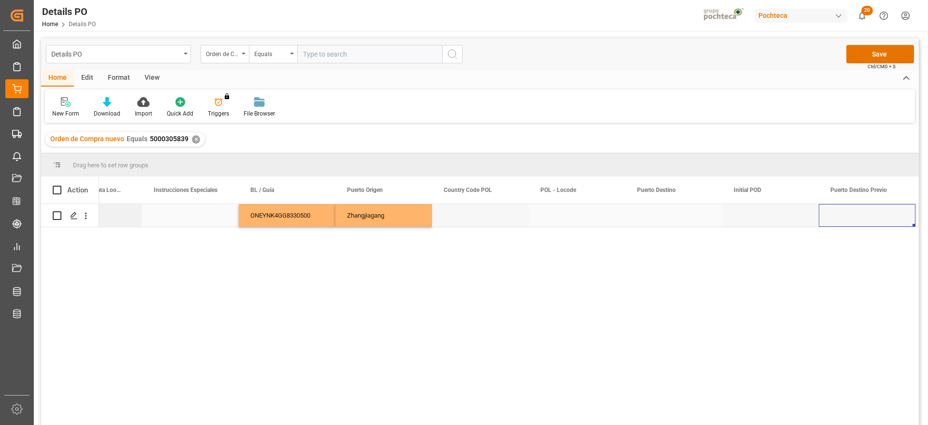
scroll to position [0, 3921]
click at [673, 216] on div "Press SPACE to select this row." at bounding box center [674, 215] width 97 height 23
click at [673, 216] on input "Press SPACE to select this row." at bounding box center [673, 221] width 81 height 18
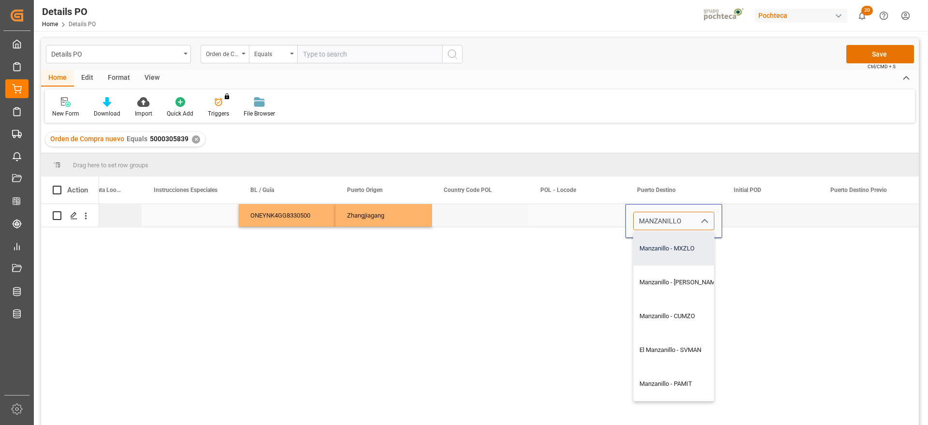
click at [689, 247] on div "Manzanillo - MXZLO" at bounding box center [680, 249] width 92 height 34
type input "Manzanillo - MXZLO"
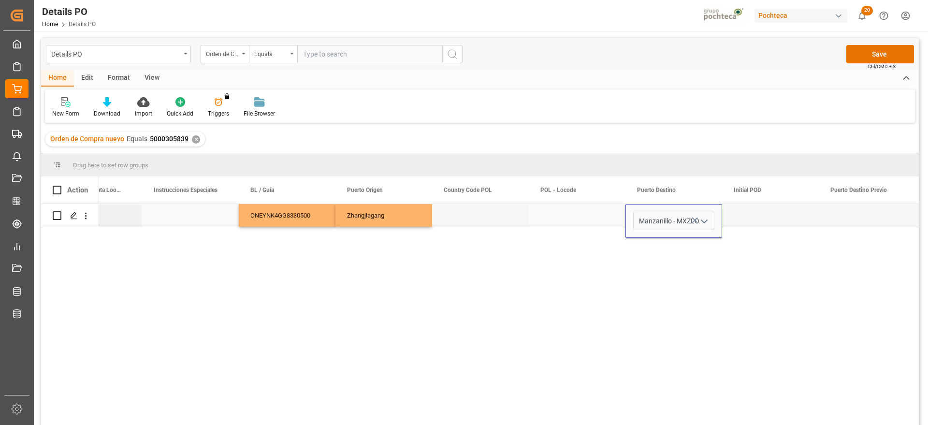
click at [757, 218] on div "Press SPACE to select this row." at bounding box center [770, 215] width 97 height 23
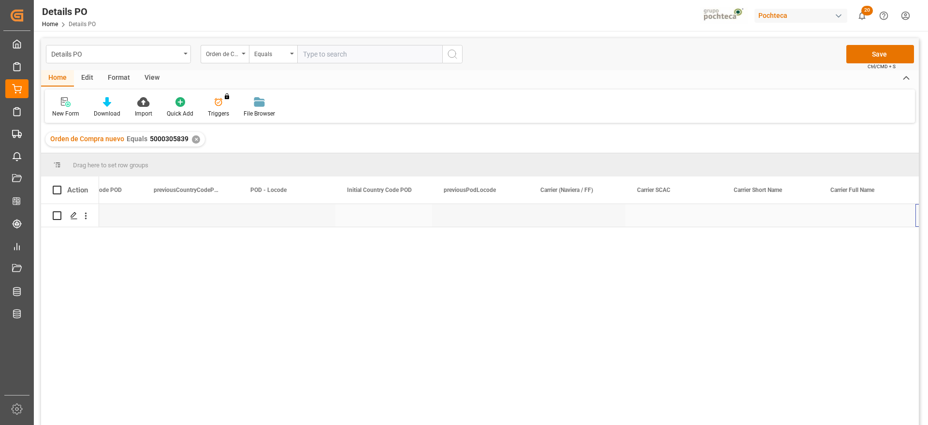
scroll to position [0, 4888]
click at [591, 224] on div "Press SPACE to select this row." at bounding box center [577, 215] width 97 height 23
click at [591, 224] on input "Press SPACE to select this row." at bounding box center [577, 221] width 81 height 18
type input "ONE"
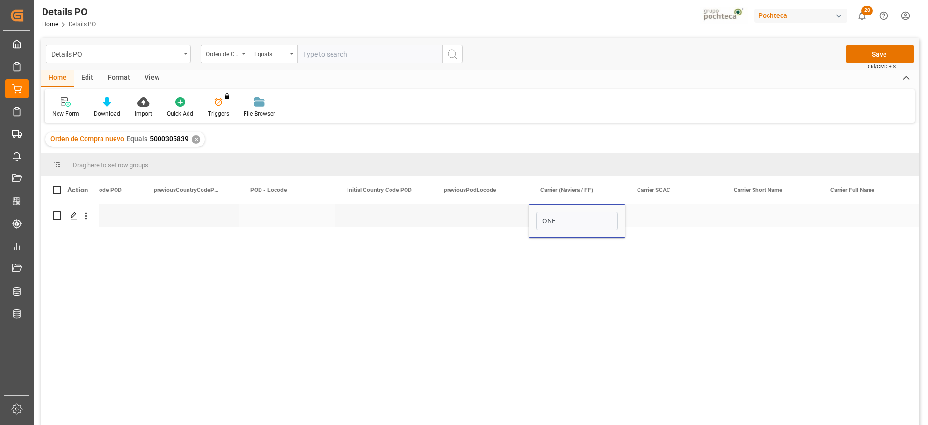
click at [675, 217] on div "Press SPACE to select this row." at bounding box center [674, 215] width 97 height 23
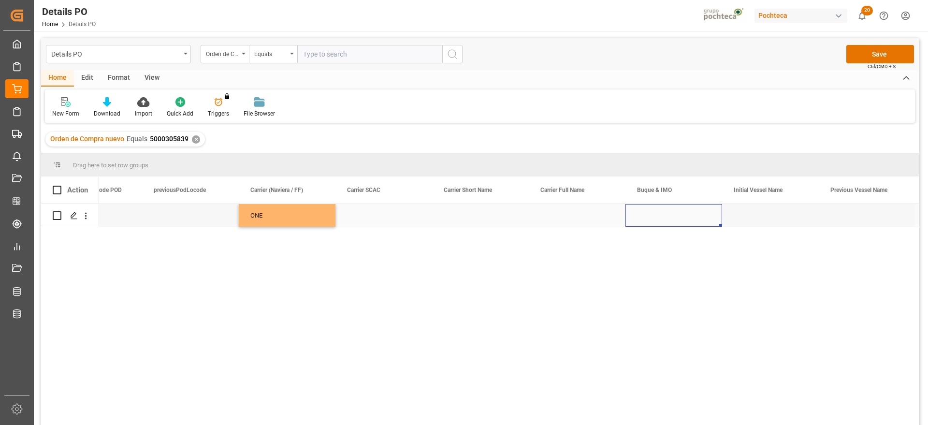
click at [650, 218] on div "Press SPACE to select this row." at bounding box center [674, 215] width 97 height 23
click at [650, 218] on input "Press SPACE to select this row." at bounding box center [673, 221] width 81 height 18
click at [641, 218] on input "SUNYUNG" at bounding box center [673, 221] width 81 height 18
click at [678, 224] on input "SHUNYUNG" at bounding box center [673, 221] width 81 height 18
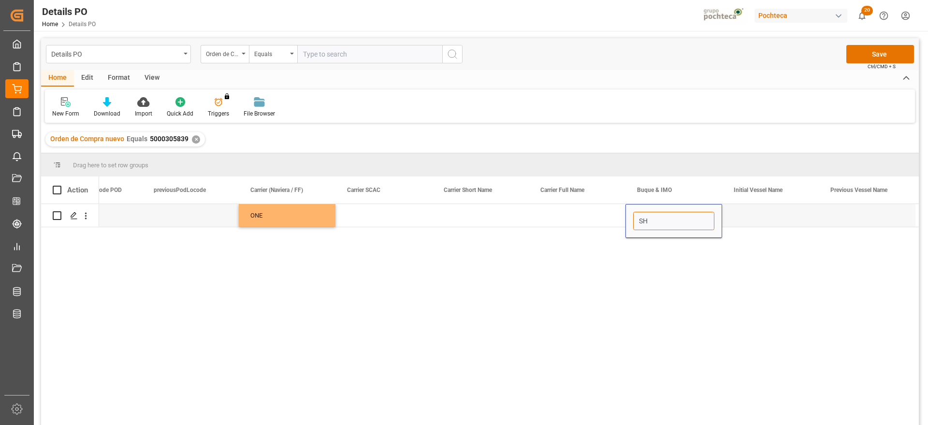
type input "S"
click at [557, 214] on div "Press SPACE to select this row." at bounding box center [577, 215] width 97 height 23
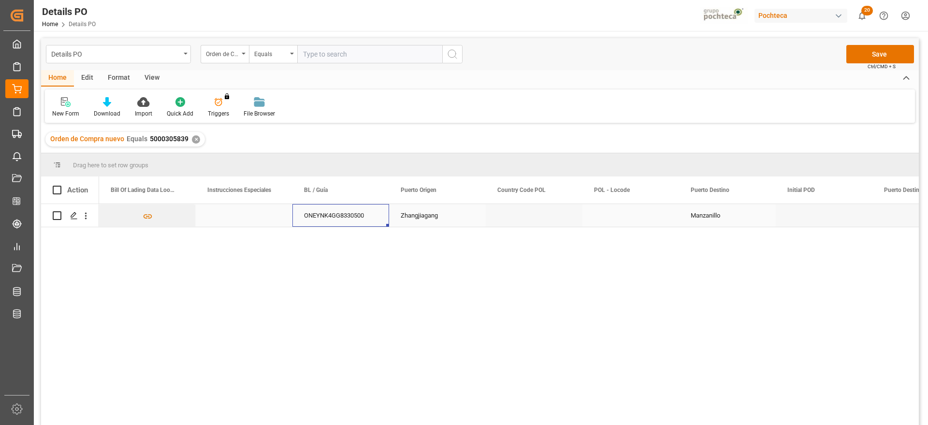
click at [605, 215] on div "Press SPACE to select this row." at bounding box center [631, 215] width 97 height 23
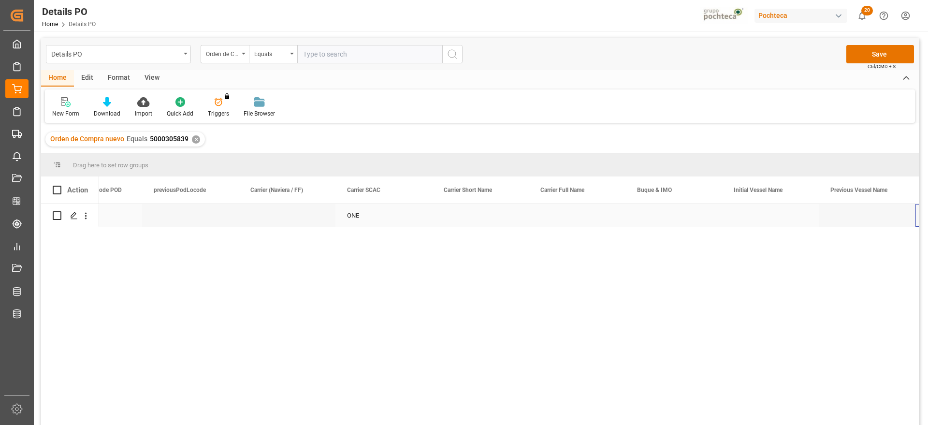
scroll to position [0, 5178]
click at [659, 215] on div "Press SPACE to select this row." at bounding box center [674, 215] width 97 height 23
click at [659, 215] on input "Press SPACE to select this row." at bounding box center [673, 221] width 81 height 18
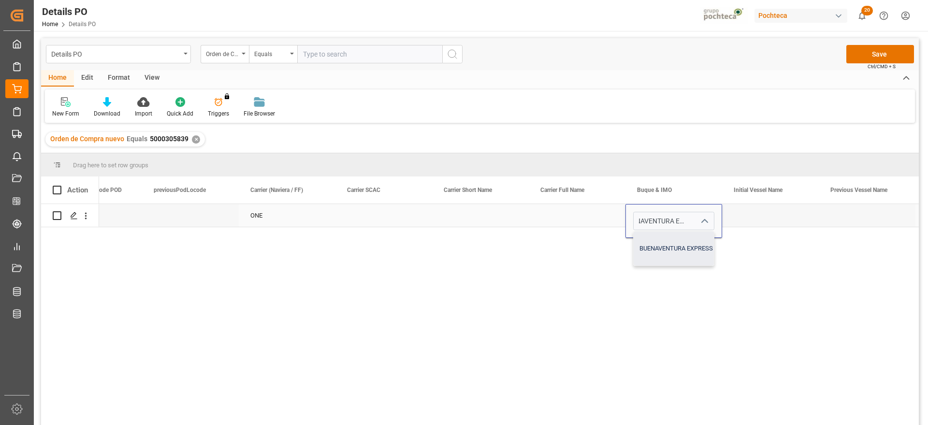
click at [694, 244] on div "BUENAVENTURA EXPRESS - 9932488" at bounding box center [691, 249] width 114 height 34
type input "BUENAVENTURA EXPRESS - 9932488"
click at [759, 213] on div "Press SPACE to select this row." at bounding box center [770, 215] width 97 height 23
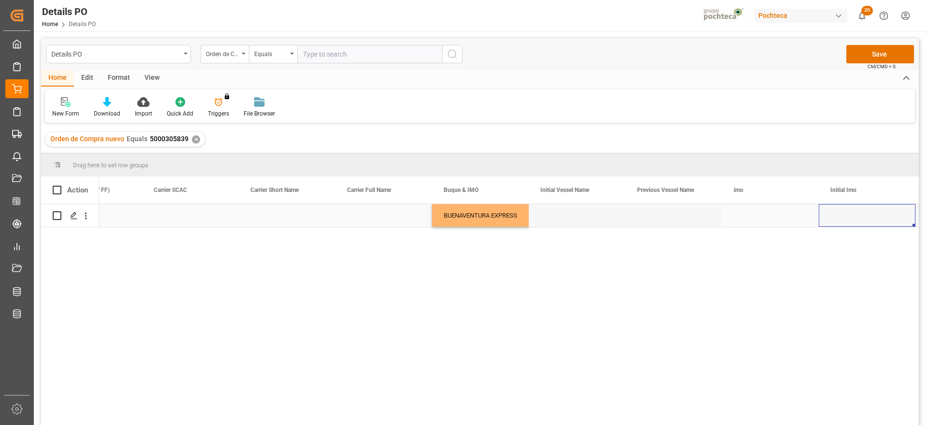
scroll to position [0, 5468]
click at [594, 219] on div "Press SPACE to select this row." at bounding box center [577, 215] width 97 height 23
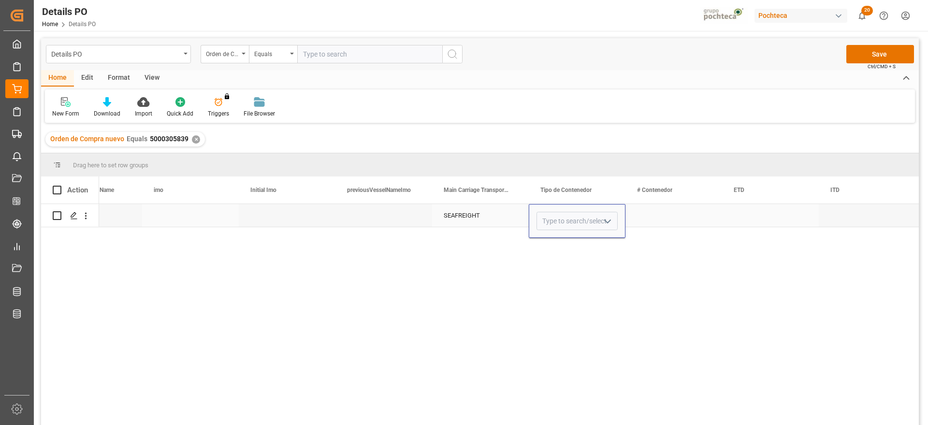
click at [604, 218] on icon "open menu" at bounding box center [608, 222] width 12 height 12
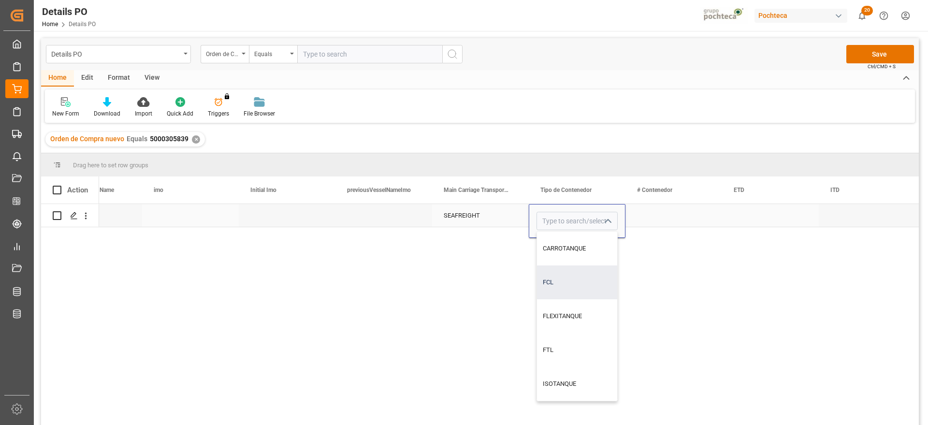
drag, startPoint x: 578, startPoint y: 288, endPoint x: 594, endPoint y: 277, distance: 19.4
click at [578, 287] on div "FCL" at bounding box center [577, 282] width 80 height 34
type input "FCL"
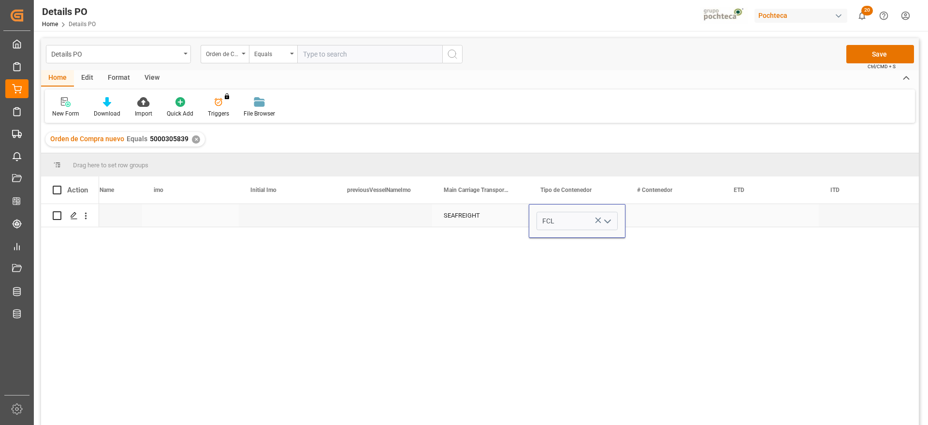
click at [673, 212] on div "Press SPACE to select this row." at bounding box center [674, 215] width 97 height 23
click at [683, 219] on div "Press SPACE to select this row." at bounding box center [674, 215] width 97 height 23
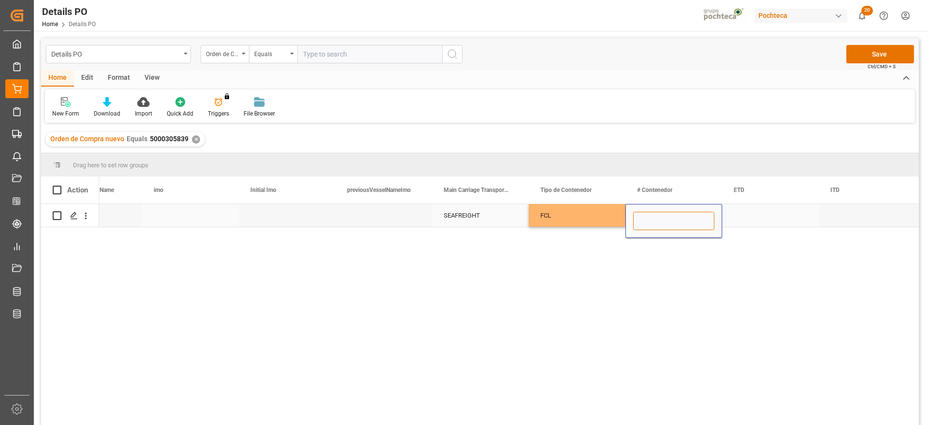
click at [683, 219] on input "Press SPACE to select this row." at bounding box center [673, 221] width 81 height 18
paste input "UETU4060592"
type input "UETU4060592"
click at [740, 219] on div "Press SPACE to select this row." at bounding box center [770, 215] width 97 height 23
click at [768, 218] on div "Press SPACE to select this row." at bounding box center [770, 215] width 97 height 23
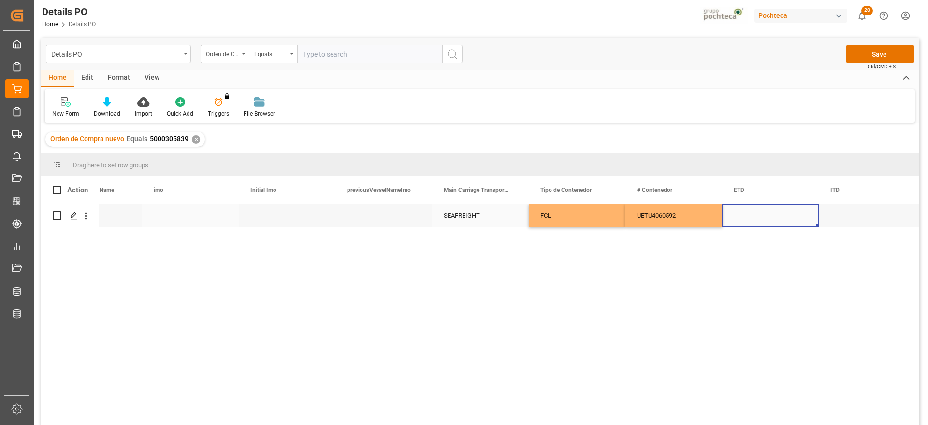
click at [768, 218] on div "Press SPACE to select this row." at bounding box center [770, 215] width 97 height 23
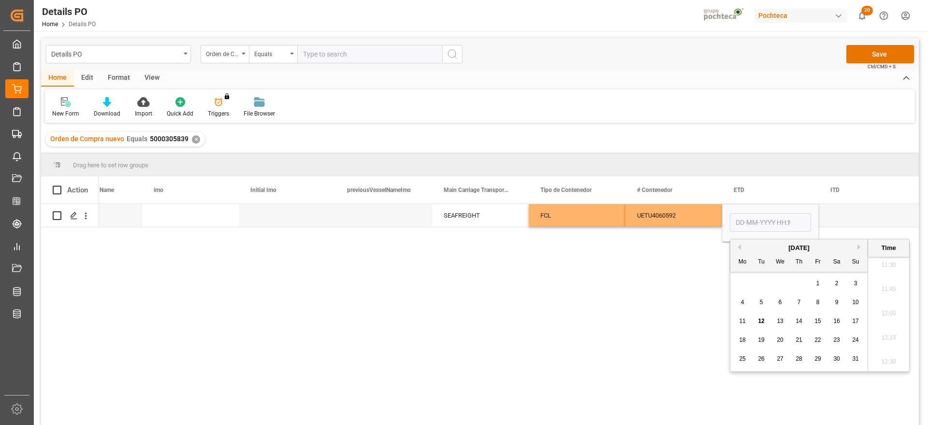
click at [737, 247] on button "Previous Month" at bounding box center [738, 247] width 6 height 6
click at [818, 321] on span "18" at bounding box center [818, 321] width 6 height 7
type input "[DATE] 00:00"
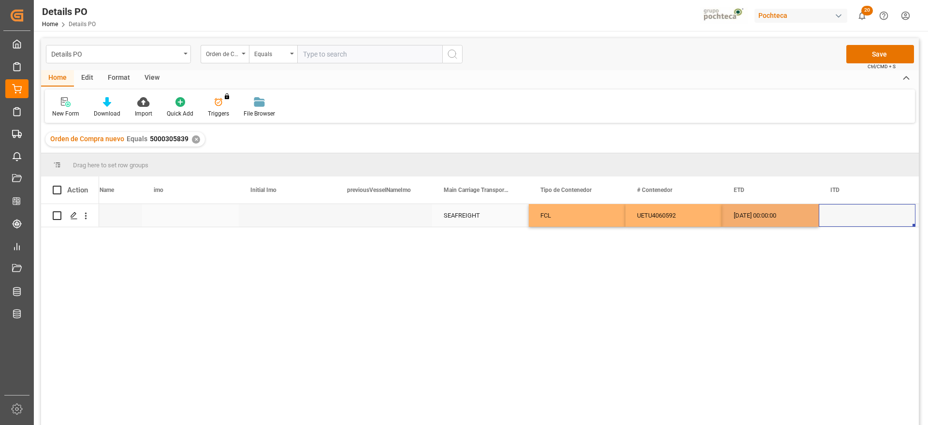
click at [850, 212] on div "Press SPACE to select this row." at bounding box center [867, 215] width 97 height 23
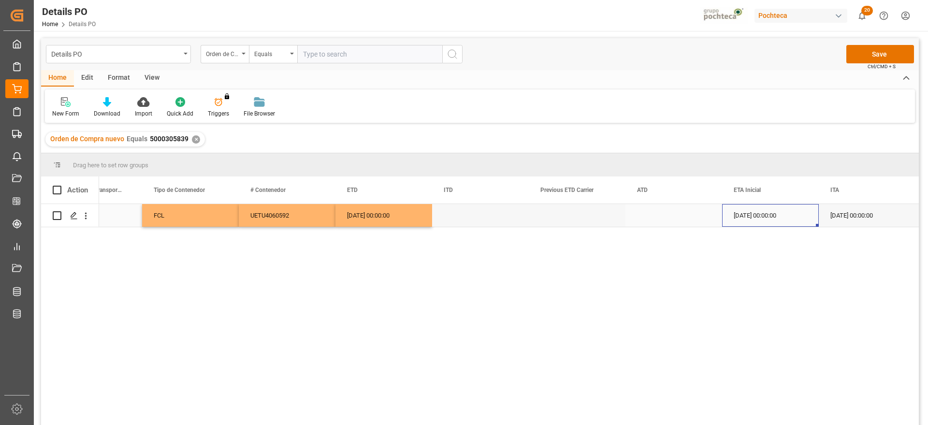
click at [769, 215] on div "25-08-2025 00:00:00" at bounding box center [770, 215] width 97 height 23
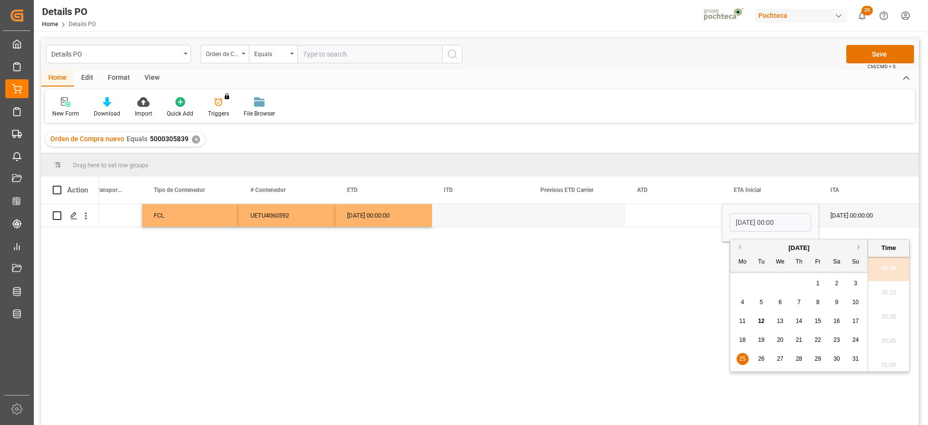
click at [821, 337] on span "22" at bounding box center [818, 339] width 6 height 7
type input "[DATE] 00:00"
click at [681, 219] on div "Press SPACE to select this row." at bounding box center [674, 215] width 97 height 23
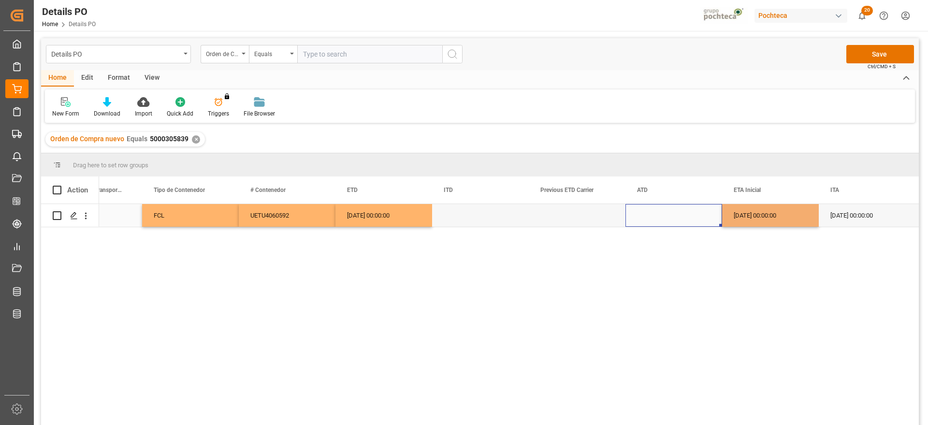
click at [771, 223] on div "22-08-2025 00:00:00" at bounding box center [770, 215] width 97 height 23
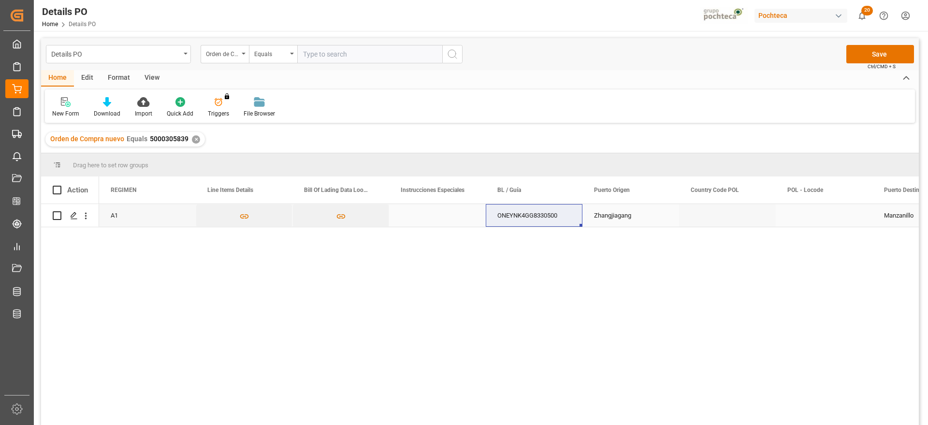
click at [661, 219] on div "Zhangjiagang" at bounding box center [631, 215] width 97 height 23
click at [869, 53] on button "Save" at bounding box center [880, 54] width 68 height 18
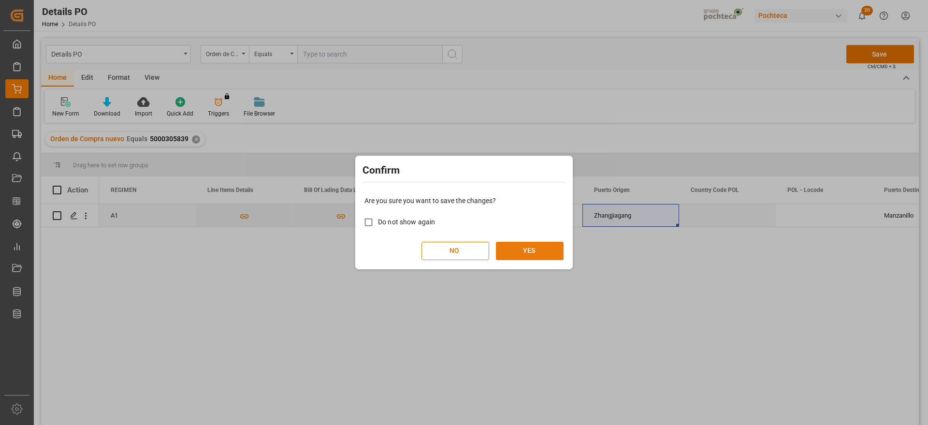
click at [527, 245] on button "YES" at bounding box center [530, 251] width 68 height 18
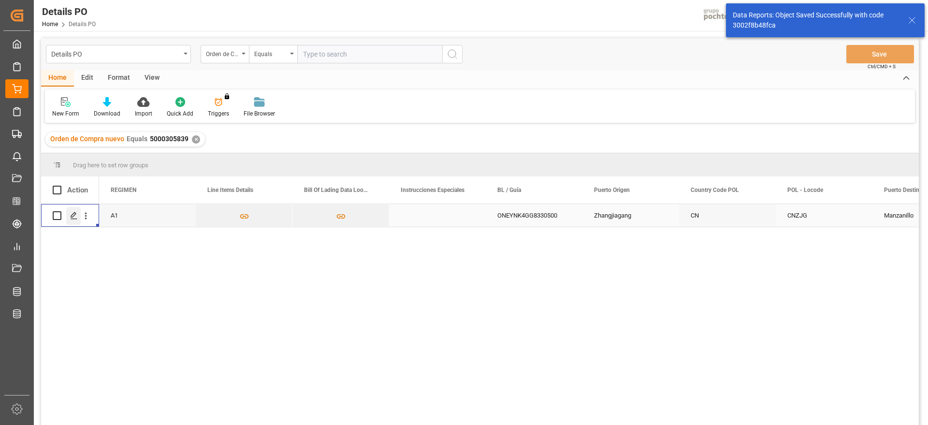
click at [75, 216] on icon "Press SPACE to select this row." at bounding box center [74, 216] width 8 height 8
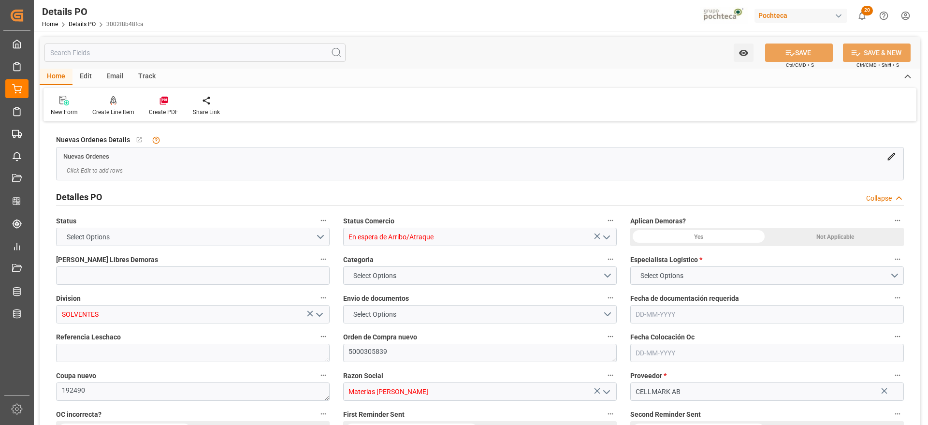
type input "12"
type input "[DATE]"
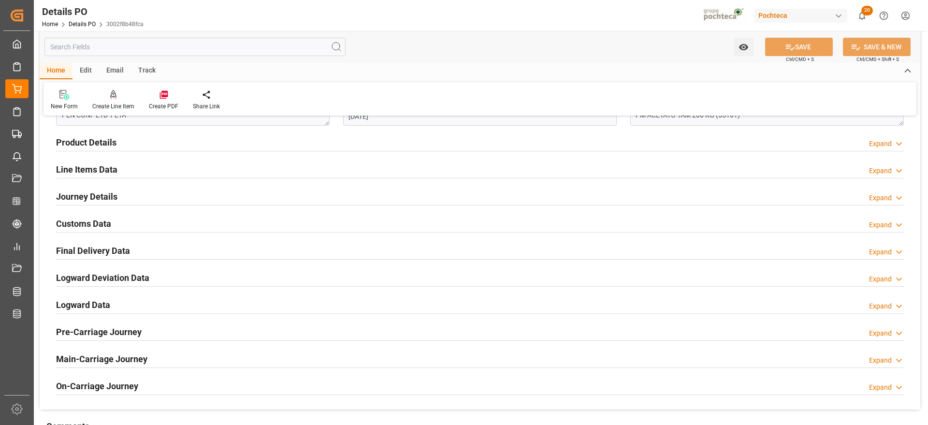
scroll to position [605, 0]
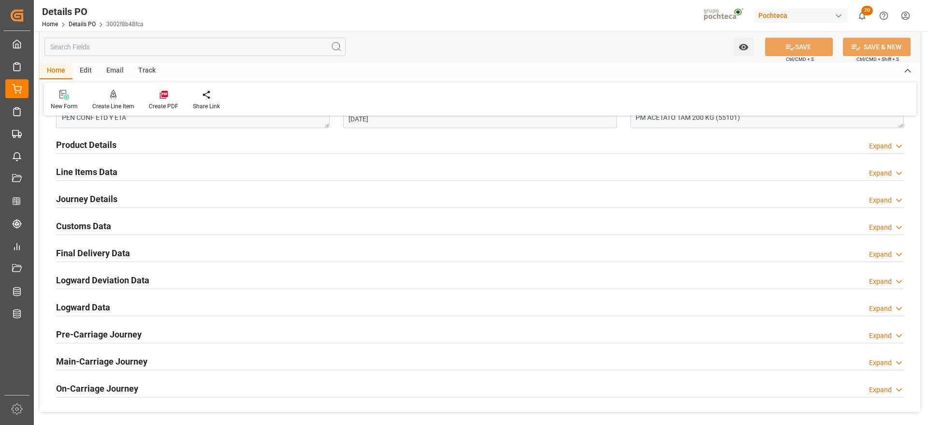
click at [91, 225] on h2 "Customs Data" at bounding box center [83, 225] width 55 height 13
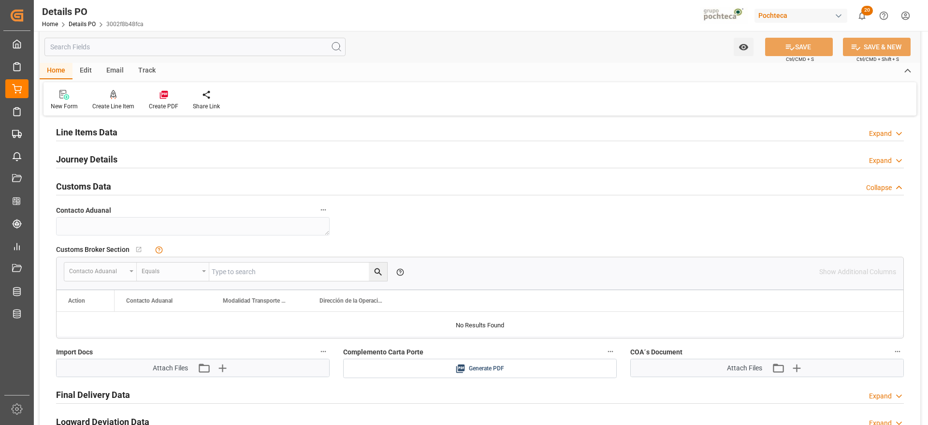
scroll to position [786, 0]
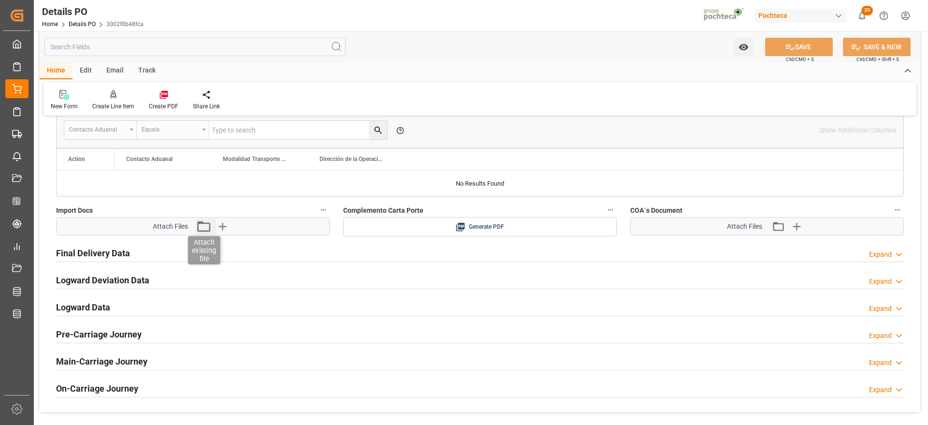
click at [203, 229] on icon "button" at bounding box center [203, 226] width 15 height 15
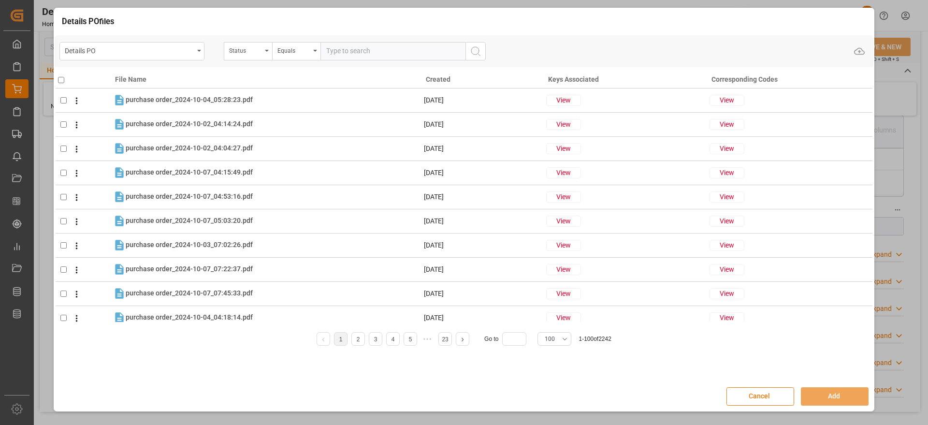
drag, startPoint x: 758, startPoint y: 397, endPoint x: 298, endPoint y: 281, distance: 473.6
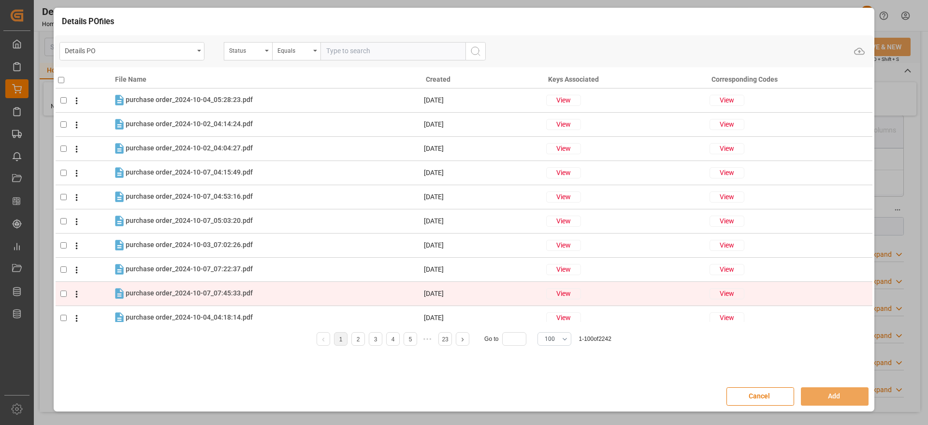
click at [757, 396] on button "Cancel" at bounding box center [761, 396] width 68 height 18
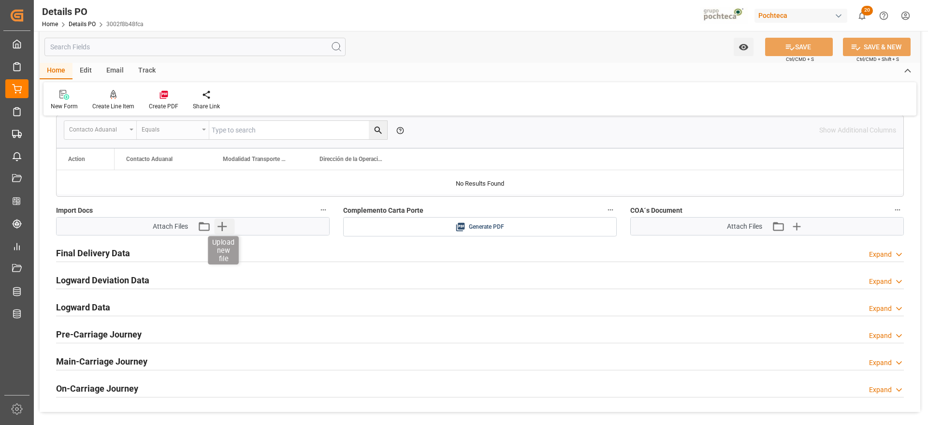
click at [222, 225] on icon "button" at bounding box center [222, 226] width 9 height 9
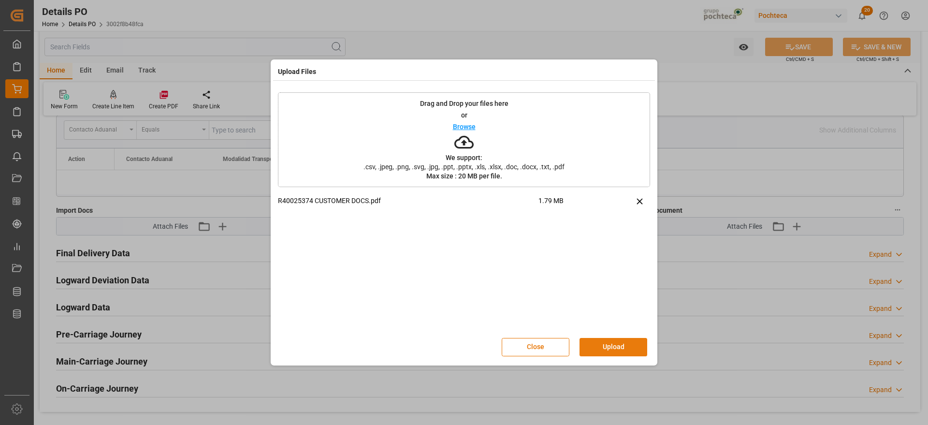
click at [615, 340] on button "Upload" at bounding box center [614, 347] width 68 height 18
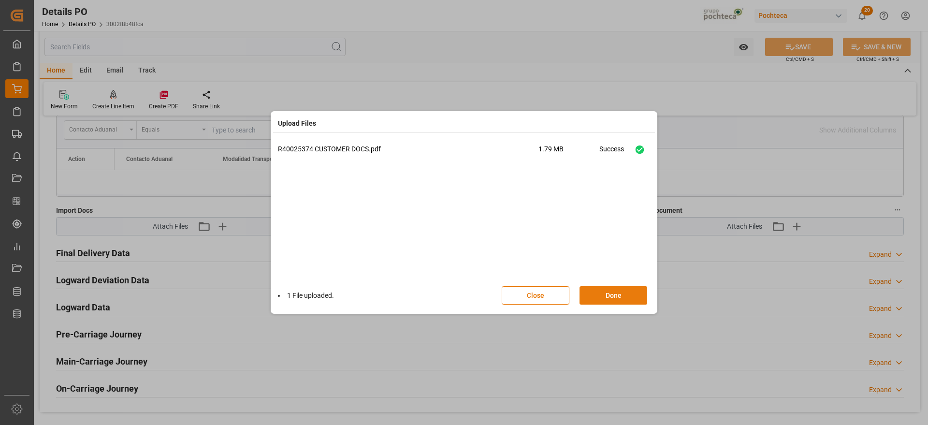
click at [615, 289] on button "Done" at bounding box center [614, 295] width 68 height 18
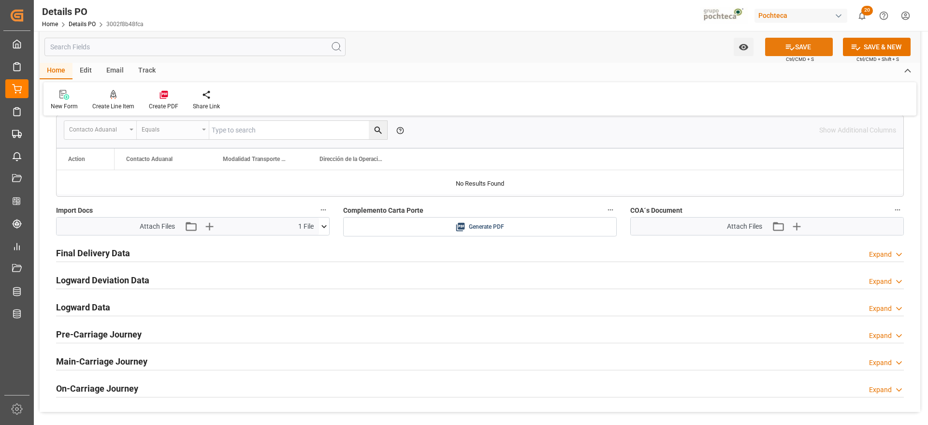
click at [789, 46] on icon at bounding box center [790, 47] width 10 height 10
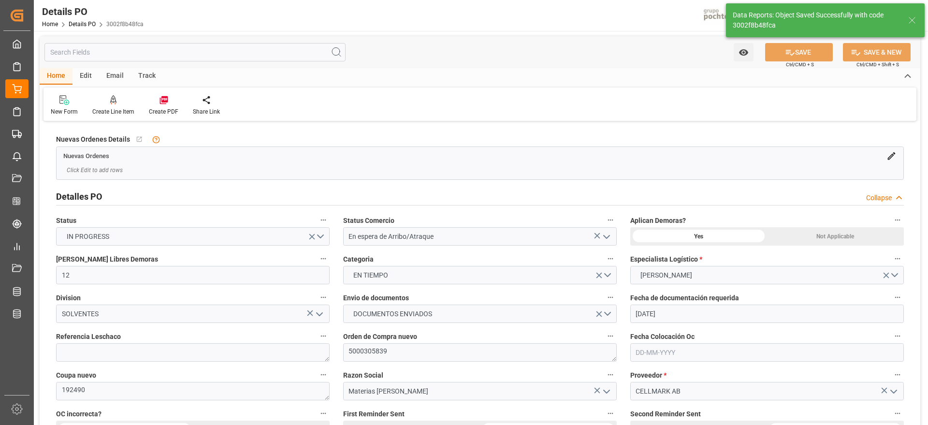
scroll to position [0, 0]
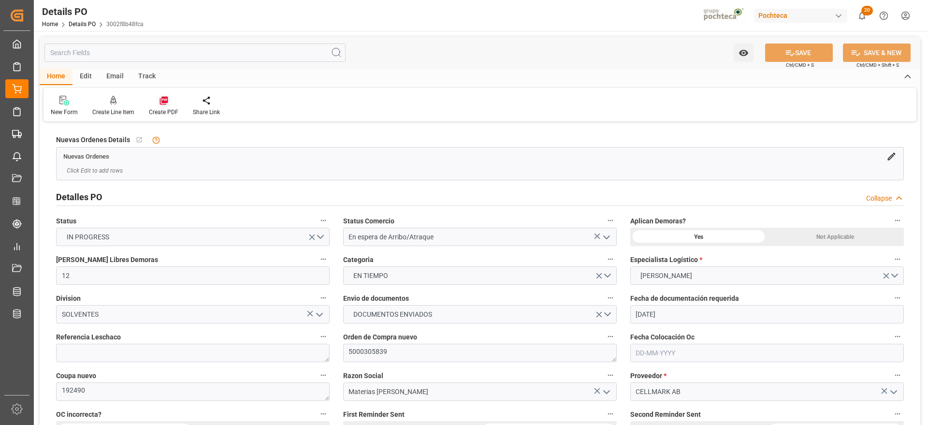
click at [171, 104] on div at bounding box center [163, 100] width 29 height 10
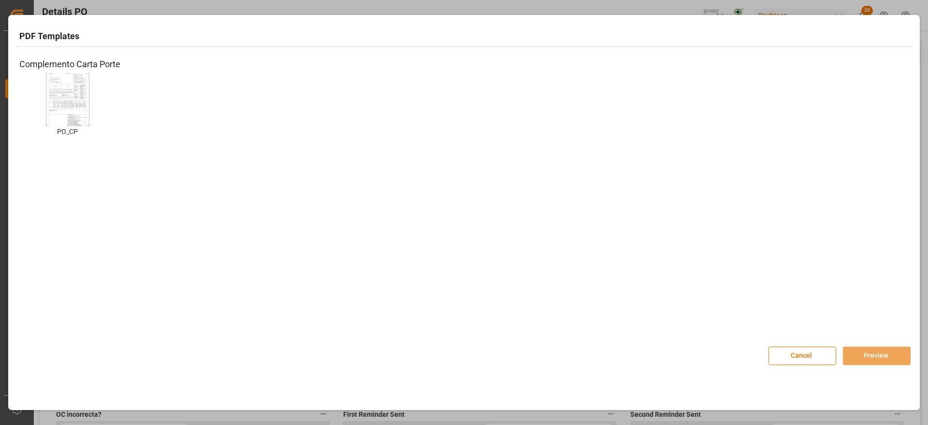
click at [56, 100] on img at bounding box center [67, 99] width 39 height 55
click at [865, 361] on button "Preview" at bounding box center [877, 356] width 68 height 18
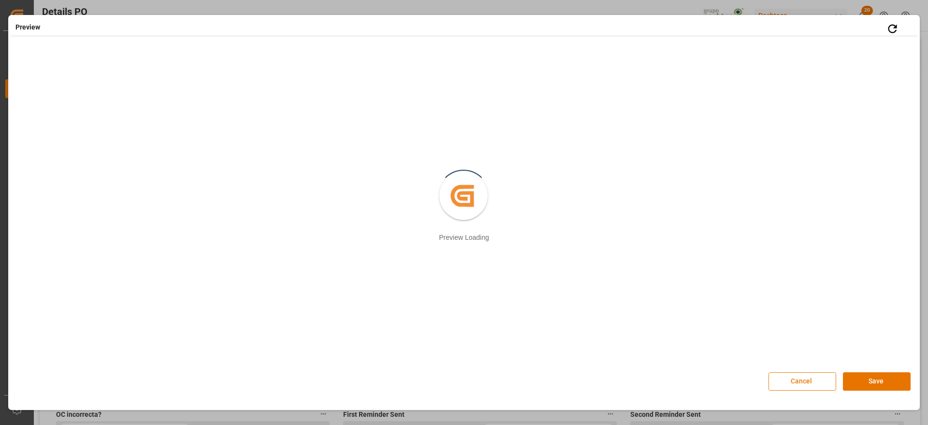
click at [815, 381] on button "Cancel" at bounding box center [803, 381] width 68 height 18
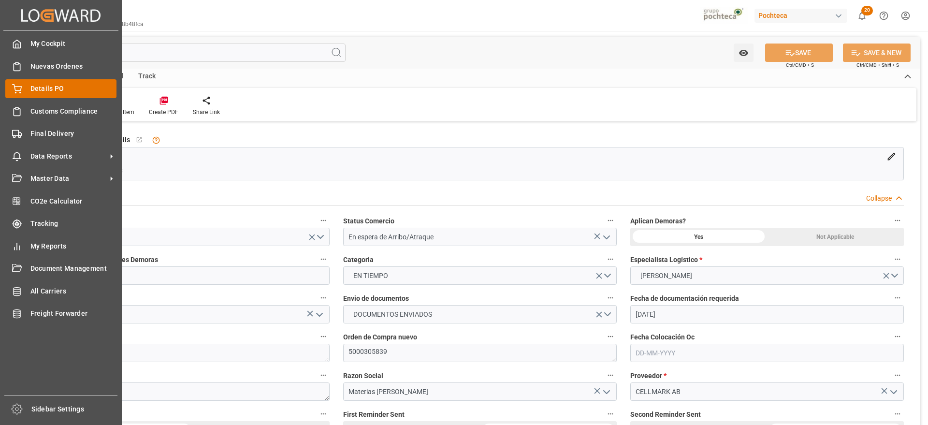
click at [45, 84] on span "Details PO" at bounding box center [73, 89] width 87 height 10
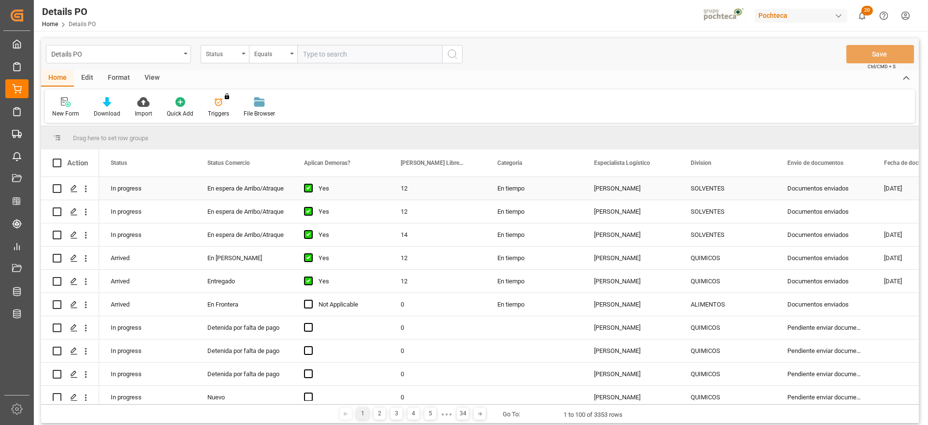
click at [817, 190] on div "Documentos enviados" at bounding box center [824, 188] width 97 height 23
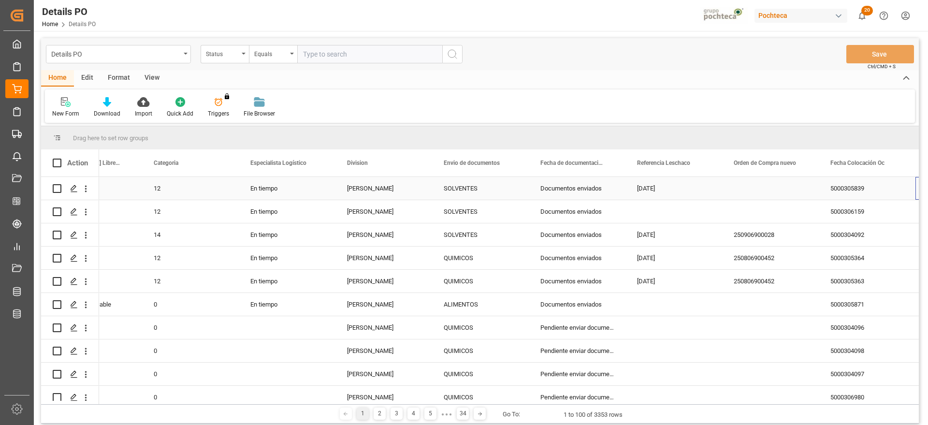
scroll to position [0, 344]
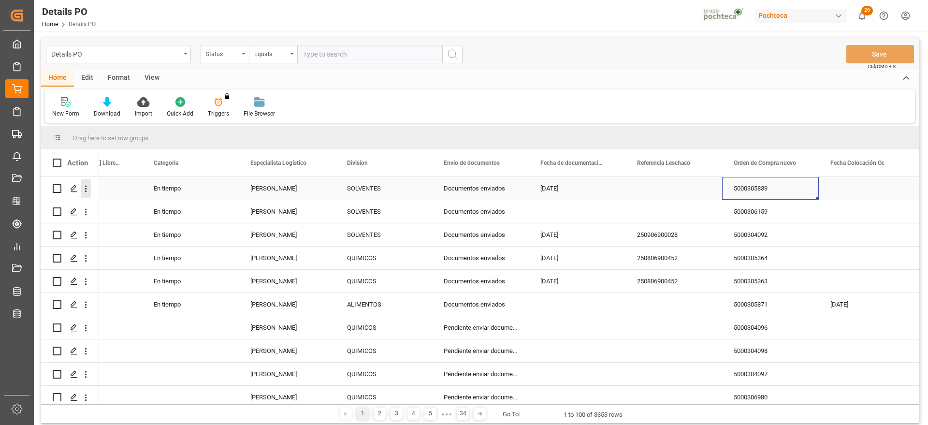
click at [88, 190] on icon "open menu" at bounding box center [86, 189] width 10 height 10
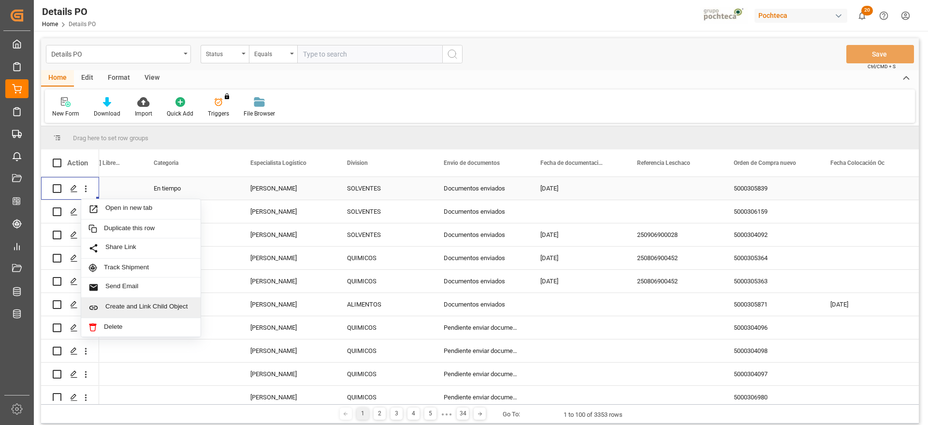
click at [128, 302] on div "Create and Link Child Object" at bounding box center [140, 308] width 119 height 20
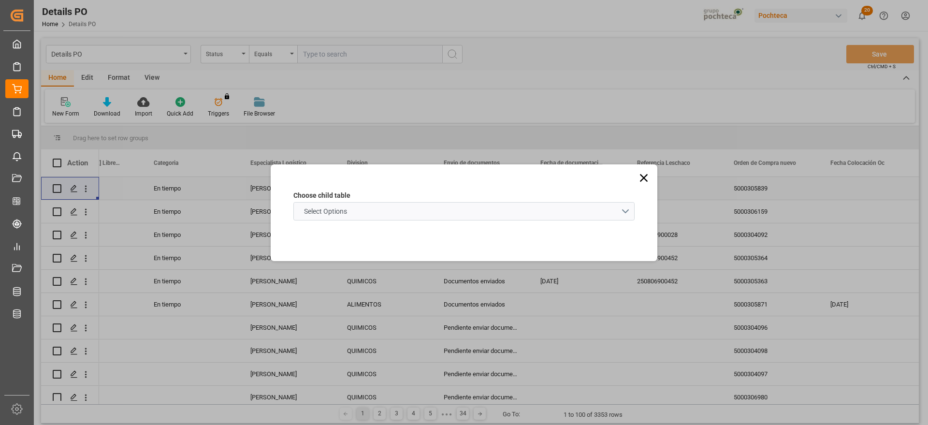
click at [355, 209] on schema "Select Options" at bounding box center [463, 211] width 341 height 18
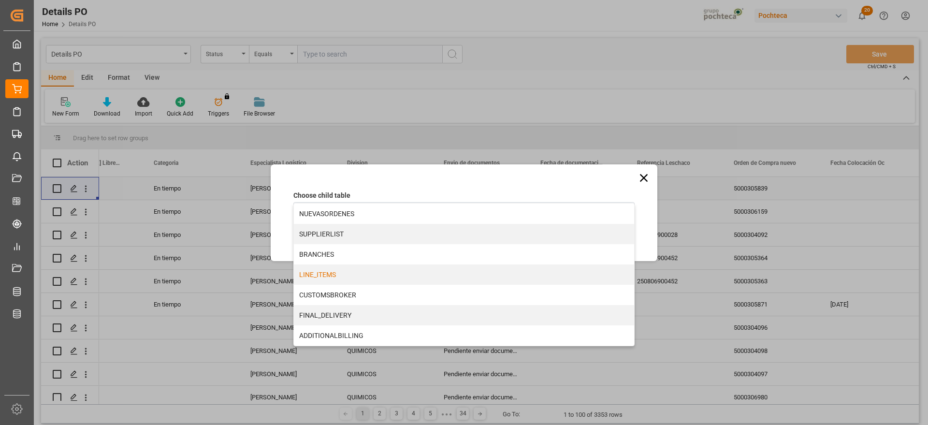
click at [333, 272] on div "LINE_ITEMS" at bounding box center [464, 274] width 340 height 20
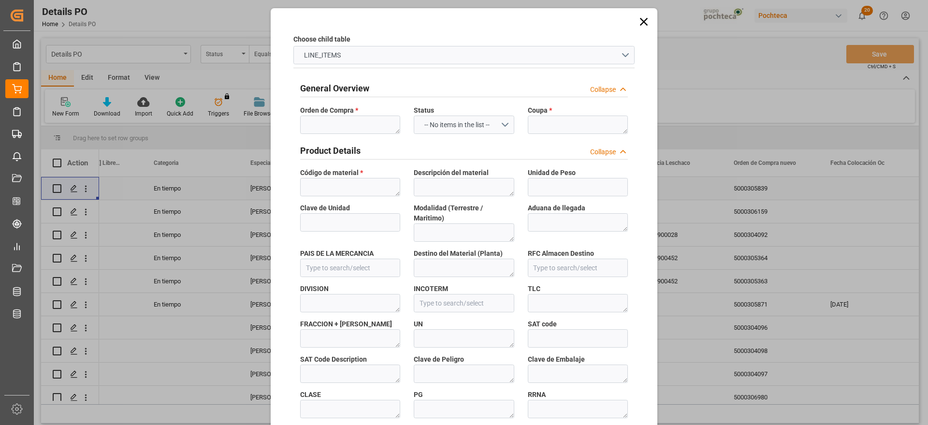
type input "3002f8b48fca"
click at [325, 118] on textarea at bounding box center [350, 125] width 100 height 18
paste textarea "5000305839"
type textarea "5000305839"
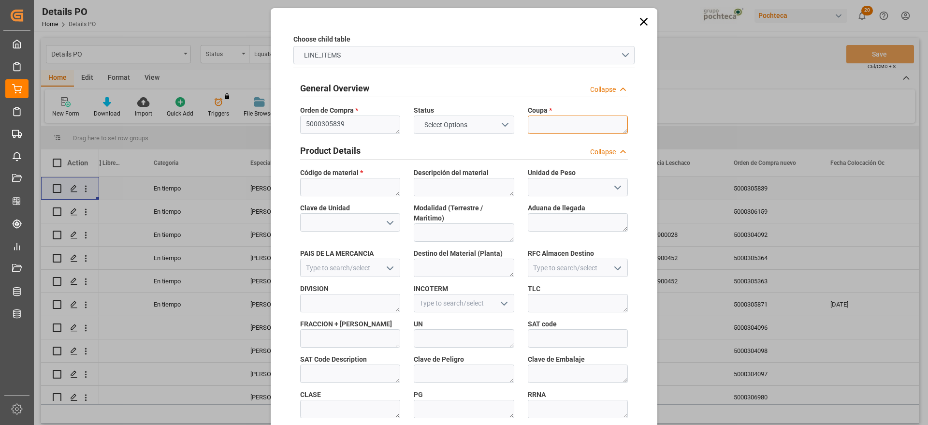
click at [571, 125] on textarea at bounding box center [578, 125] width 100 height 18
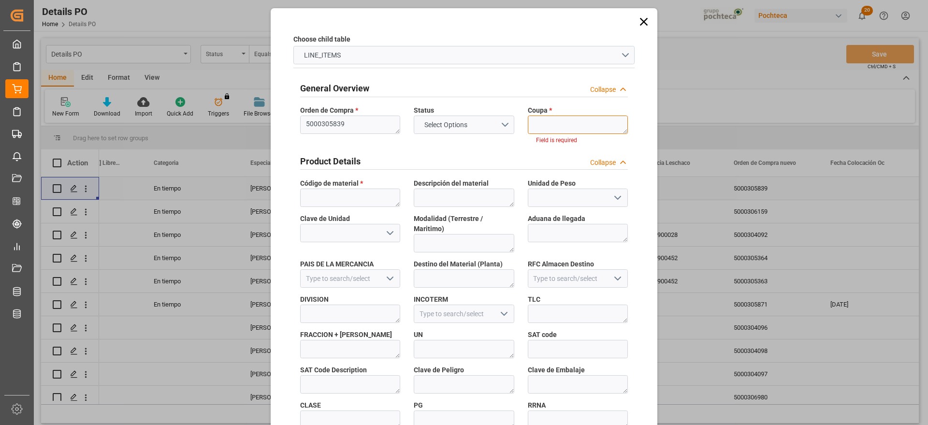
paste textarea "192490"
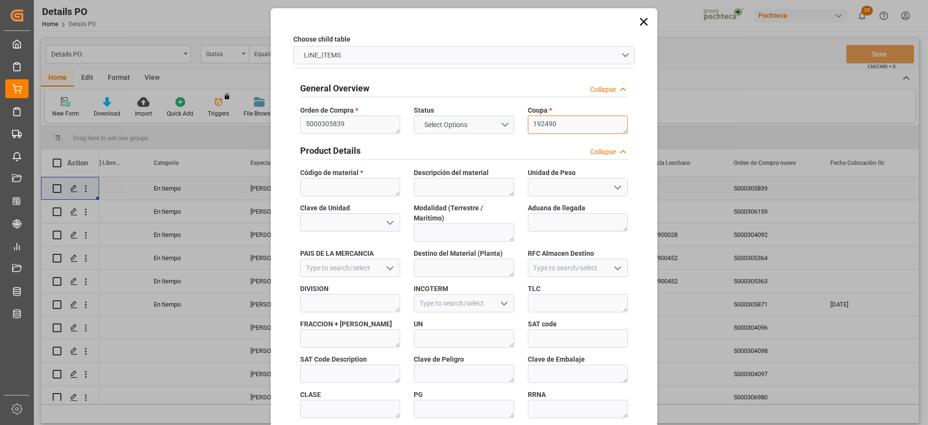
type textarea "192490"
click at [355, 185] on textarea at bounding box center [350, 187] width 100 height 18
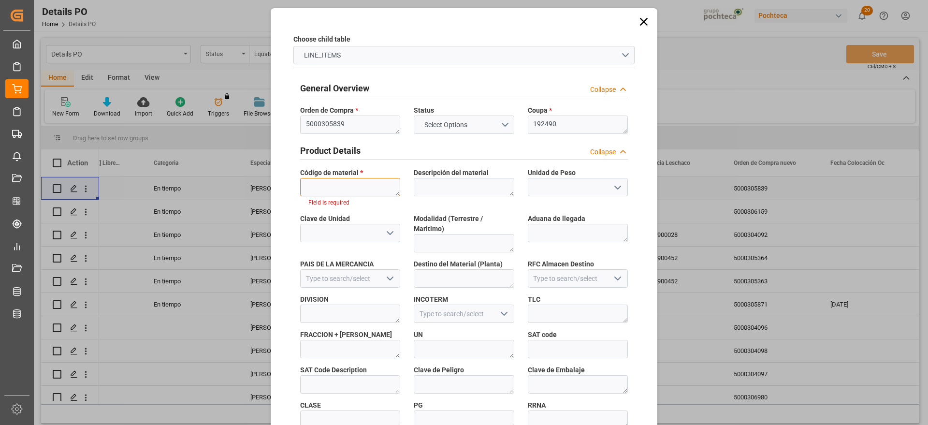
paste textarea "55101"
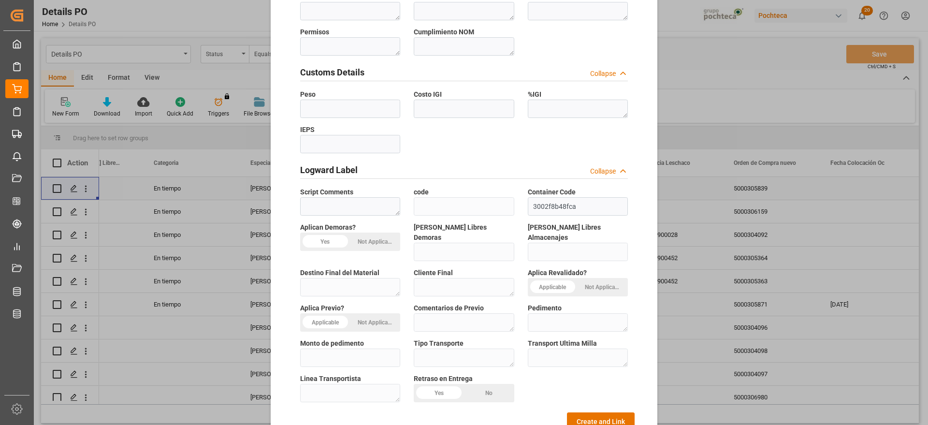
scroll to position [414, 0]
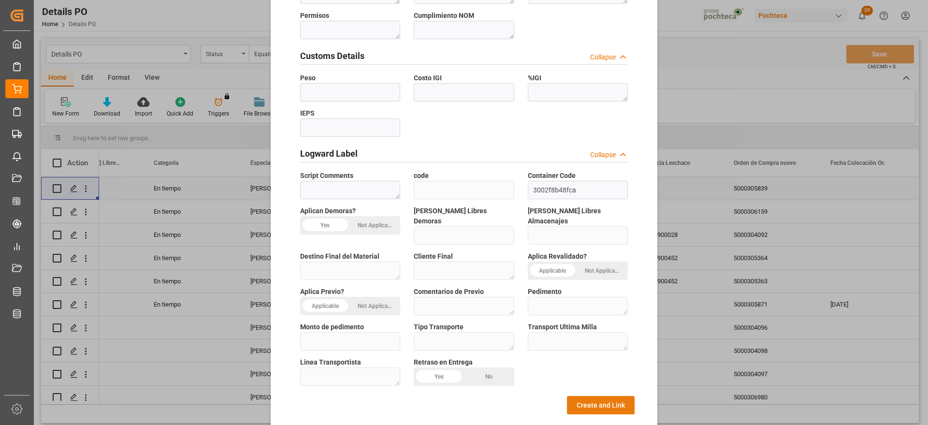
type textarea "55101"
click at [603, 396] on button "Create and Link" at bounding box center [601, 405] width 68 height 18
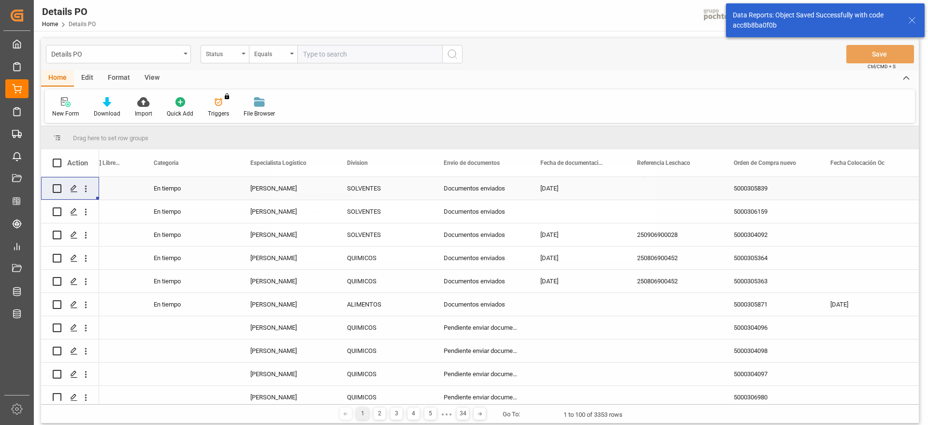
scroll to position [0, 0]
click at [67, 190] on div "Press SPACE to select this row." at bounding box center [73, 189] width 15 height 18
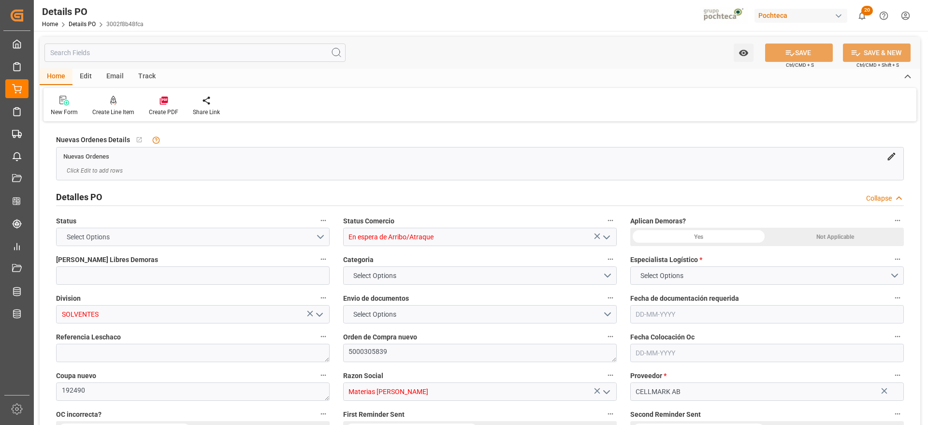
type input "12"
type input "[DATE]"
click at [157, 106] on div "Create PDF" at bounding box center [164, 105] width 44 height 21
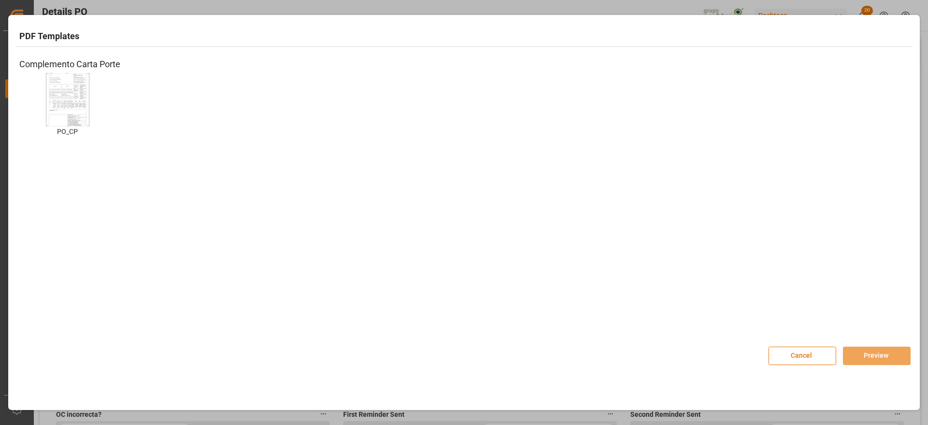
click at [69, 99] on img at bounding box center [67, 99] width 39 height 55
click at [884, 349] on button "Preview" at bounding box center [877, 356] width 68 height 18
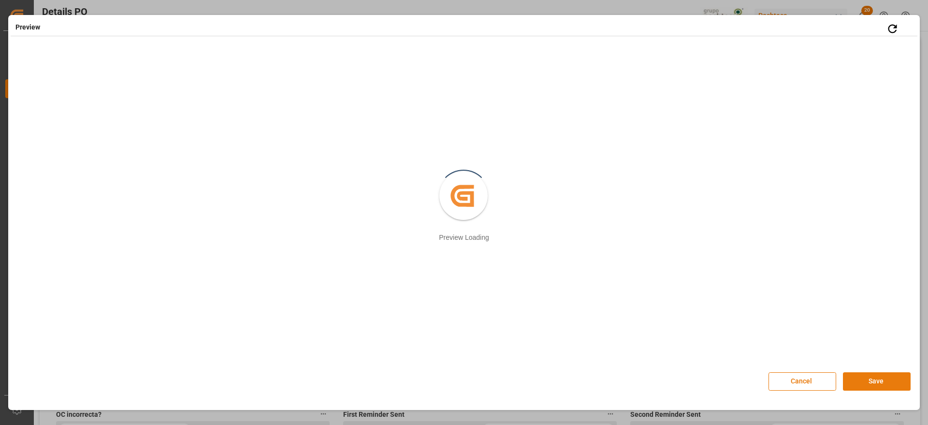
click at [864, 378] on button "Save" at bounding box center [877, 381] width 68 height 18
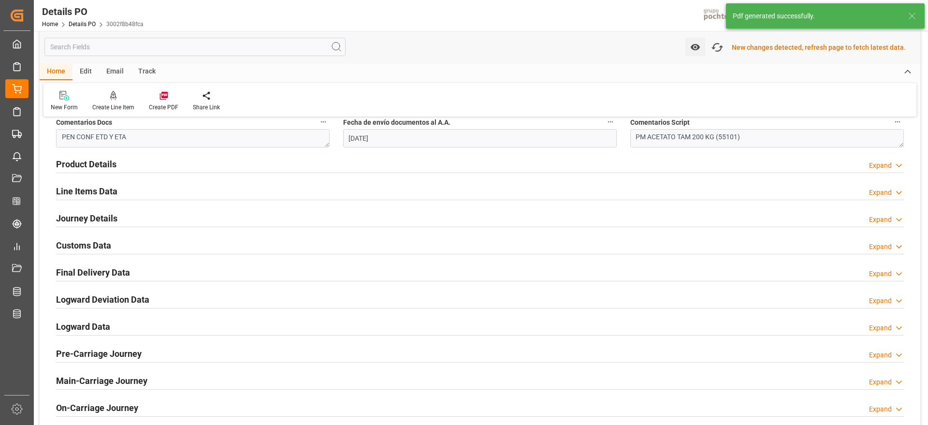
scroll to position [605, 0]
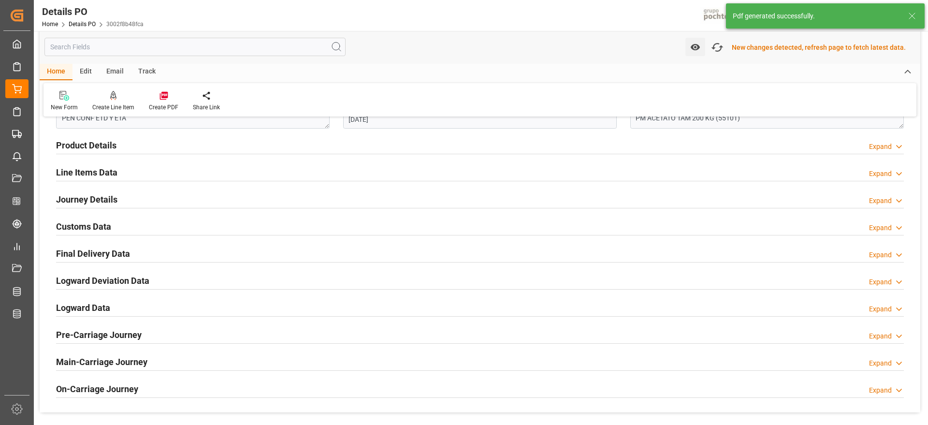
click at [88, 227] on h2 "Customs Data" at bounding box center [83, 226] width 55 height 13
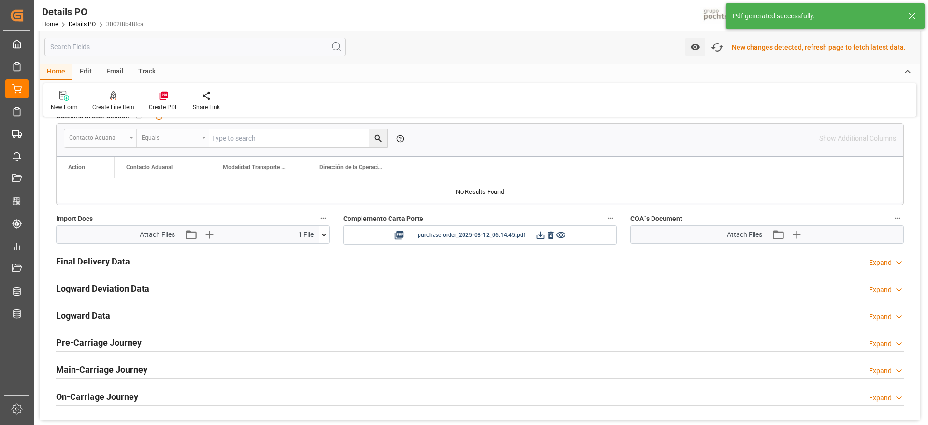
scroll to position [847, 0]
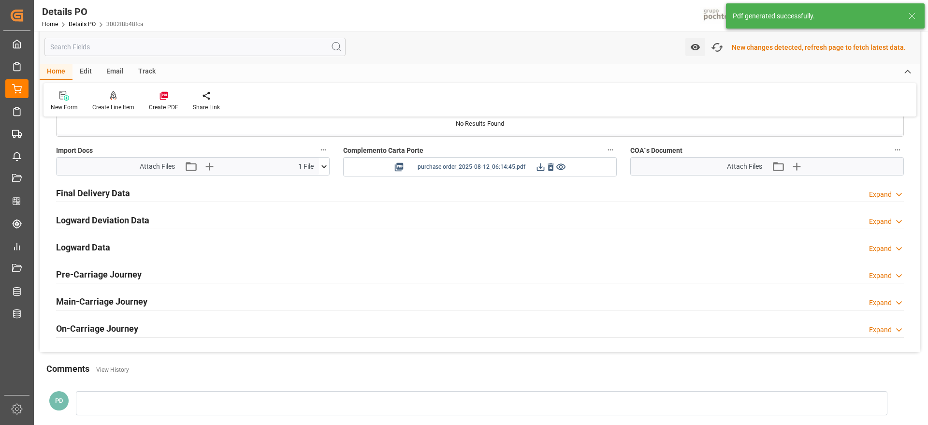
click at [536, 169] on icon at bounding box center [541, 167] width 10 height 10
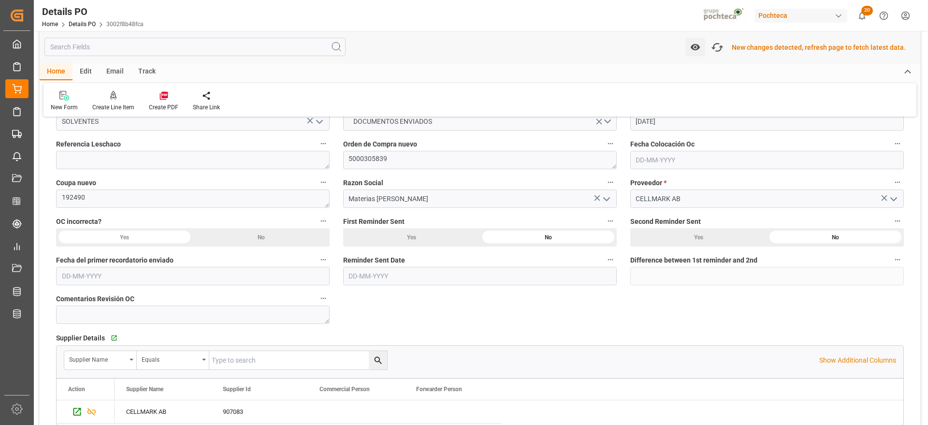
scroll to position [0, 0]
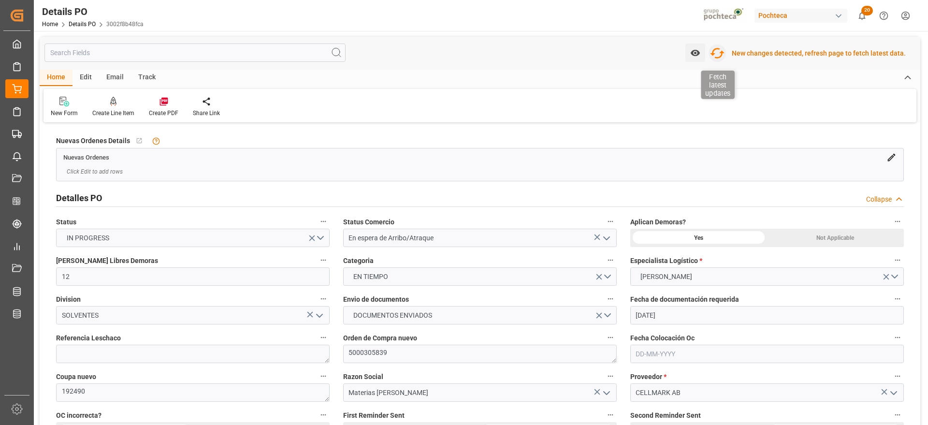
click at [721, 48] on icon "button" at bounding box center [717, 53] width 15 height 11
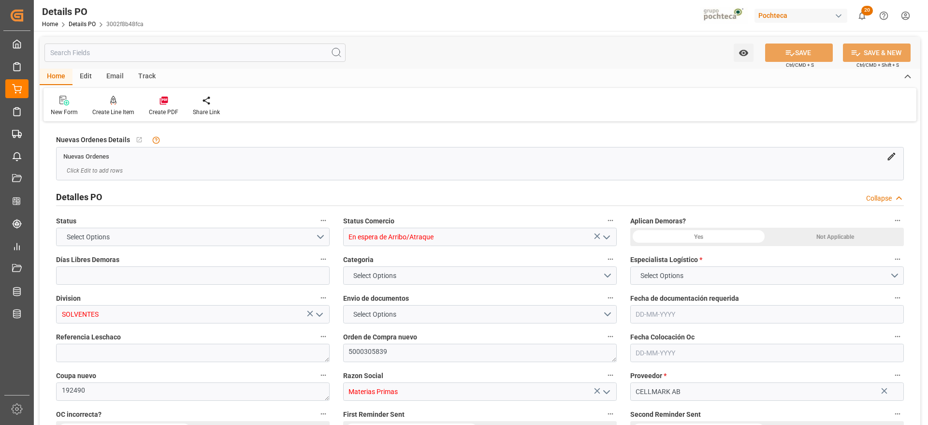
type input "12"
type input "[DATE]"
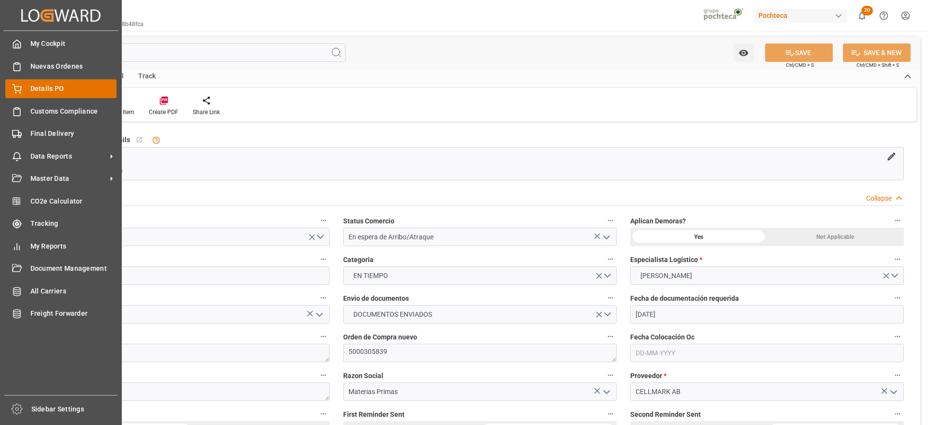
click at [53, 87] on span "Details PO" at bounding box center [73, 89] width 87 height 10
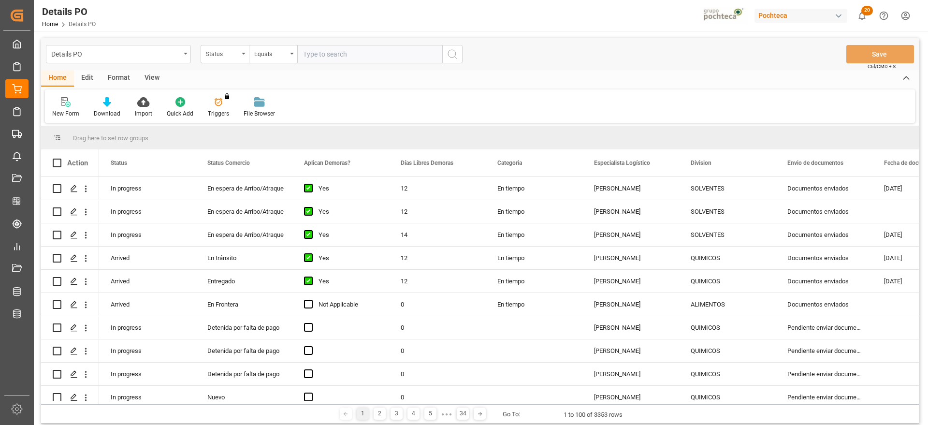
click at [224, 57] on div "Status" at bounding box center [222, 52] width 33 height 11
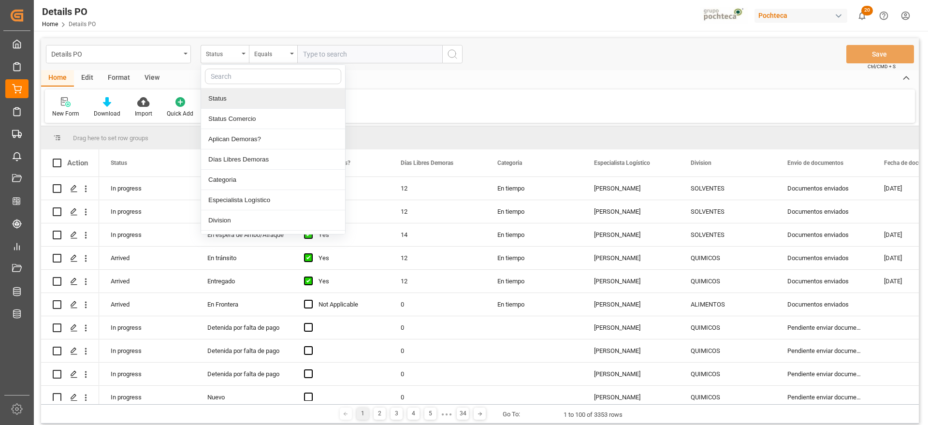
click at [233, 77] on input "text" at bounding box center [273, 76] width 136 height 15
type input "ref"
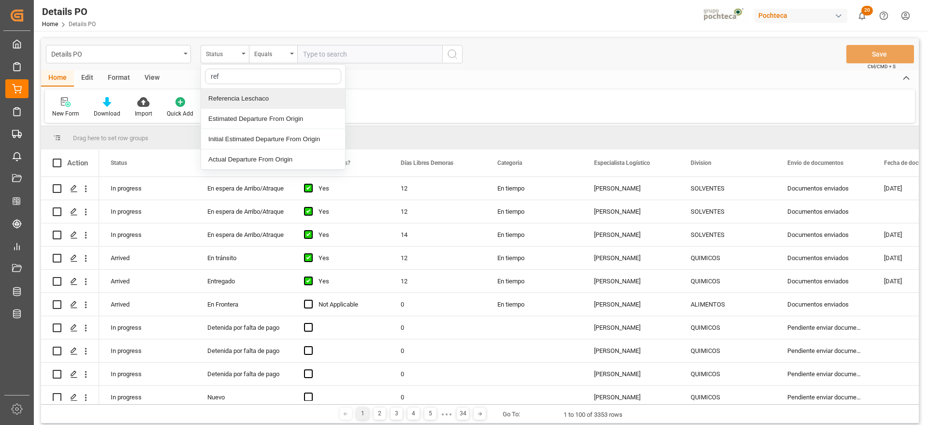
click at [261, 93] on div "Referencia Leschaco" at bounding box center [273, 98] width 144 height 20
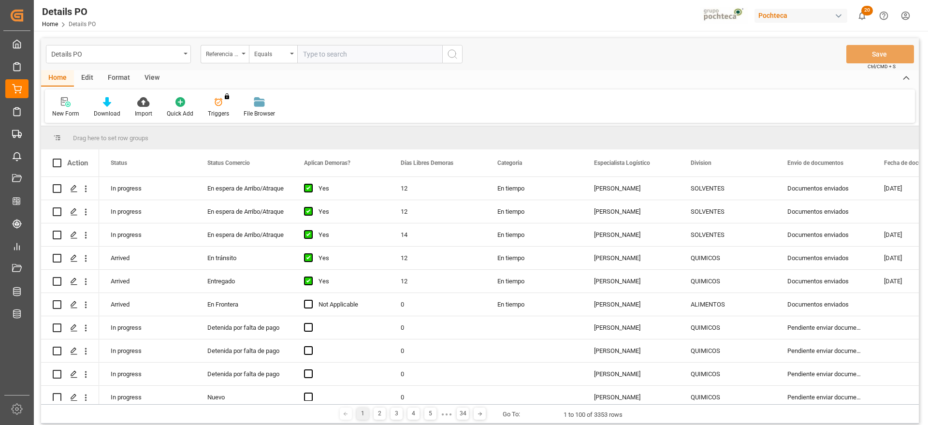
click at [339, 47] on input "text" at bounding box center [369, 54] width 145 height 18
paste input "5000304624"
type input "5000304624"
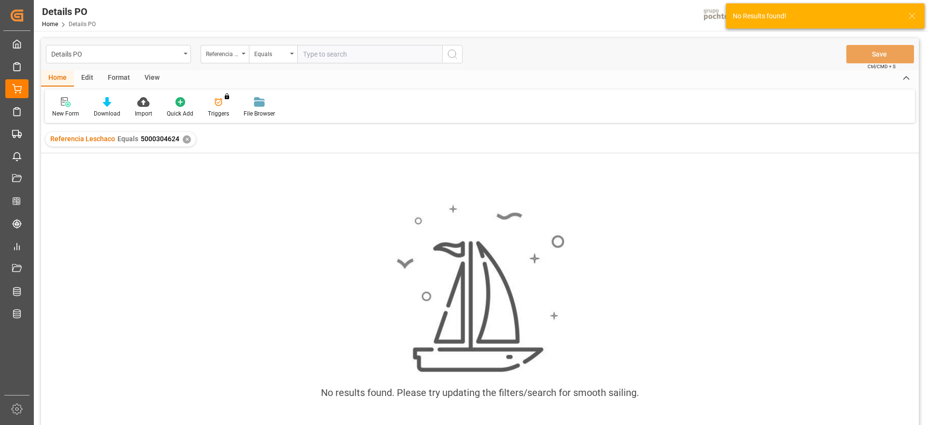
click at [185, 139] on div "✕" at bounding box center [187, 139] width 8 height 8
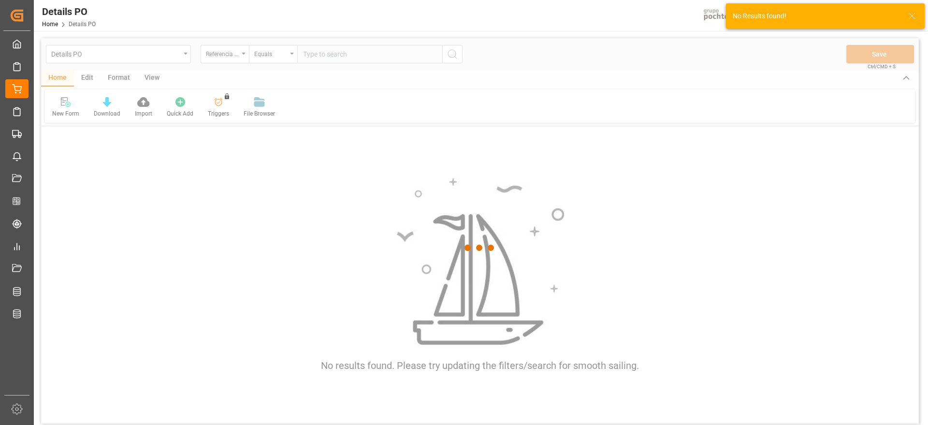
click at [233, 55] on div at bounding box center [480, 247] width 878 height 419
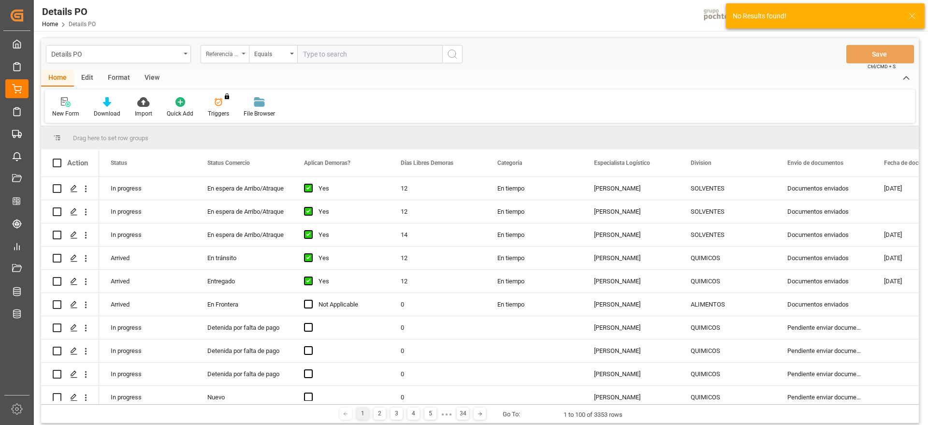
click at [233, 53] on div "Referencia Leschaco" at bounding box center [222, 52] width 33 height 11
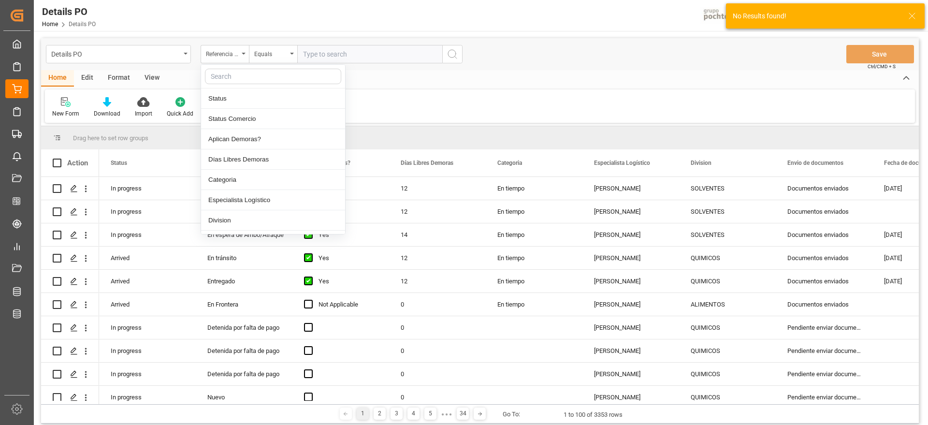
click at [233, 74] on input "text" at bounding box center [273, 76] width 136 height 15
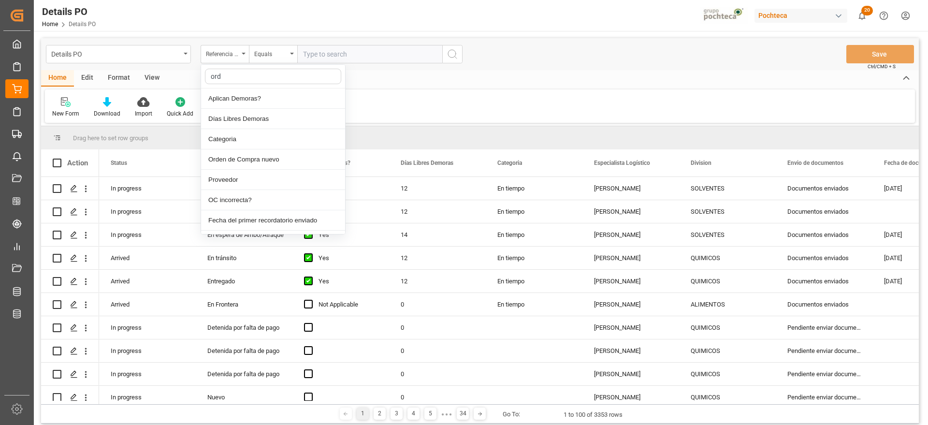
type input "orde"
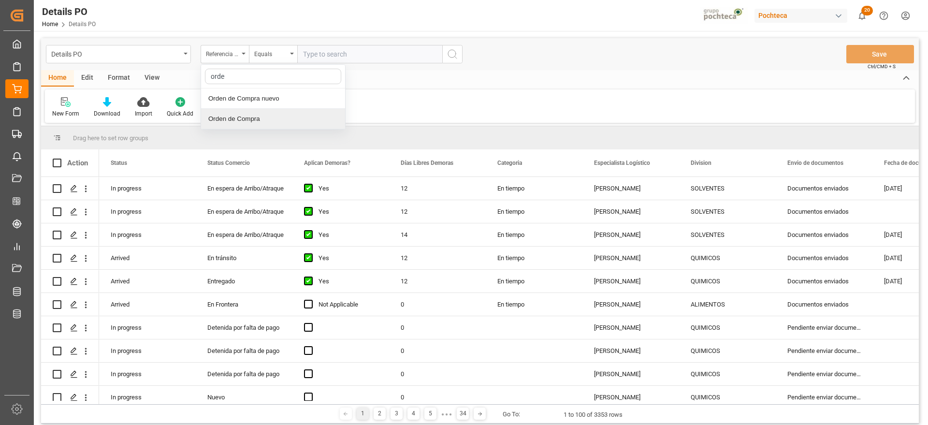
click at [253, 110] on div "Orden de Compra" at bounding box center [273, 119] width 144 height 20
click at [237, 47] on div "Orden de Compra" at bounding box center [222, 52] width 33 height 11
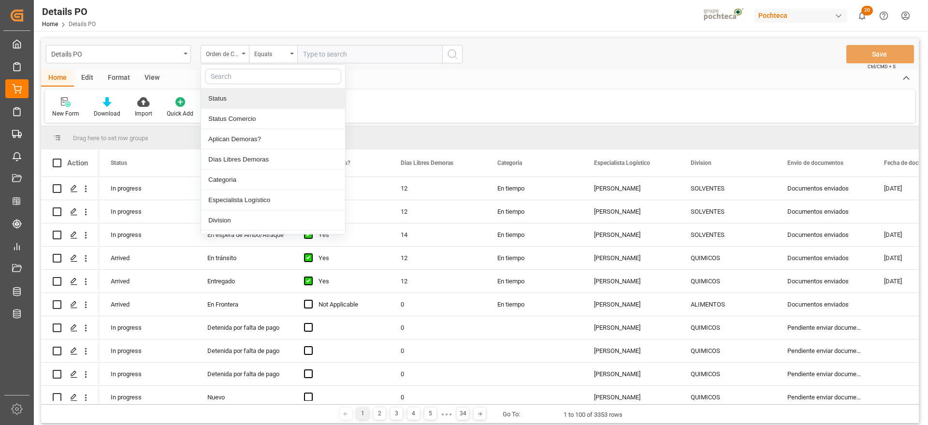
click at [238, 73] on input "text" at bounding box center [273, 76] width 136 height 15
type input "orde"
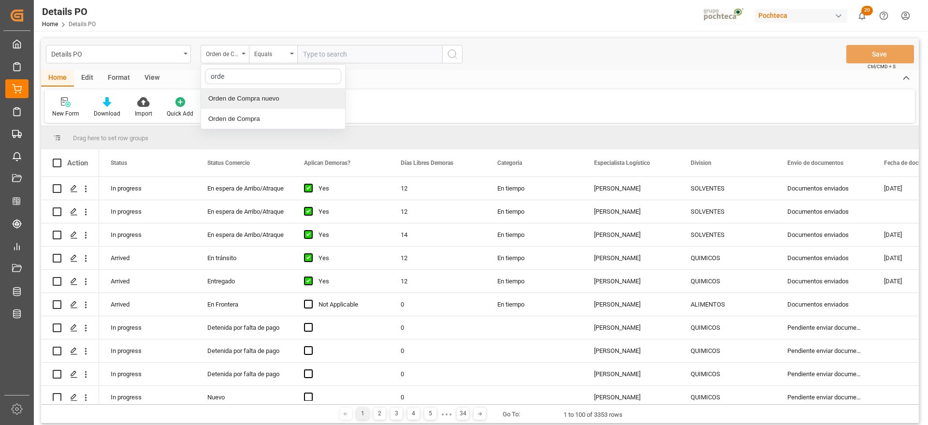
click at [263, 99] on div "Orden de Compra nuevo" at bounding box center [273, 98] width 144 height 20
click at [351, 50] on input "text" at bounding box center [369, 54] width 145 height 18
paste input "5000304624"
type input "5000304624"
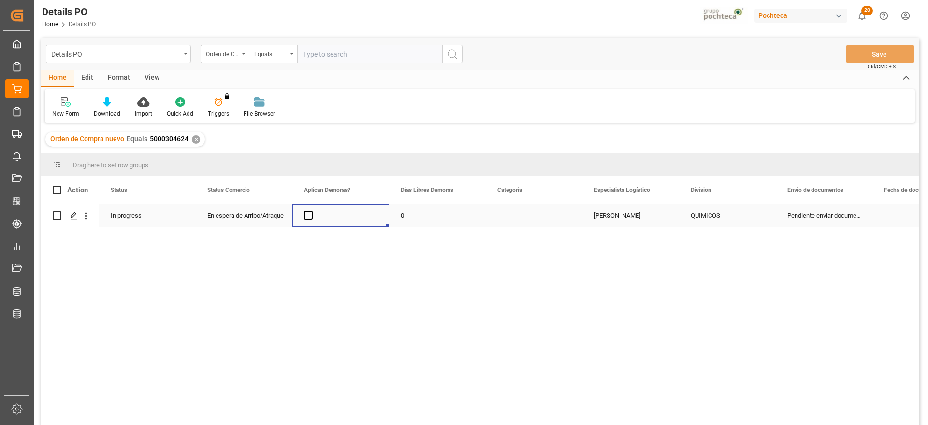
click at [293, 219] on div "Press SPACE to select this row." at bounding box center [340, 215] width 97 height 23
click at [268, 214] on div "En espera de Arribo/Atraque" at bounding box center [243, 215] width 73 height 22
click at [310, 216] on span "Press SPACE to select this row." at bounding box center [308, 215] width 9 height 9
click at [311, 211] on input "Press SPACE to select this row." at bounding box center [311, 211] width 0 height 0
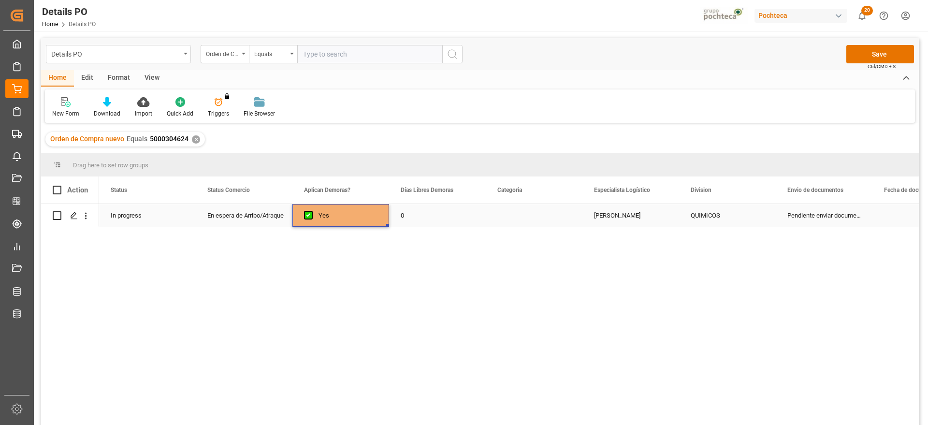
click at [405, 213] on div "0" at bounding box center [437, 215] width 97 height 23
click at [411, 213] on input "0" at bounding box center [437, 221] width 81 height 18
type input "12"
click at [551, 219] on div "Press SPACE to select this row." at bounding box center [534, 215] width 97 height 23
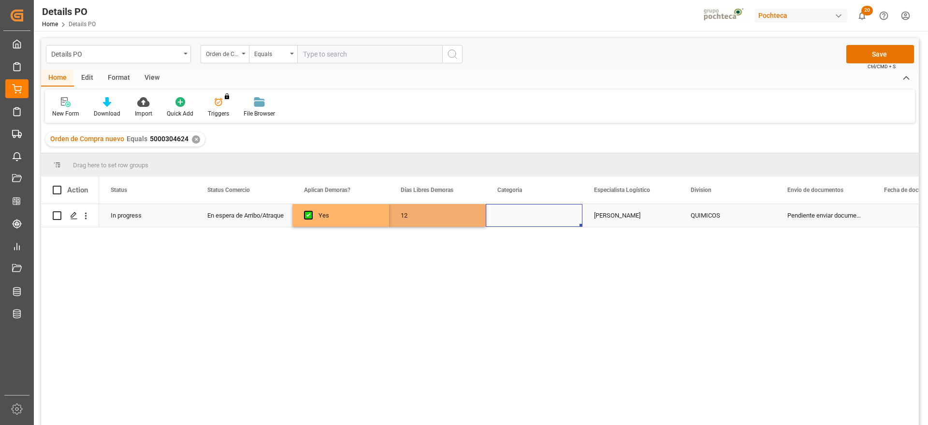
click at [551, 219] on div "Press SPACE to select this row." at bounding box center [534, 215] width 97 height 23
click at [572, 219] on button "Select" at bounding box center [534, 221] width 81 height 18
click at [562, 280] on div "En tiempo" at bounding box center [534, 275] width 80 height 29
drag, startPoint x: 616, startPoint y: 229, endPoint x: 618, endPoint y: 222, distance: 7.4
click at [616, 227] on div "12 En tiempo [PERSON_NAME] QUIMICOS Pendiente enviar documentos Yes En espera d…" at bounding box center [509, 317] width 820 height 227
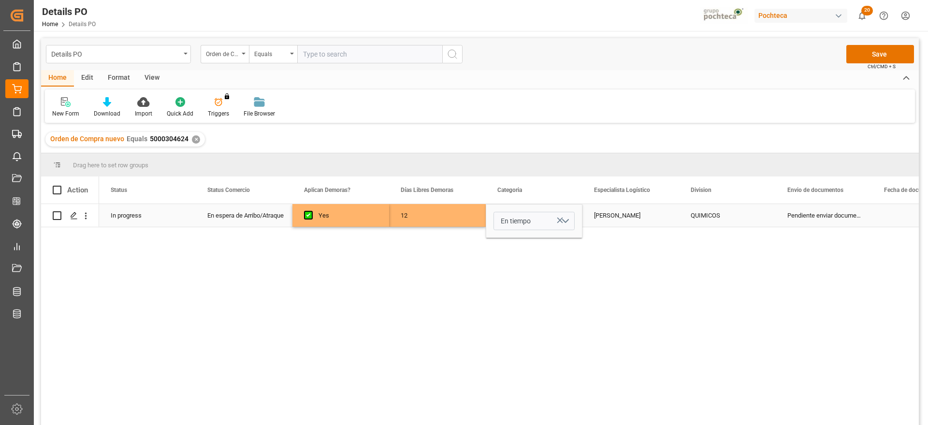
click at [618, 222] on div "[PERSON_NAME]" at bounding box center [631, 215] width 97 height 23
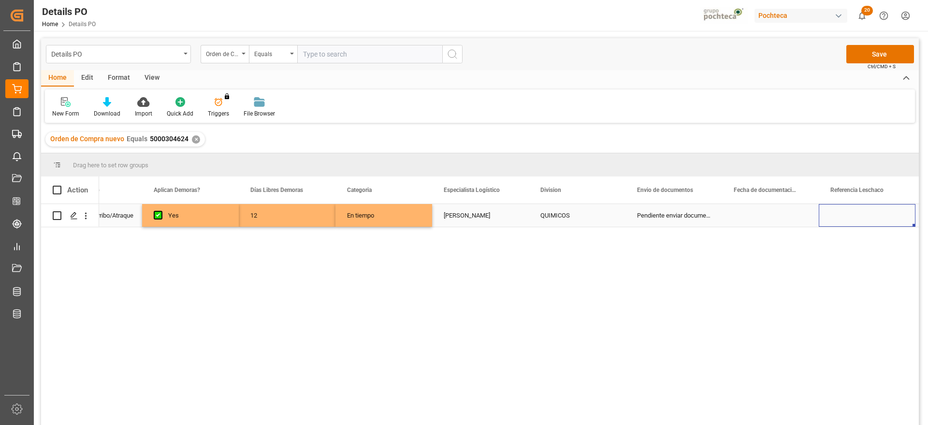
scroll to position [0, 247]
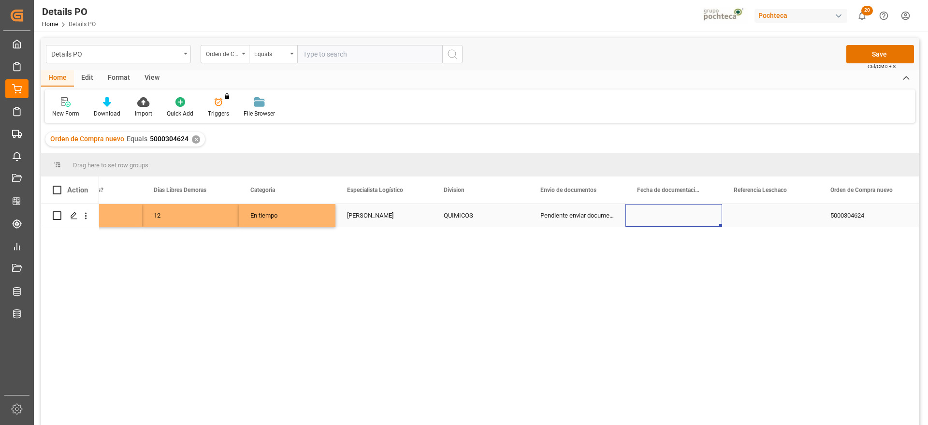
click at [689, 206] on div "Press SPACE to select this row." at bounding box center [674, 215] width 97 height 23
click at [753, 217] on div "Press SPACE to select this row." at bounding box center [770, 215] width 97 height 23
click at [797, 219] on input "Press SPACE to select this row." at bounding box center [770, 221] width 81 height 18
click at [838, 217] on div "5000304624" at bounding box center [867, 215] width 97 height 23
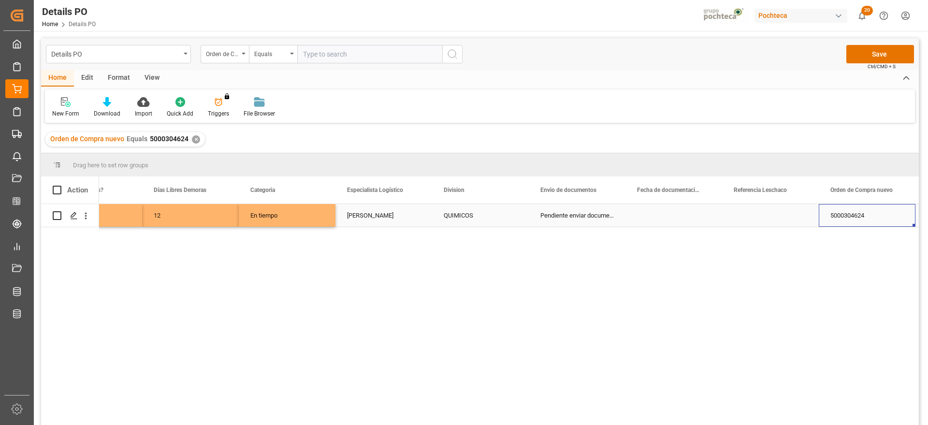
click at [765, 215] on div "Press SPACE to select this row." at bounding box center [770, 215] width 97 height 23
click at [765, 215] on input "Press SPACE to select this row." at bounding box center [770, 221] width 81 height 18
type input "250806900824"
click at [668, 218] on div "Press SPACE to select this row." at bounding box center [674, 215] width 97 height 23
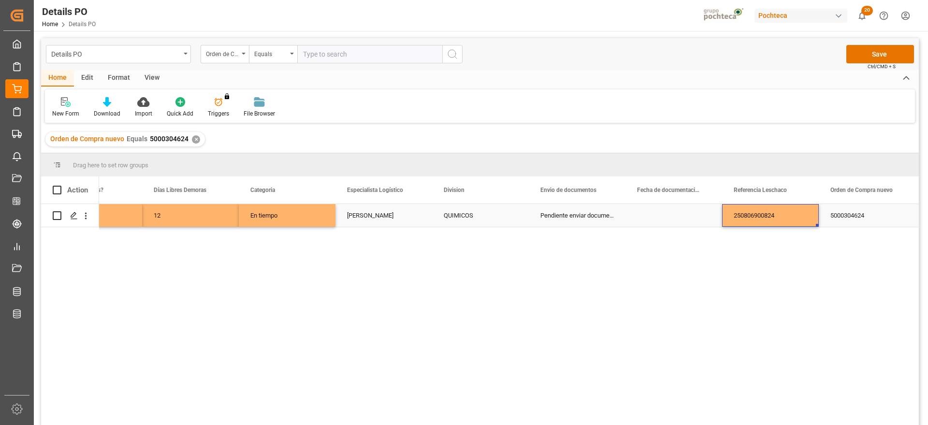
click at [776, 213] on div "250806900824" at bounding box center [770, 215] width 97 height 23
click at [781, 220] on input "250806900824" at bounding box center [770, 221] width 81 height 18
click at [658, 218] on div "Press SPACE to select this row." at bounding box center [674, 215] width 97 height 23
click at [671, 220] on div "Press SPACE to select this row." at bounding box center [674, 215] width 97 height 23
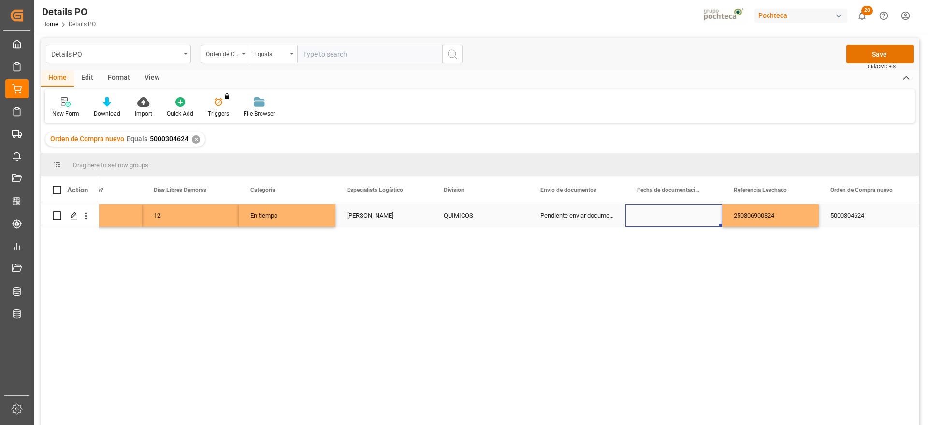
click at [671, 220] on div "Press SPACE to select this row." at bounding box center [674, 215] width 97 height 23
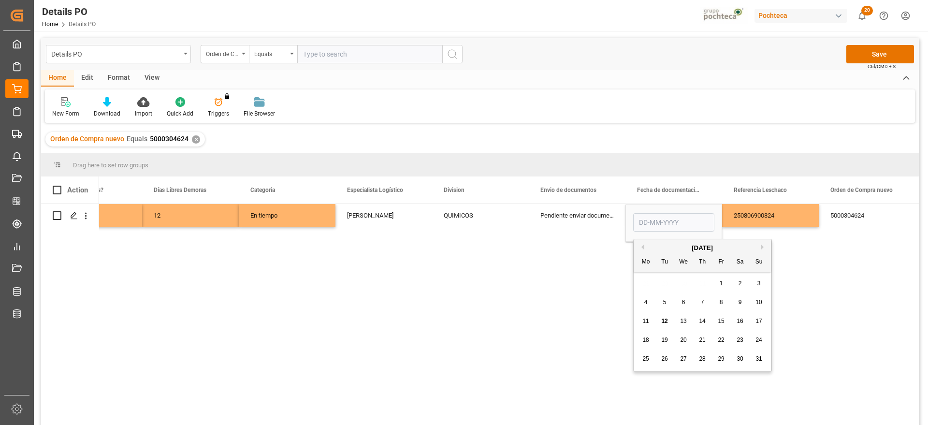
click at [685, 302] on div "6" at bounding box center [684, 303] width 12 height 12
type input "[DATE]"
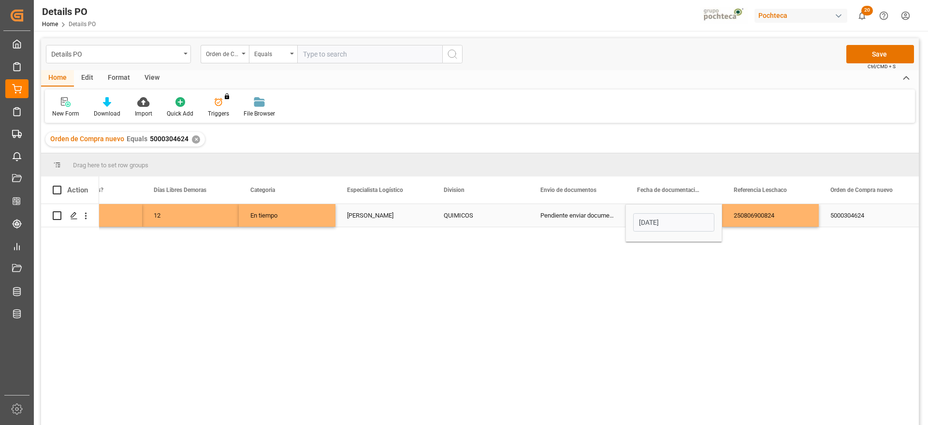
drag, startPoint x: 756, startPoint y: 223, endPoint x: 723, endPoint y: 225, distance: 32.4
click at [747, 222] on div "250806900824" at bounding box center [770, 215] width 97 height 23
click at [665, 223] on div "[DATE]" at bounding box center [674, 215] width 97 height 23
click at [792, 215] on div "250806900824" at bounding box center [770, 215] width 97 height 23
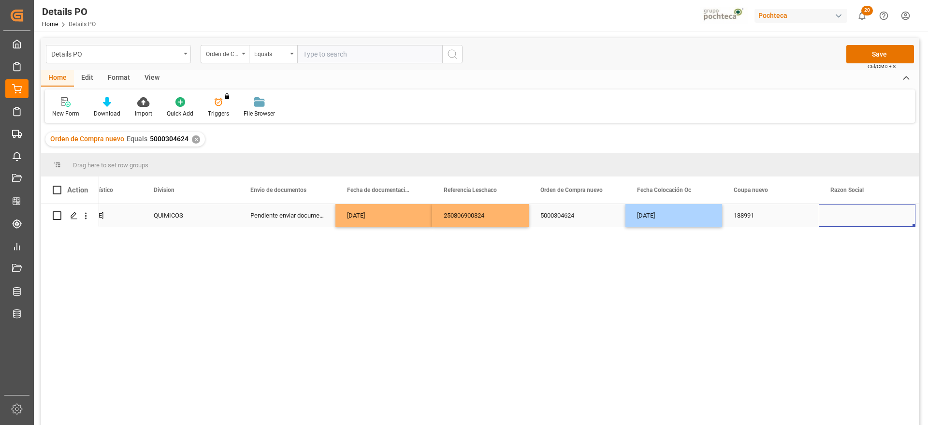
scroll to position [0, 634]
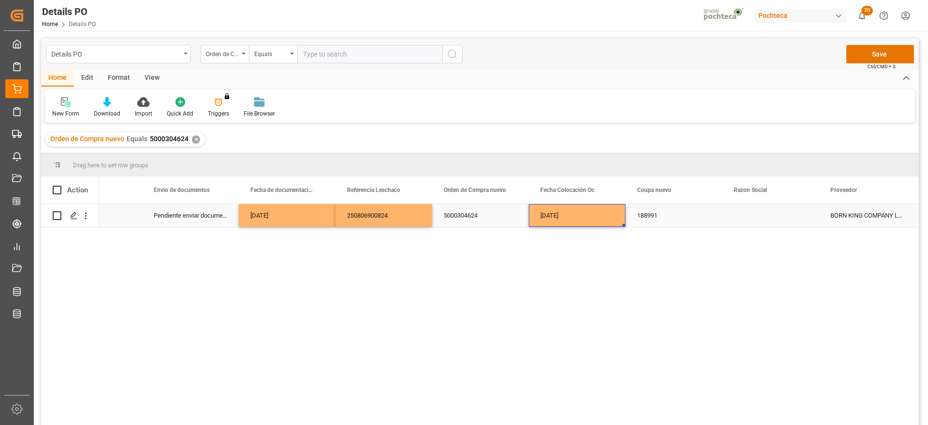
click at [566, 209] on div "[DATE]" at bounding box center [577, 215] width 97 height 23
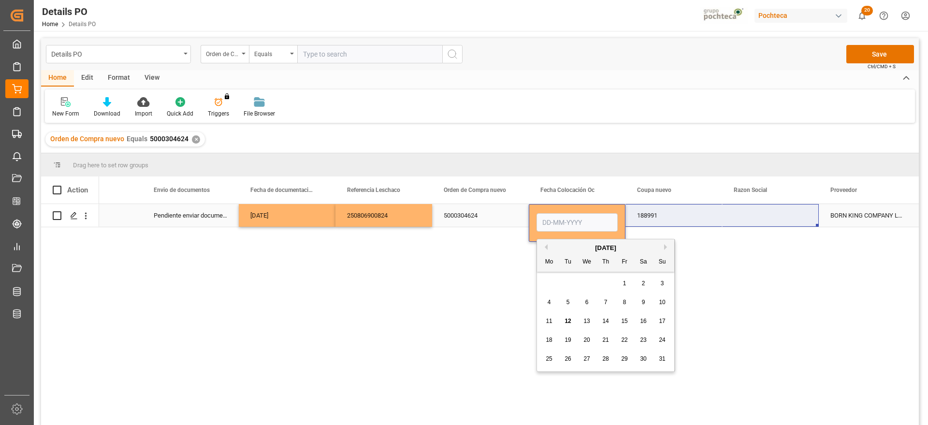
click at [773, 221] on div "Press SPACE to select this row." at bounding box center [770, 215] width 97 height 23
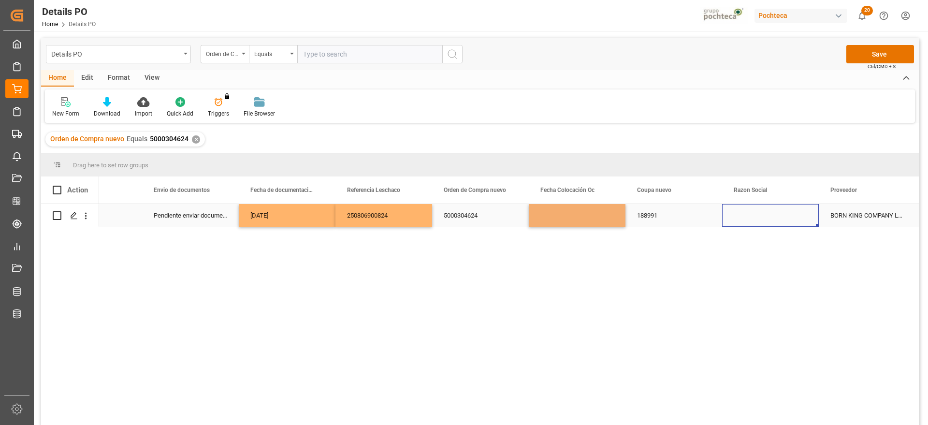
click at [773, 221] on div "Press SPACE to select this row." at bounding box center [770, 215] width 97 height 23
click at [797, 218] on icon "open menu" at bounding box center [801, 222] width 12 height 12
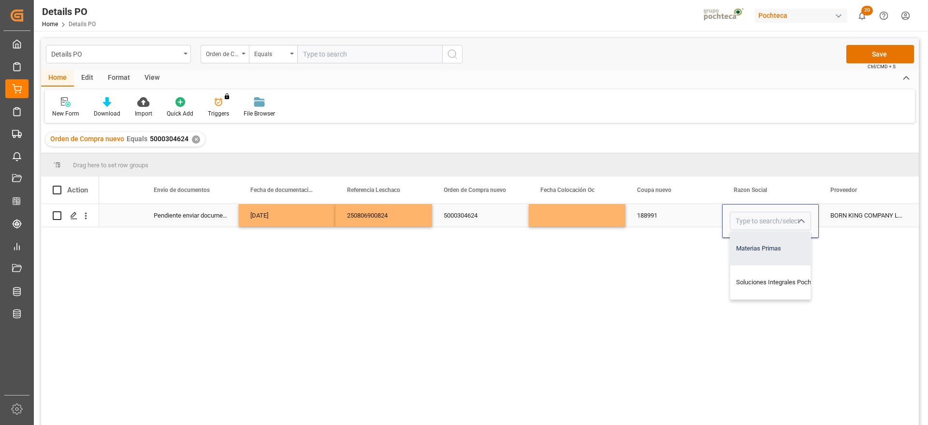
click at [766, 250] on div "Materias Primas" at bounding box center [779, 249] width 99 height 34
type input "Materias Primas"
click at [846, 213] on div "BORN KING COMPANY LIMITED" at bounding box center [867, 215] width 97 height 23
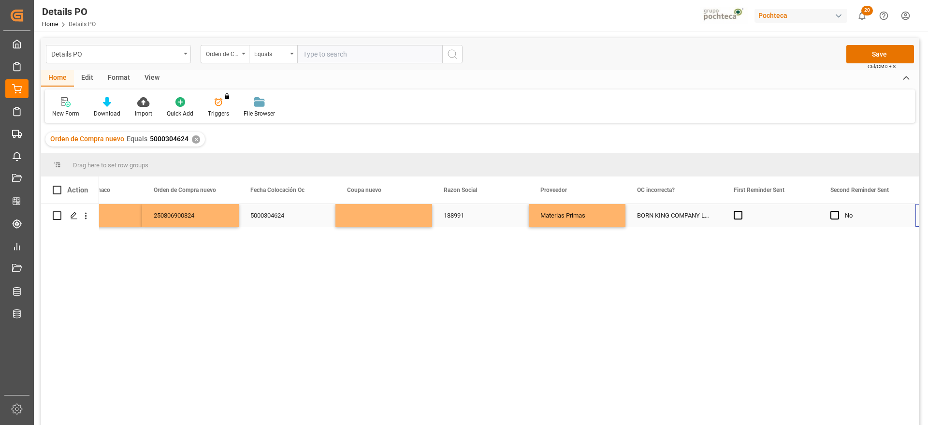
scroll to position [0, 0]
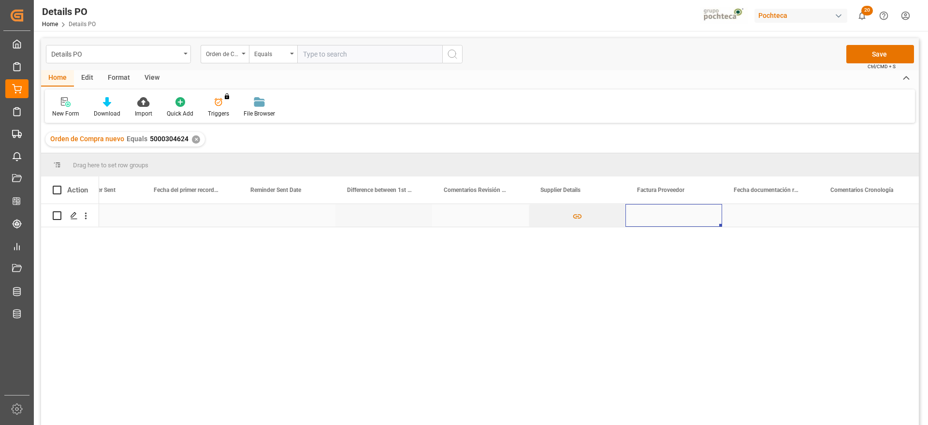
click at [652, 224] on div "Press SPACE to select this row." at bounding box center [674, 215] width 97 height 23
click at [652, 223] on div "Press SPACE to select this row." at bounding box center [674, 215] width 97 height 23
click at [656, 222] on input "Press SPACE to select this row." at bounding box center [673, 221] width 81 height 18
paste input "25BKB575"
type input "25BKB575"
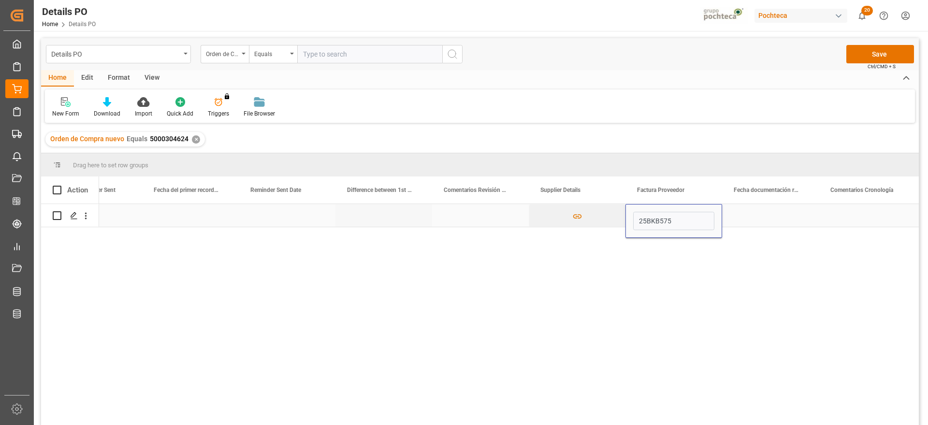
click at [753, 214] on div "Press SPACE to select this row." at bounding box center [770, 215] width 97 height 23
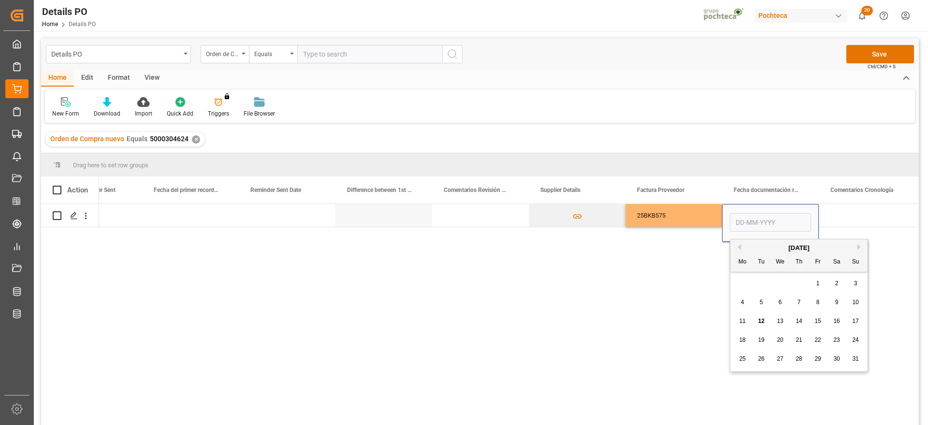
click at [778, 301] on div "6" at bounding box center [780, 303] width 12 height 12
type input "[DATE]"
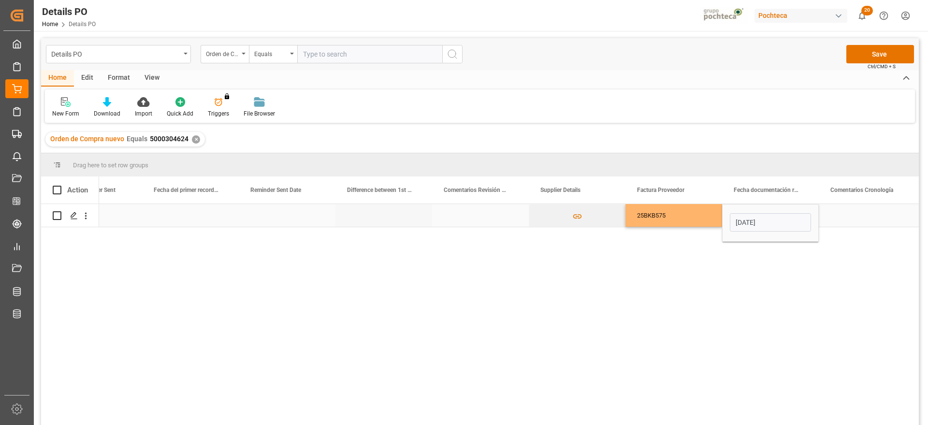
click at [821, 215] on div "Press SPACE to select this row." at bounding box center [867, 215] width 97 height 23
click at [773, 218] on div "[DATE]" at bounding box center [770, 215] width 97 height 23
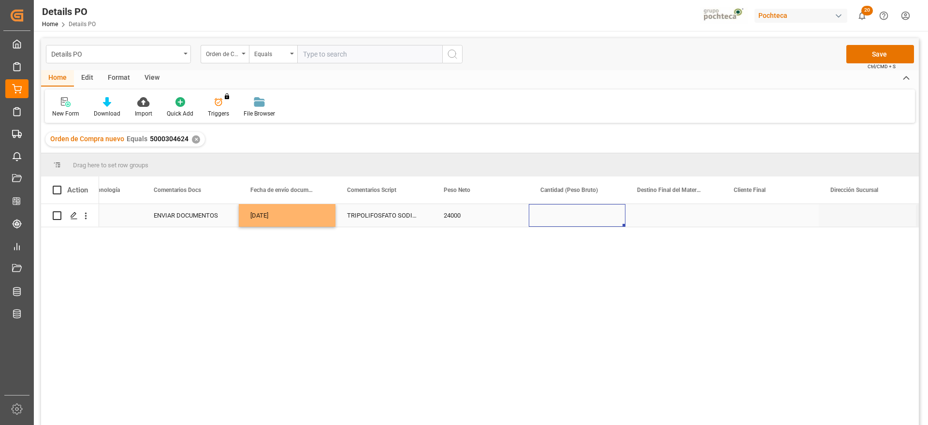
click at [591, 216] on div "Press SPACE to select this row." at bounding box center [577, 215] width 97 height 23
click at [591, 216] on input "Press SPACE to select this row." at bounding box center [577, 221] width 81 height 18
type input "26000"
click at [693, 214] on div "Press SPACE to select this row." at bounding box center [674, 215] width 97 height 23
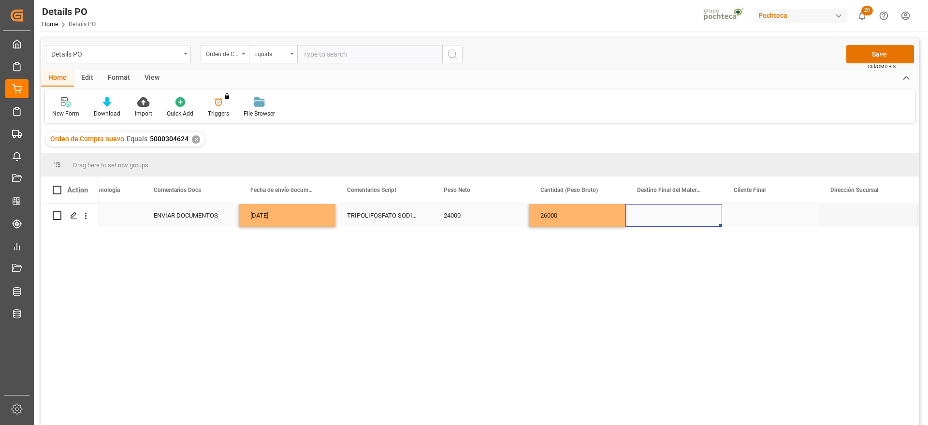
click at [696, 212] on div "Press SPACE to select this row." at bounding box center [674, 215] width 97 height 23
click at [693, 213] on input "Press SPACE to select this row." at bounding box center [673, 221] width 81 height 18
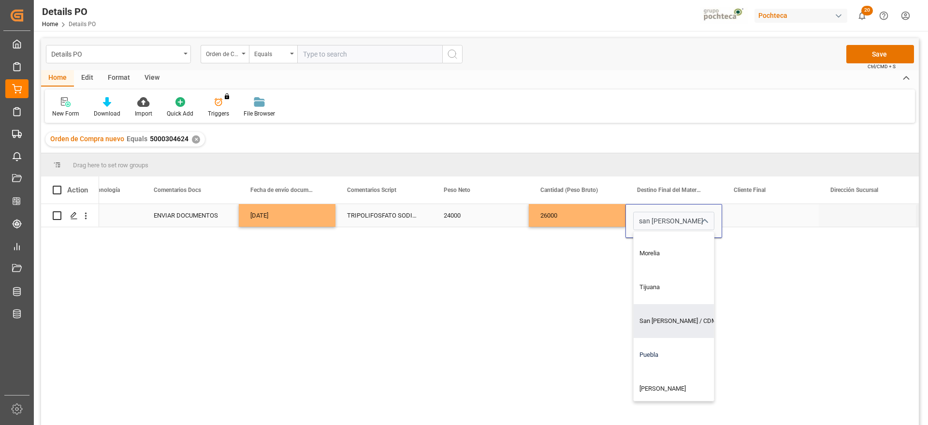
scroll to position [665, 0]
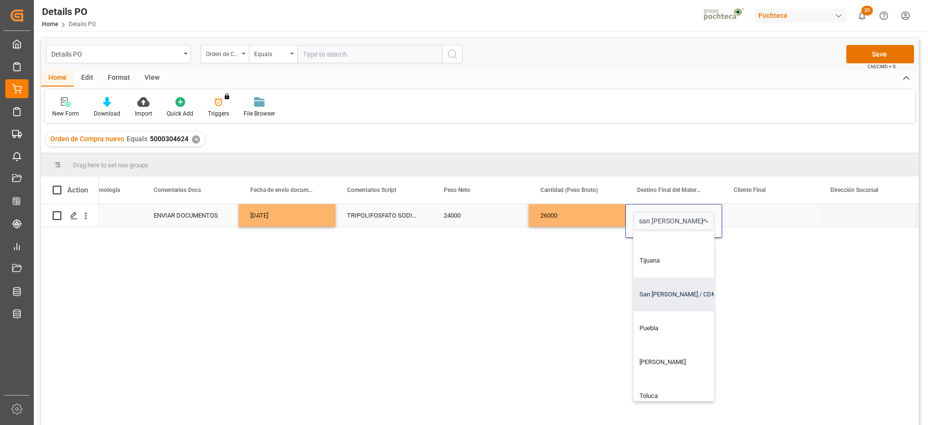
click at [666, 302] on div "San [PERSON_NAME] / CDMX" at bounding box center [692, 294] width 117 height 34
type input "San [PERSON_NAME] / CDMX"
click at [765, 209] on div "Press SPACE to select this row." at bounding box center [770, 215] width 97 height 23
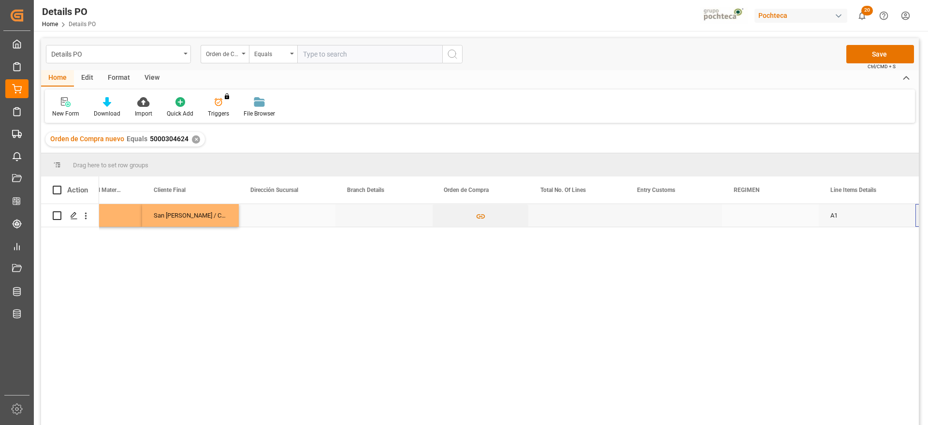
scroll to position [0, 3051]
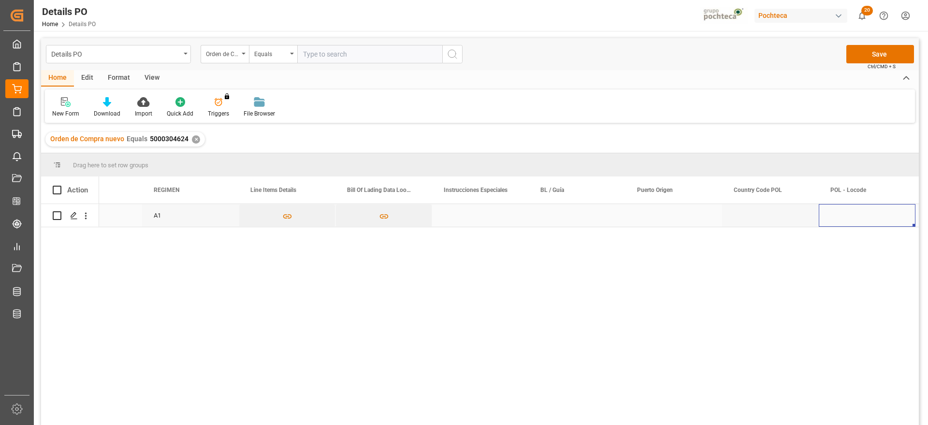
click at [543, 219] on div "Press SPACE to select this row." at bounding box center [577, 215] width 97 height 23
click at [674, 216] on div "Press SPACE to select this row." at bounding box center [674, 215] width 97 height 23
click at [653, 214] on div "Press SPACE to select this row." at bounding box center [674, 215] width 97 height 23
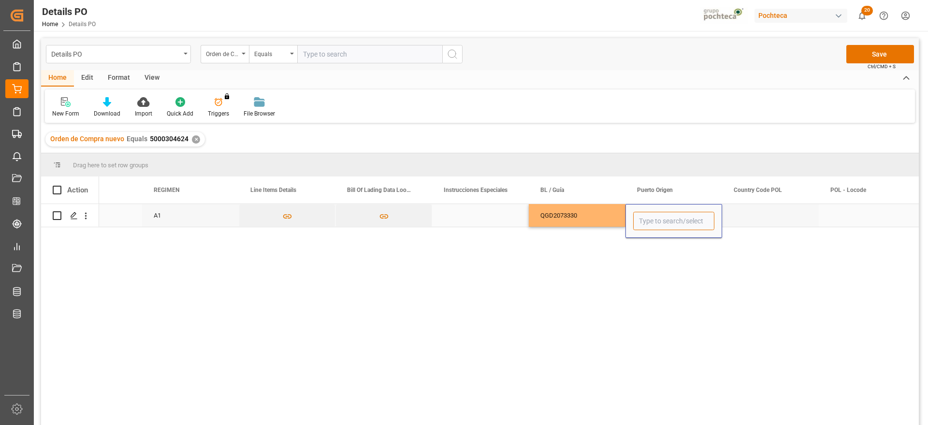
click at [653, 214] on input "Press SPACE to select this row." at bounding box center [673, 221] width 81 height 18
paste input "QINGDAO"
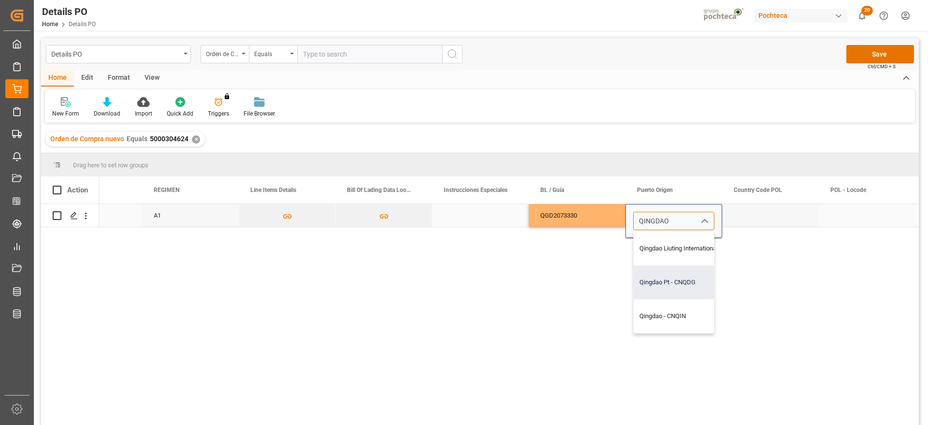
click at [690, 277] on div "Qingdao Pt - CNQDG" at bounding box center [696, 282] width 125 height 34
type input "Qingdao Pt - CNQDG"
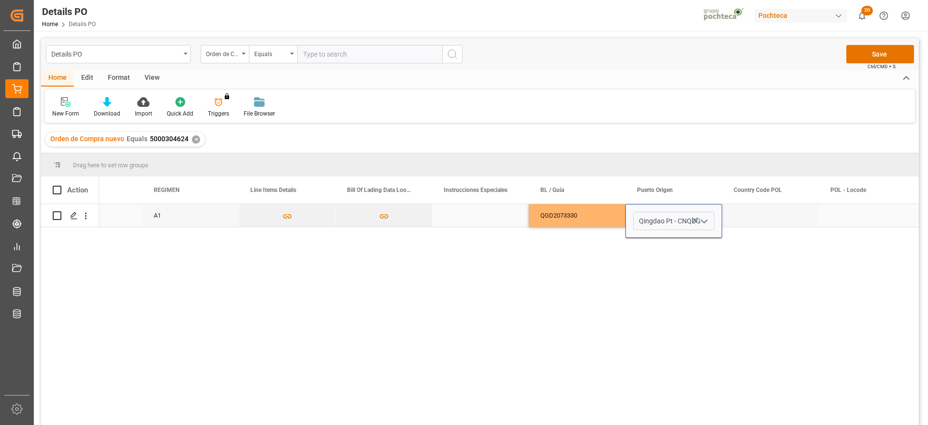
click at [760, 220] on div "Press SPACE to select this row." at bounding box center [770, 215] width 97 height 23
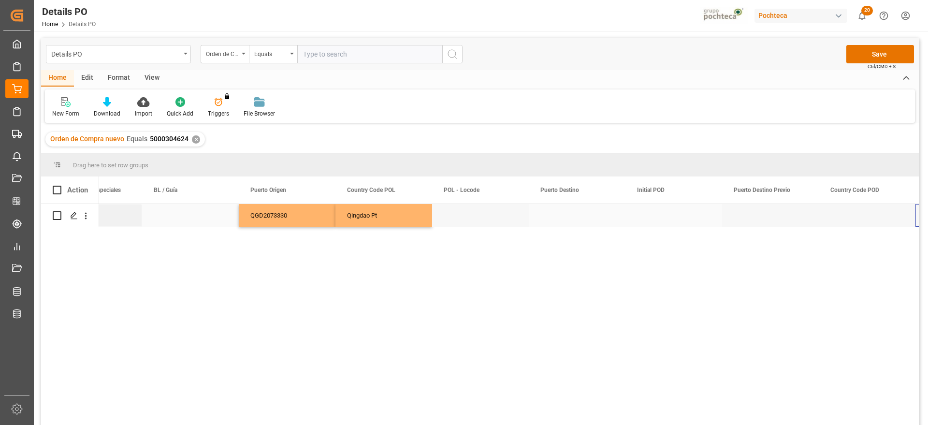
scroll to position [0, 4018]
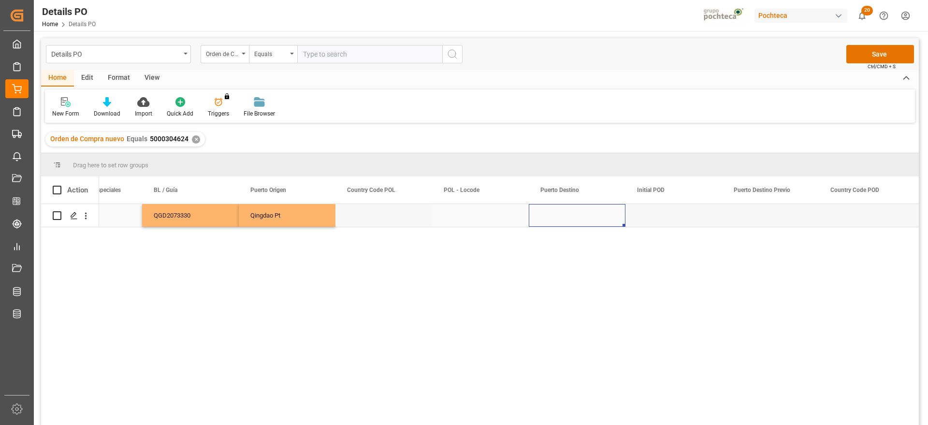
click at [569, 221] on div "Press SPACE to select this row." at bounding box center [577, 215] width 97 height 23
click at [569, 221] on input "Press SPACE to select this row." at bounding box center [577, 221] width 81 height 18
paste input "MANZANILLO"
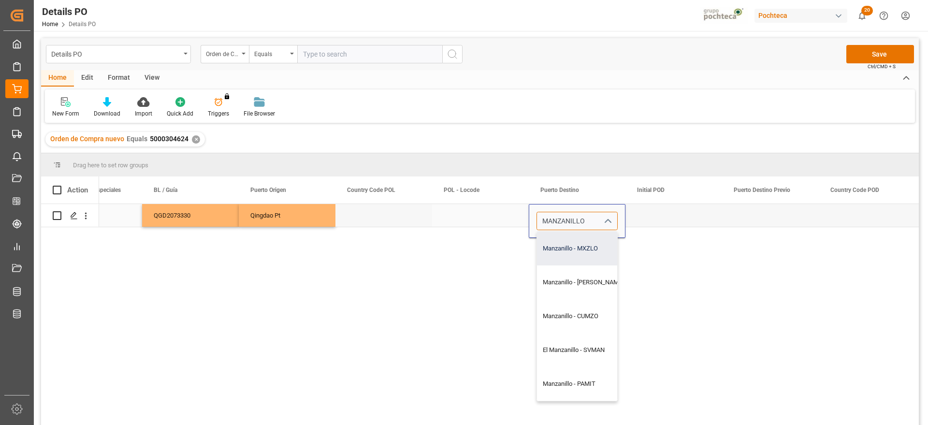
click at [586, 248] on div "Manzanillo - MXZLO" at bounding box center [583, 249] width 92 height 34
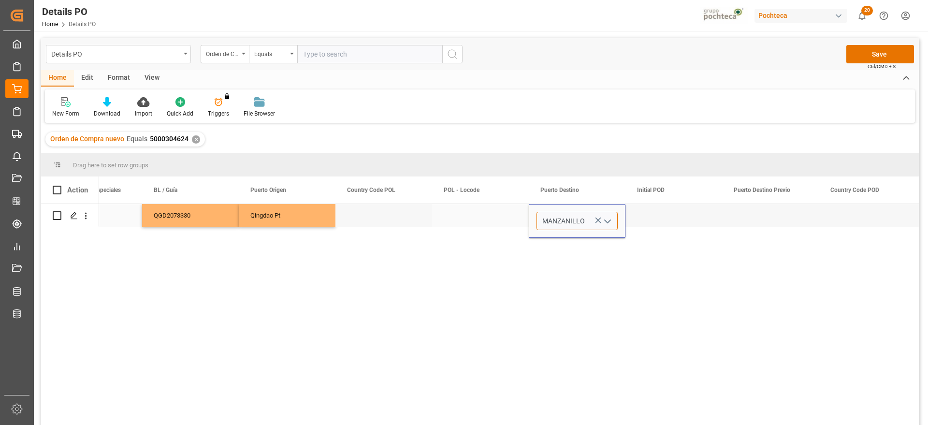
type input "Manzanillo - MXZLO"
click at [660, 220] on div "Press SPACE to select this row." at bounding box center [674, 215] width 97 height 23
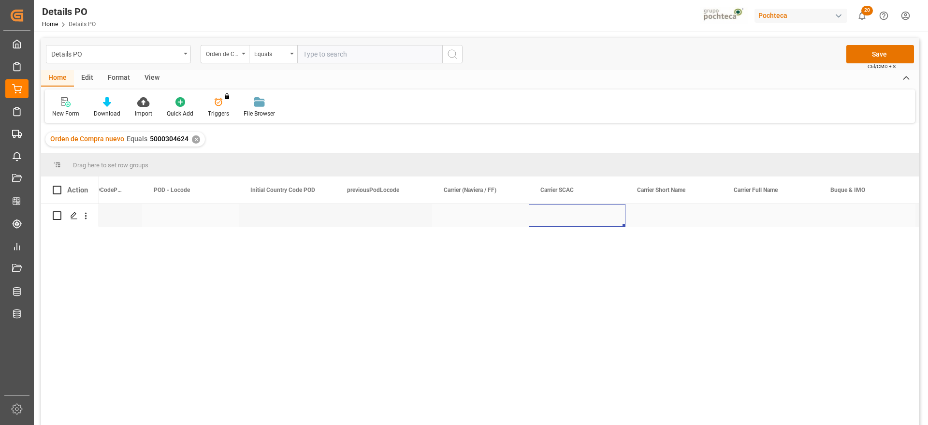
click at [570, 217] on div "Press SPACE to select this row." at bounding box center [577, 215] width 97 height 23
click at [570, 217] on input "Press SPACE to select this row." at bounding box center [577, 221] width 81 height 18
click at [494, 221] on div "Press SPACE to select this row." at bounding box center [480, 215] width 97 height 23
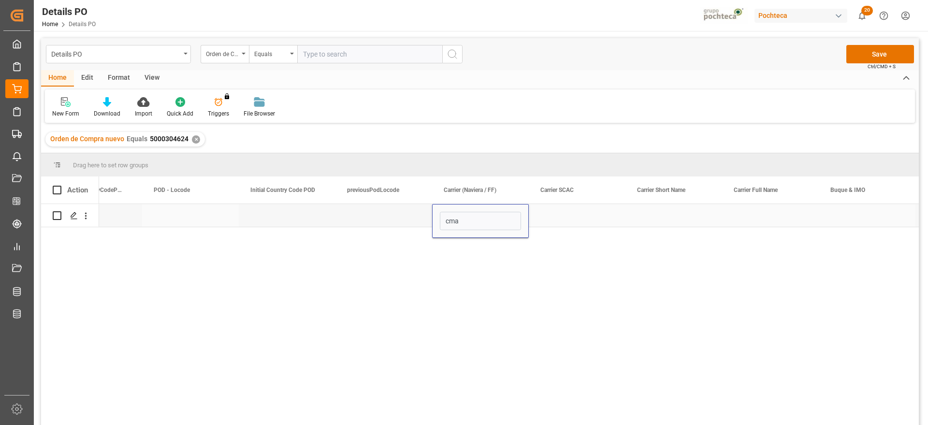
type input "cma"
drag, startPoint x: 494, startPoint y: 221, endPoint x: 437, endPoint y: 223, distance: 57.1
click at [437, 223] on div "cma" at bounding box center [480, 221] width 97 height 34
type input "CMA CGM"
click at [552, 216] on div "Press SPACE to select this row." at bounding box center [577, 215] width 97 height 23
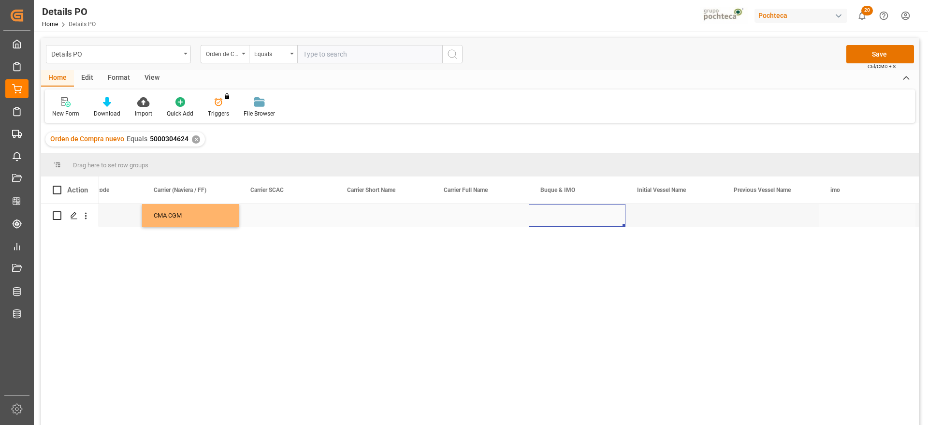
click at [560, 217] on div "Press SPACE to select this row." at bounding box center [577, 215] width 97 height 23
click at [560, 217] on input "Press SPACE to select this row." at bounding box center [577, 221] width 81 height 18
drag, startPoint x: 548, startPoint y: 220, endPoint x: 517, endPoint y: 220, distance: 31.4
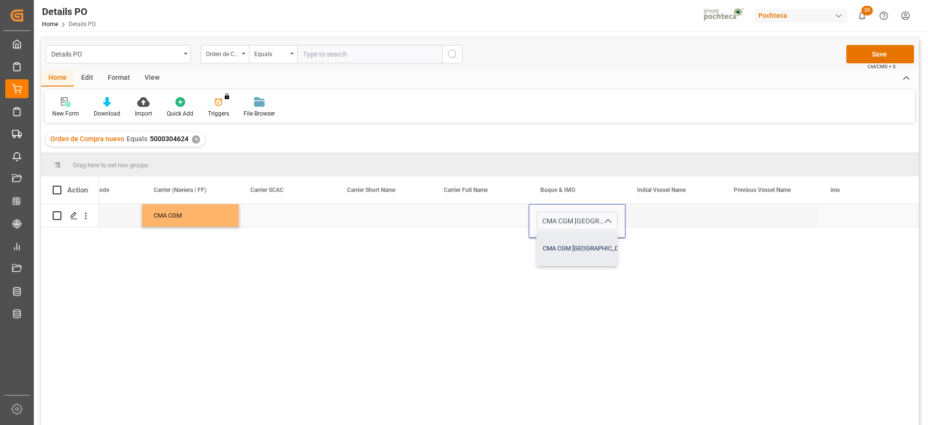
click at [592, 254] on div "CMA CGM [GEOGRAPHIC_DATA] - 9839911" at bounding box center [601, 249] width 129 height 34
type input "CMA CGM [GEOGRAPHIC_DATA] - 9839911"
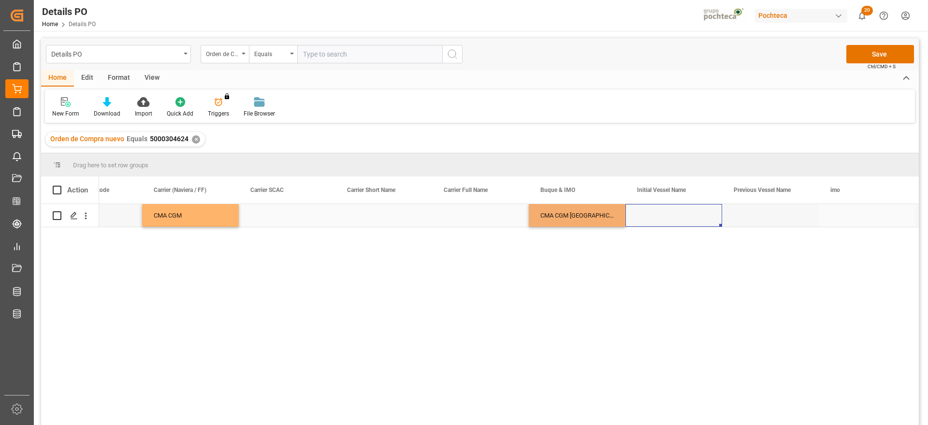
click at [655, 212] on div "Press SPACE to select this row." at bounding box center [674, 215] width 97 height 23
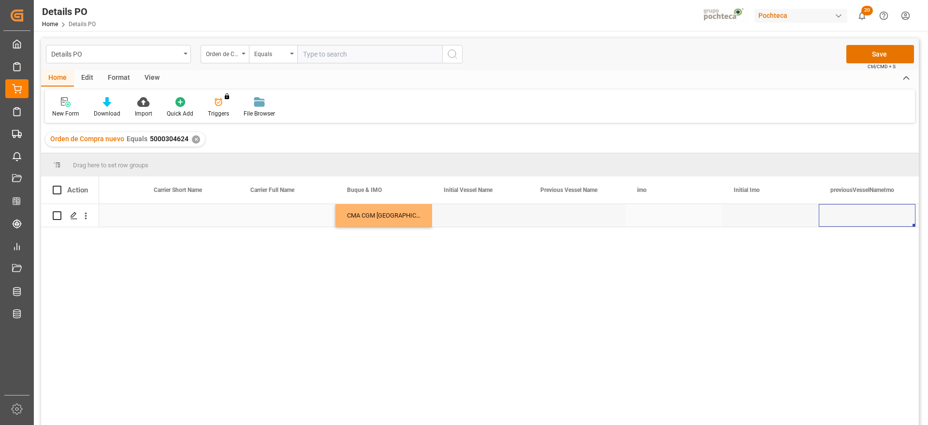
scroll to position [0, 5565]
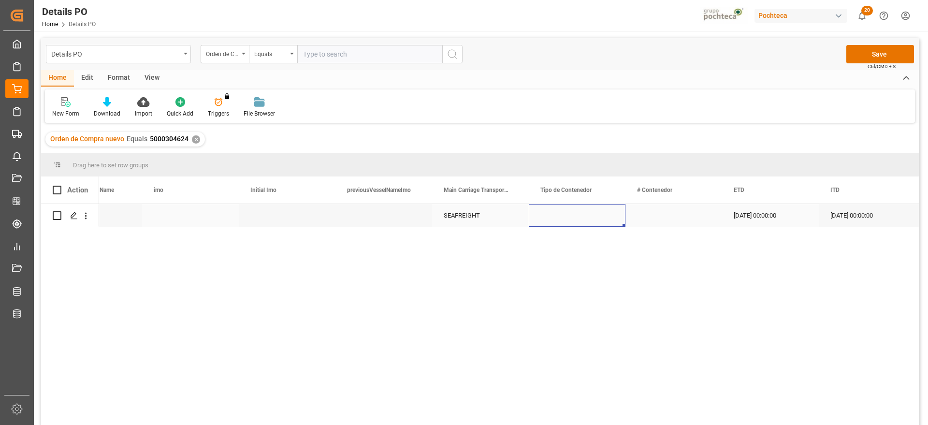
click at [576, 215] on div "Press SPACE to select this row." at bounding box center [577, 215] width 97 height 23
click at [604, 217] on icon "open menu" at bounding box center [608, 222] width 12 height 12
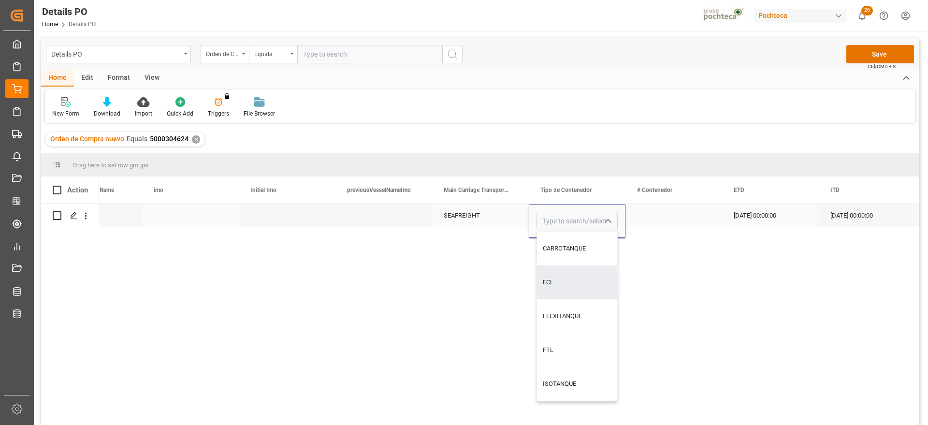
click at [560, 289] on div "FCL" at bounding box center [577, 282] width 80 height 34
type input "FCL"
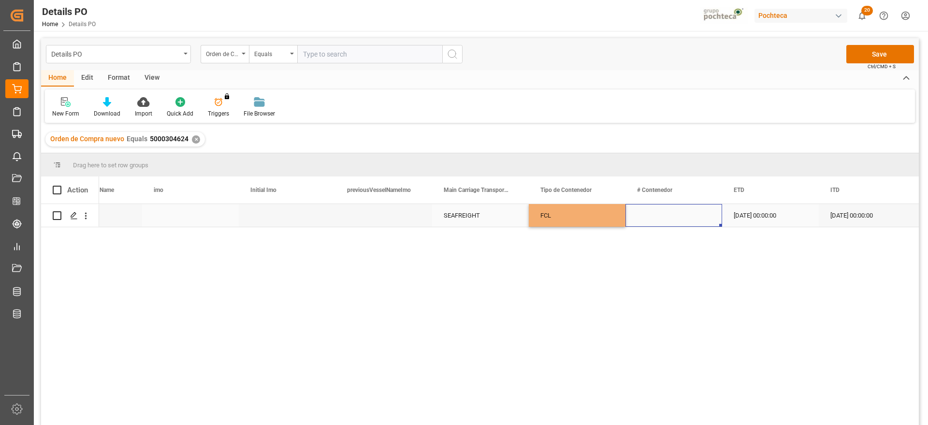
click at [664, 215] on div "Press SPACE to select this row." at bounding box center [674, 215] width 97 height 23
click at [672, 221] on div "Press SPACE to select this row." at bounding box center [674, 215] width 97 height 23
click at [672, 221] on input "Press SPACE to select this row." at bounding box center [673, 221] width 81 height 18
paste input "APRU6139387"
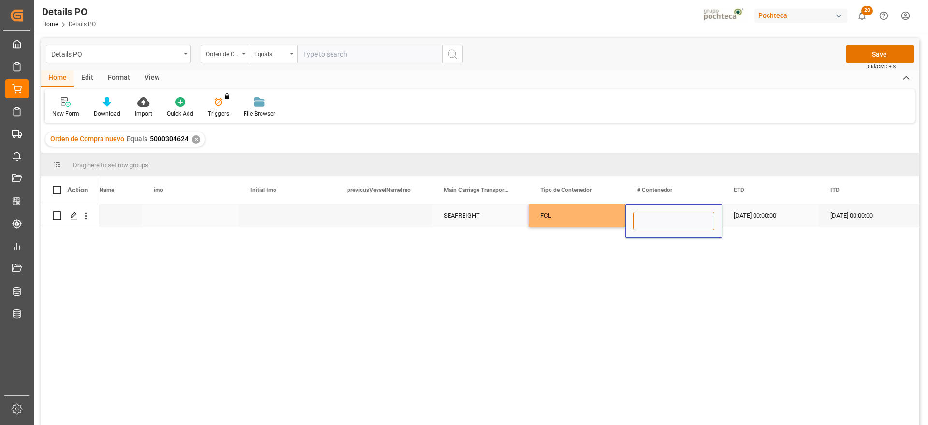
type input "APRU6139387"
click at [737, 218] on div "[DATE] 00:00:00" at bounding box center [770, 215] width 97 height 23
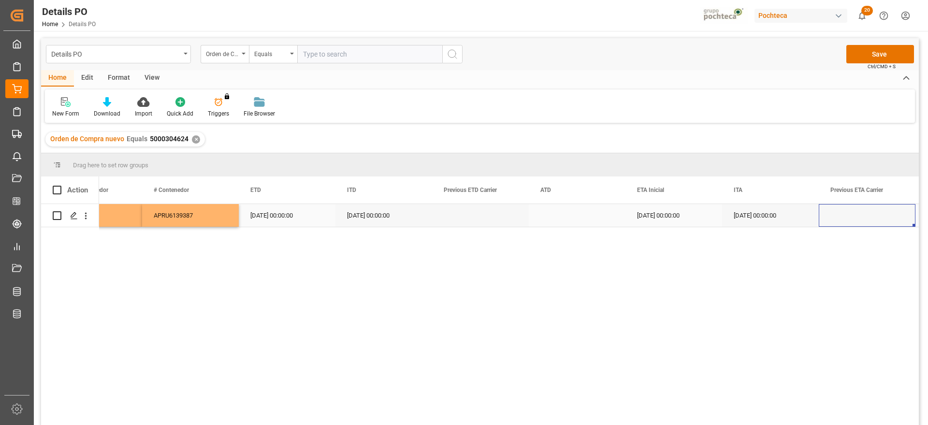
scroll to position [0, 6532]
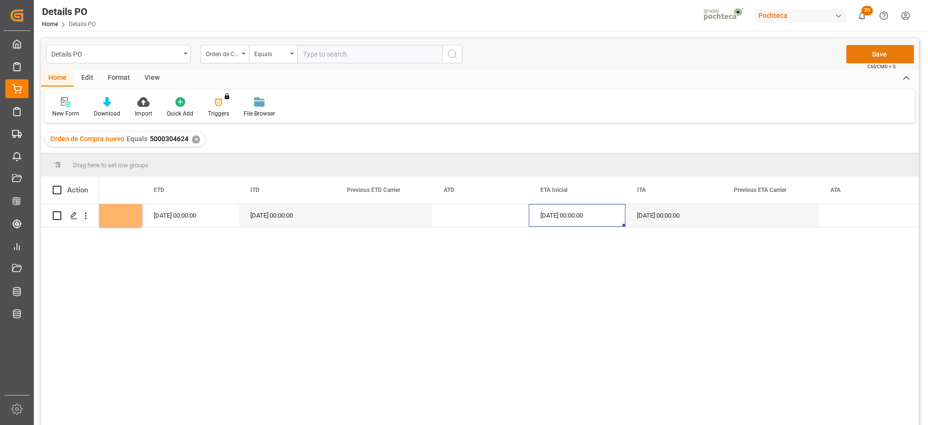
click at [881, 50] on button "Save" at bounding box center [880, 54] width 68 height 18
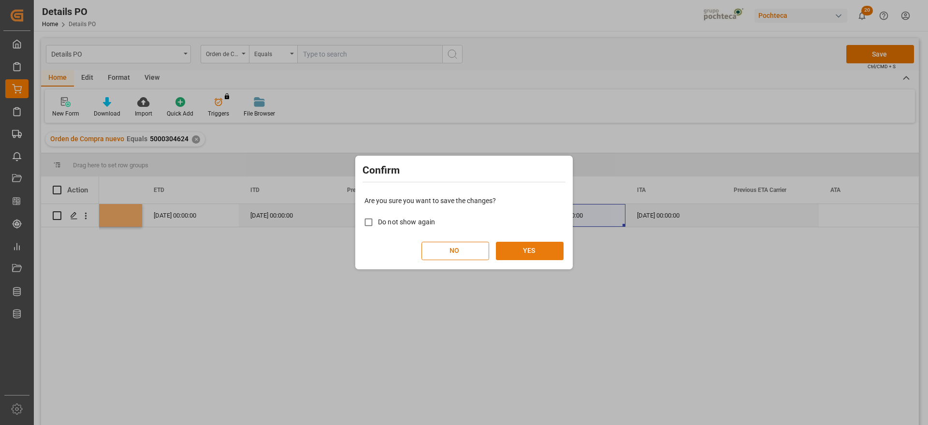
click at [554, 248] on button "YES" at bounding box center [530, 251] width 68 height 18
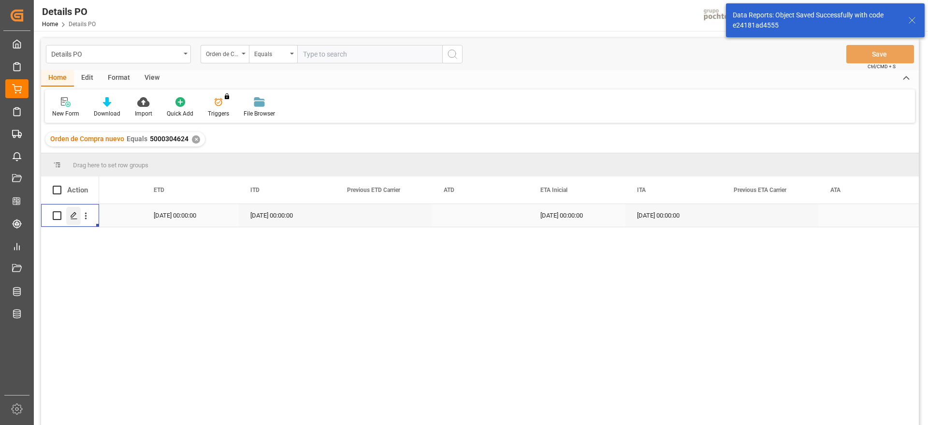
click at [74, 216] on polygon "Press SPACE to select this row." at bounding box center [73, 215] width 5 height 5
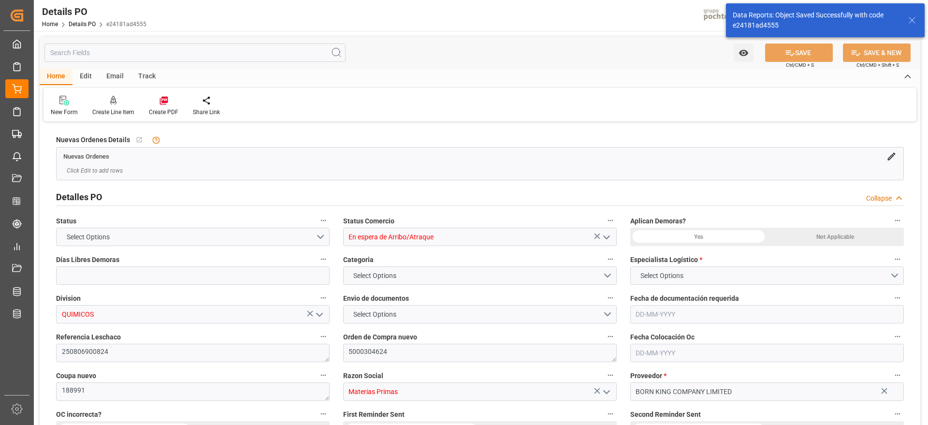
type input "12"
type input "[DATE]"
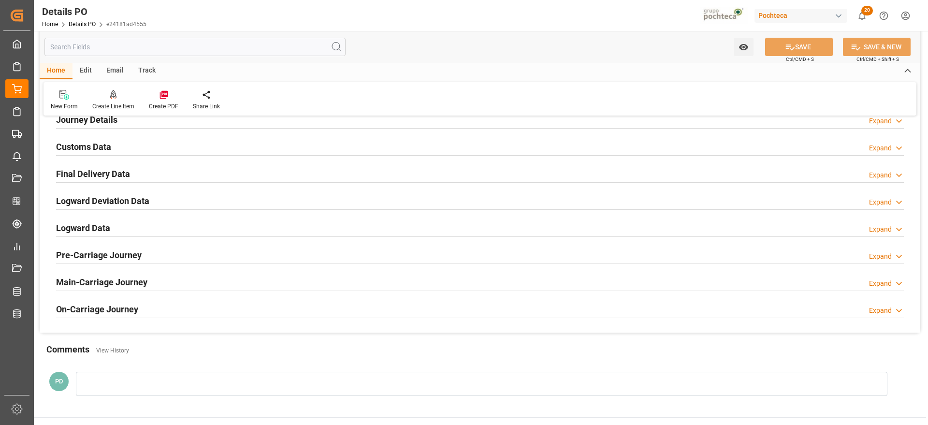
scroll to position [604, 0]
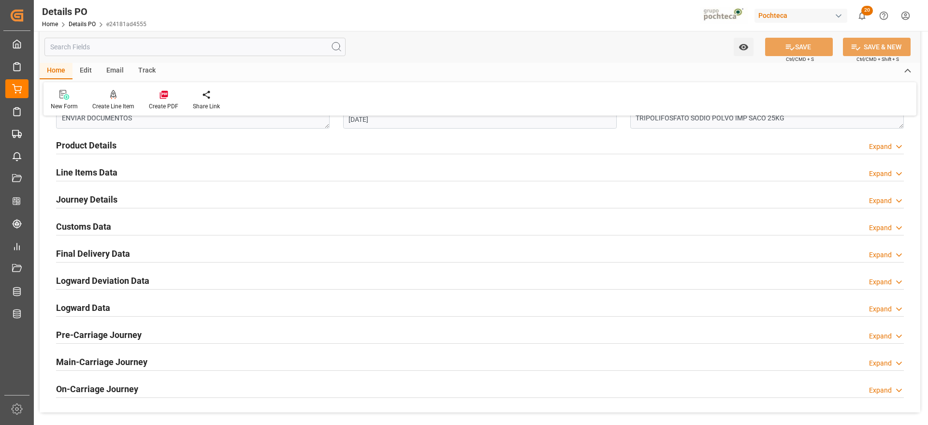
click at [85, 226] on h2 "Customs Data" at bounding box center [83, 226] width 55 height 13
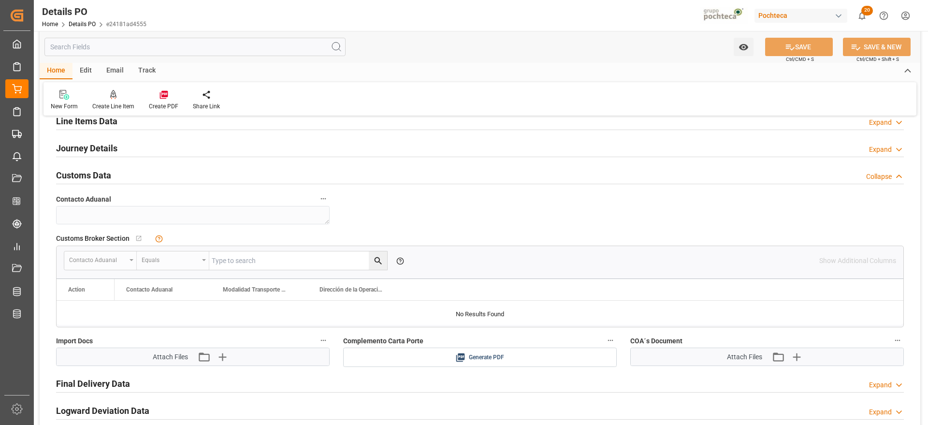
scroll to position [725, 0]
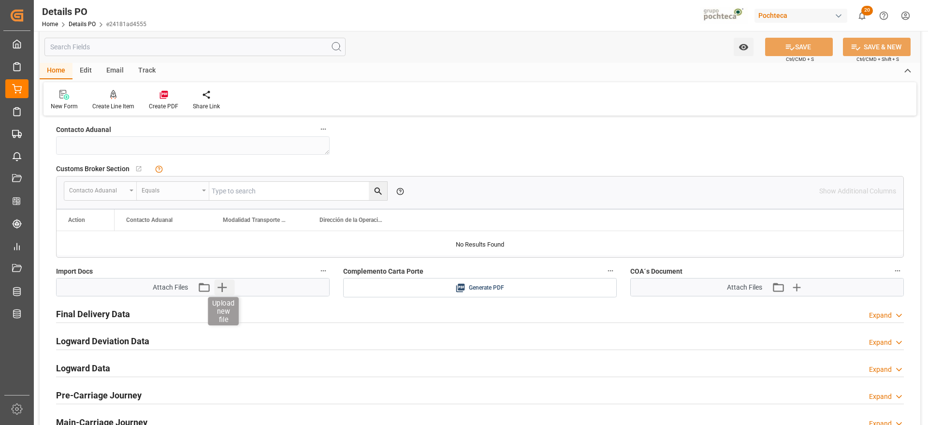
click at [220, 286] on icon "button" at bounding box center [221, 286] width 15 height 15
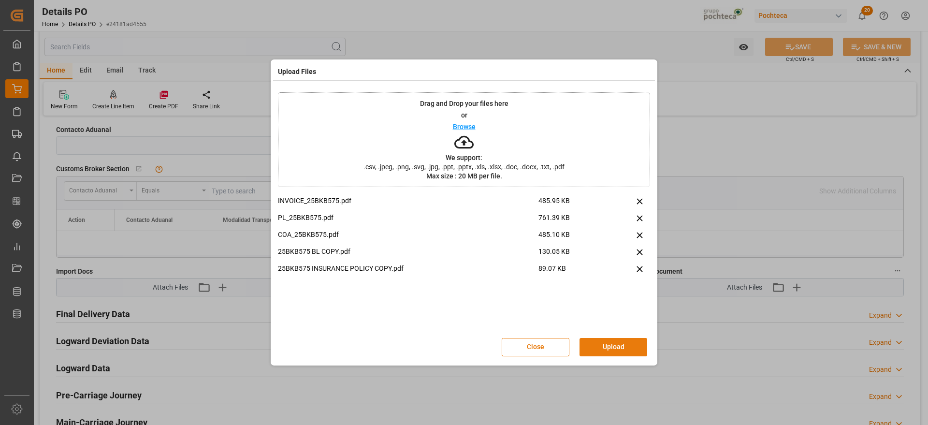
click at [610, 341] on button "Upload" at bounding box center [614, 347] width 68 height 18
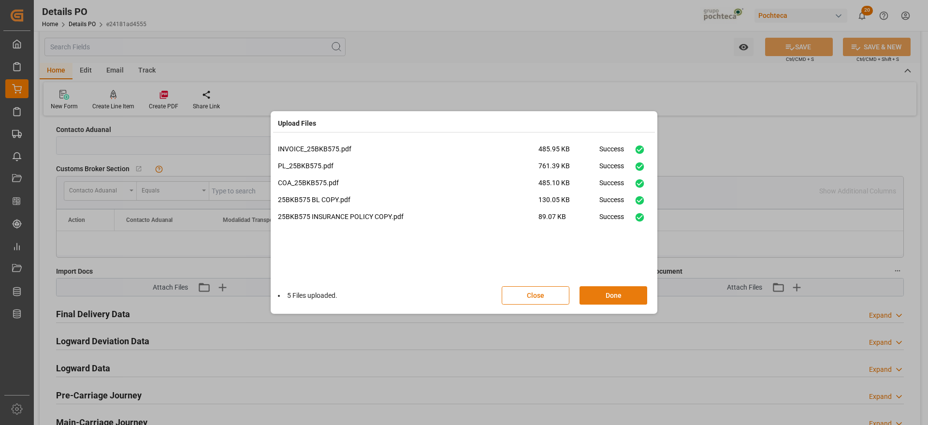
click at [612, 295] on button "Done" at bounding box center [614, 295] width 68 height 18
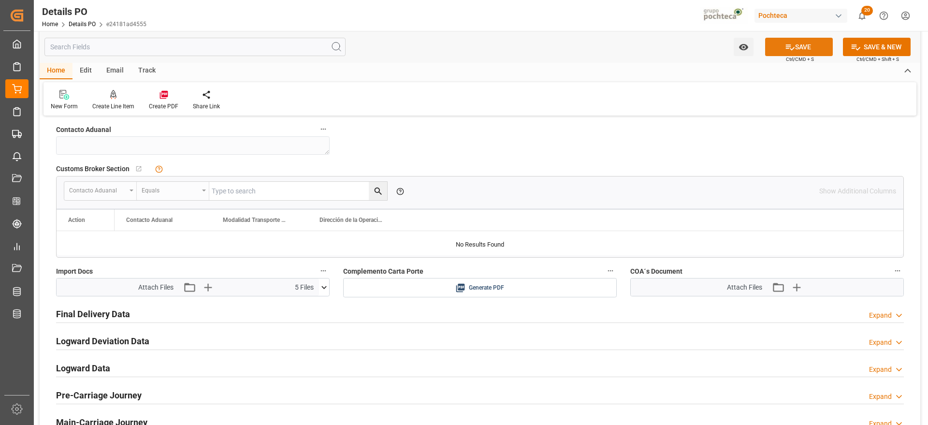
click at [811, 48] on button "SAVE" at bounding box center [799, 47] width 68 height 18
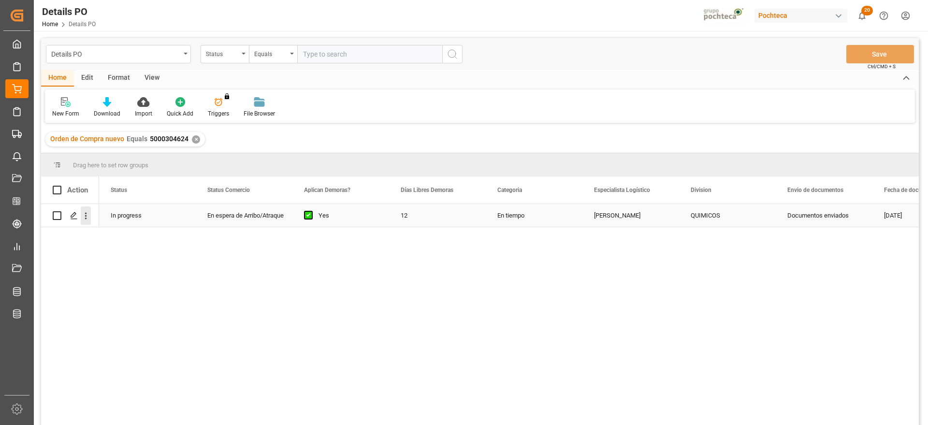
click at [86, 216] on icon "open menu" at bounding box center [86, 216] width 2 height 7
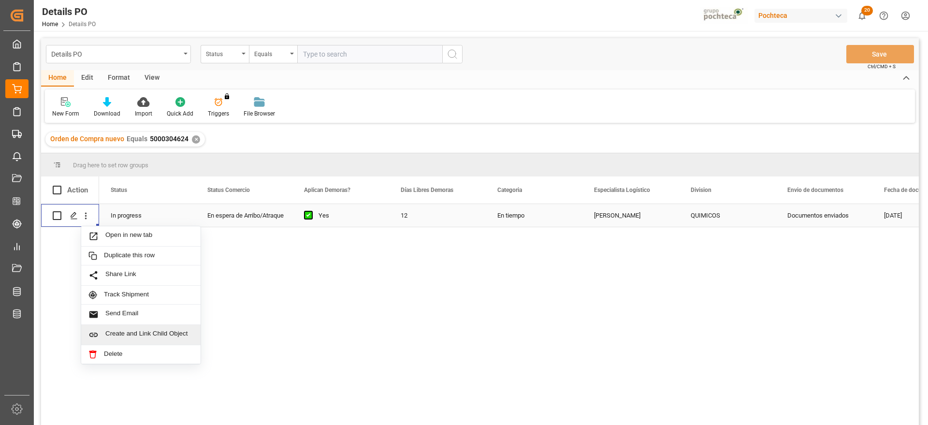
click at [165, 333] on span "Create and Link Child Object" at bounding box center [149, 335] width 88 height 10
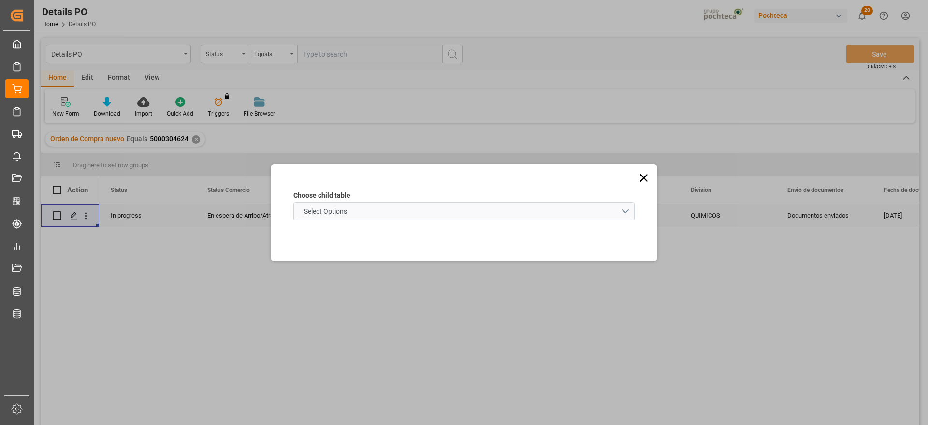
click at [331, 212] on span "Select Options" at bounding box center [325, 211] width 53 height 10
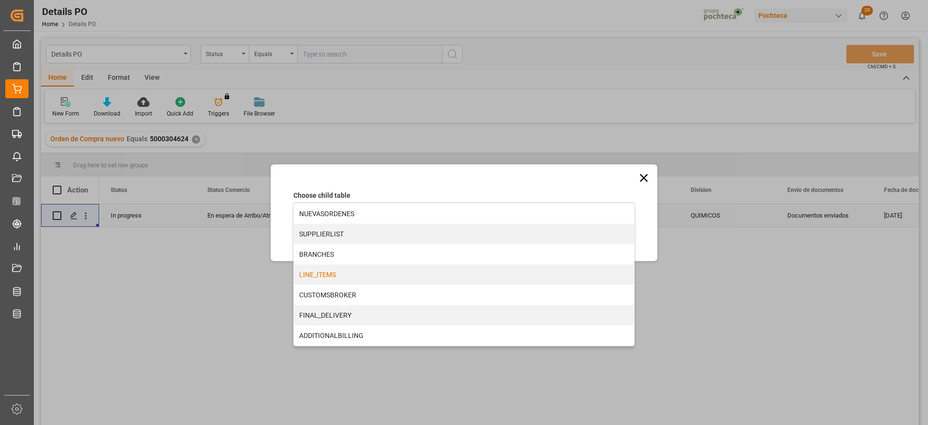
click at [321, 276] on div "LINE_ITEMS" at bounding box center [464, 274] width 340 height 20
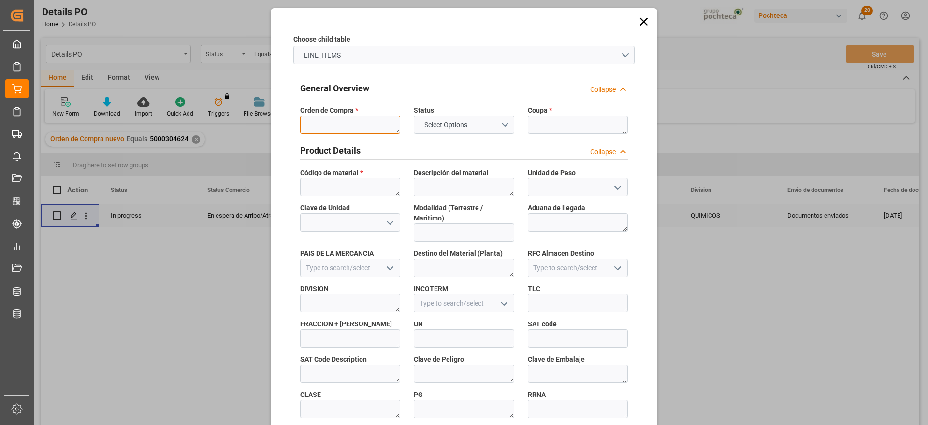
click at [347, 123] on textarea at bounding box center [350, 125] width 100 height 18
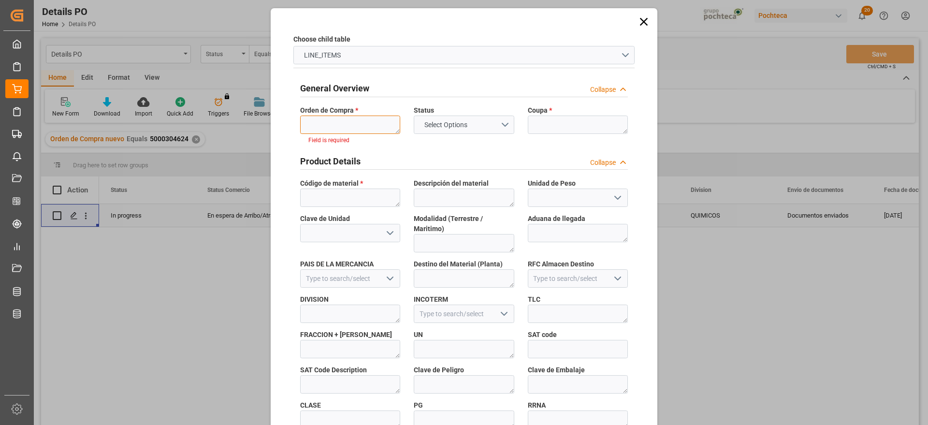
paste textarea "5000304624"
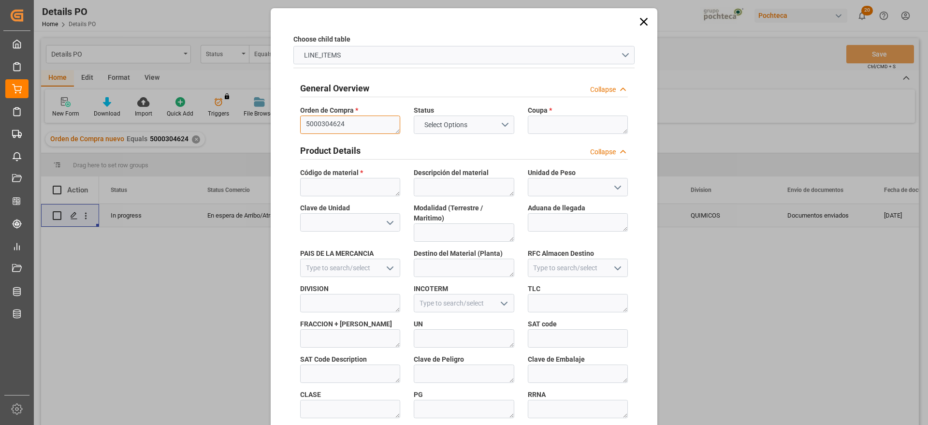
type textarea "5000304624"
click at [534, 120] on textarea at bounding box center [578, 125] width 100 height 18
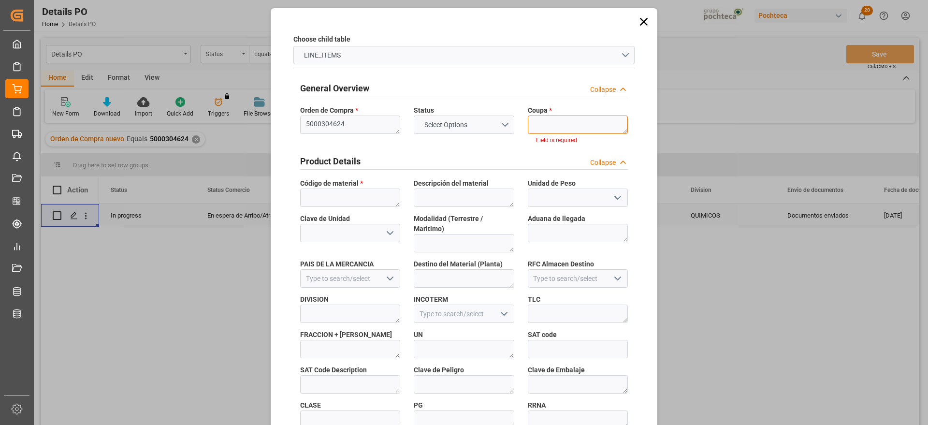
paste textarea "188991"
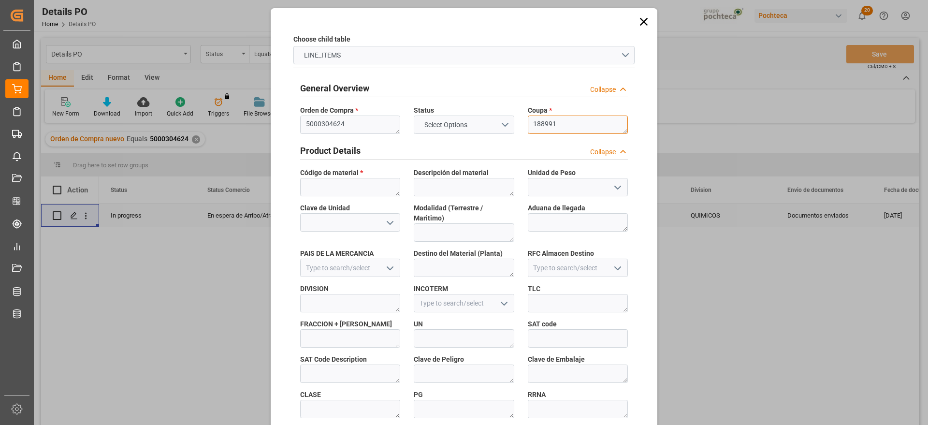
type textarea "188991"
click at [379, 182] on textarea at bounding box center [350, 187] width 100 height 18
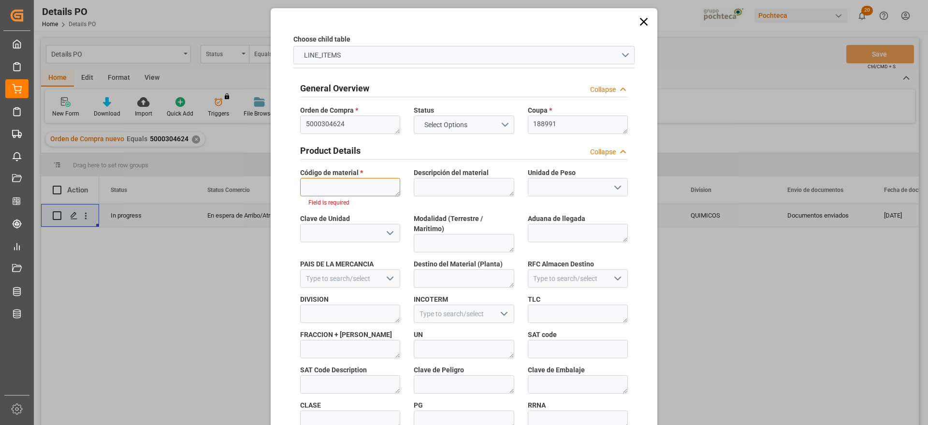
paste textarea "45740"
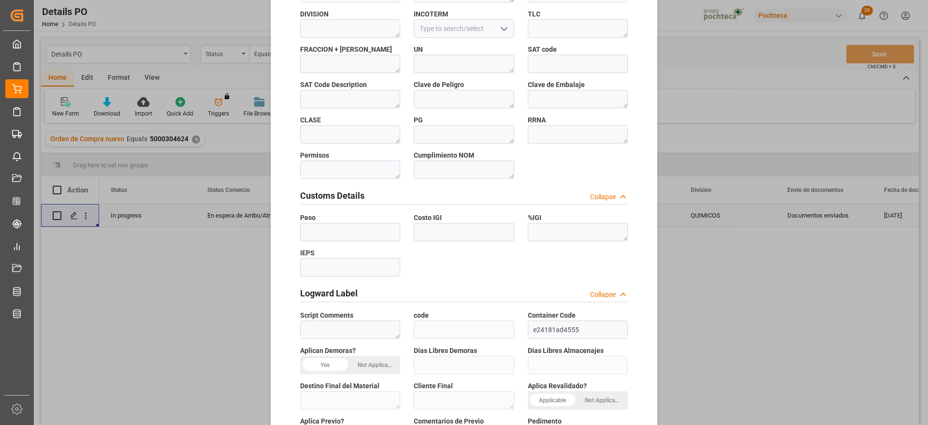
scroll to position [414, 0]
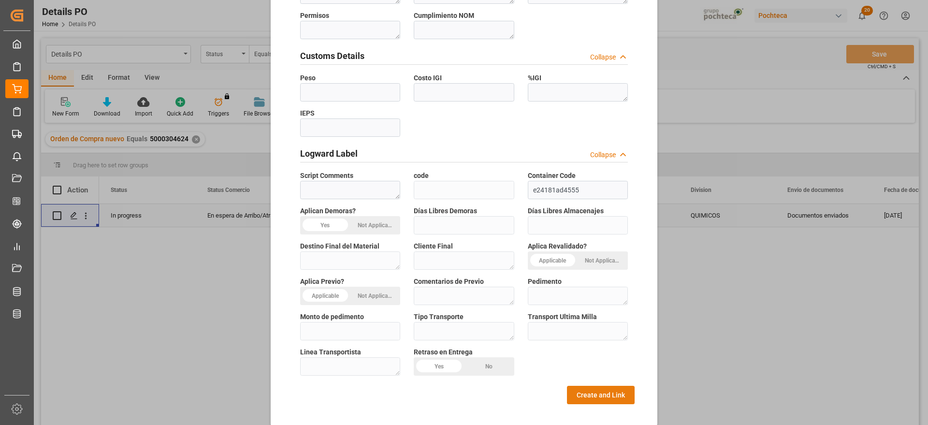
type textarea "45740"
click at [611, 386] on button "Create and Link" at bounding box center [601, 395] width 68 height 18
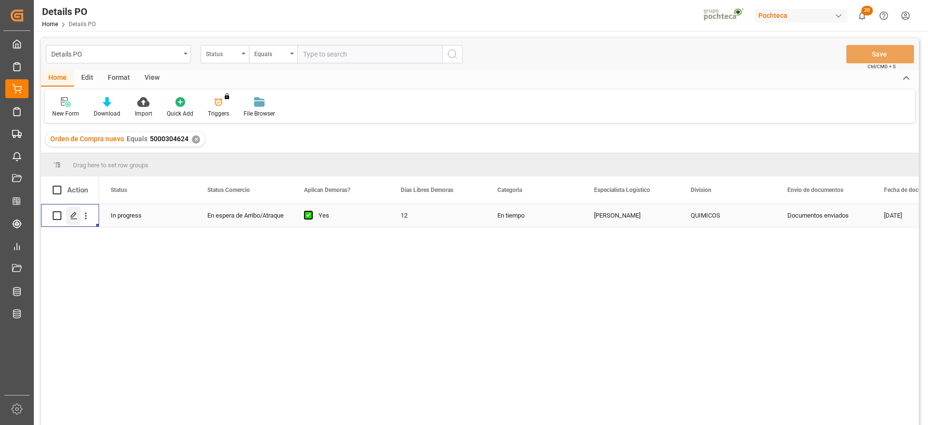
click at [71, 213] on icon "Press SPACE to select this row." at bounding box center [74, 216] width 8 height 8
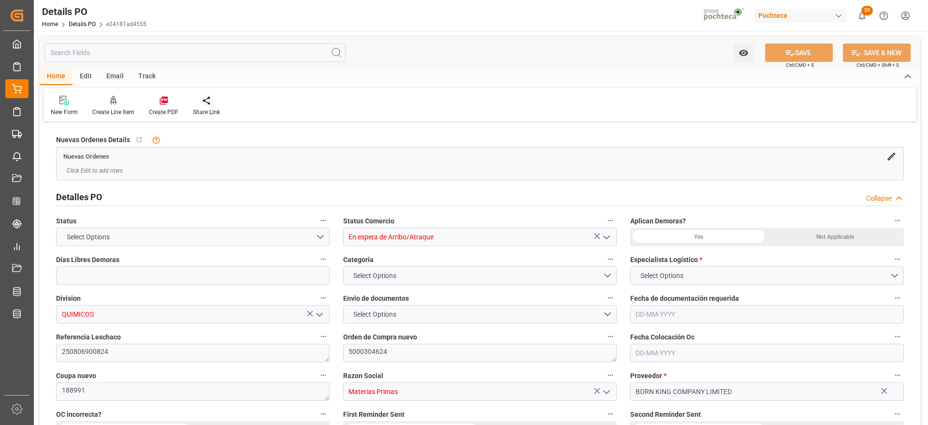
type input "12"
type input "[DATE]"
click at [165, 103] on icon at bounding box center [164, 101] width 10 height 10
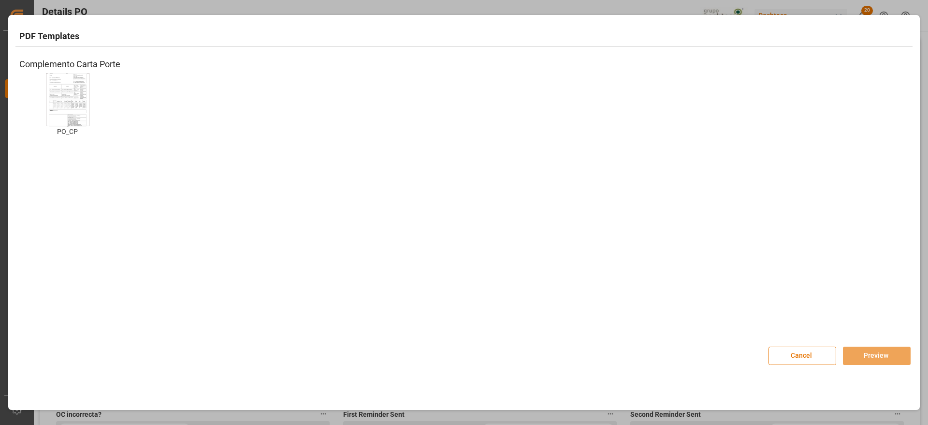
click at [81, 91] on img at bounding box center [67, 99] width 39 height 55
click at [880, 356] on button "Preview" at bounding box center [877, 356] width 68 height 18
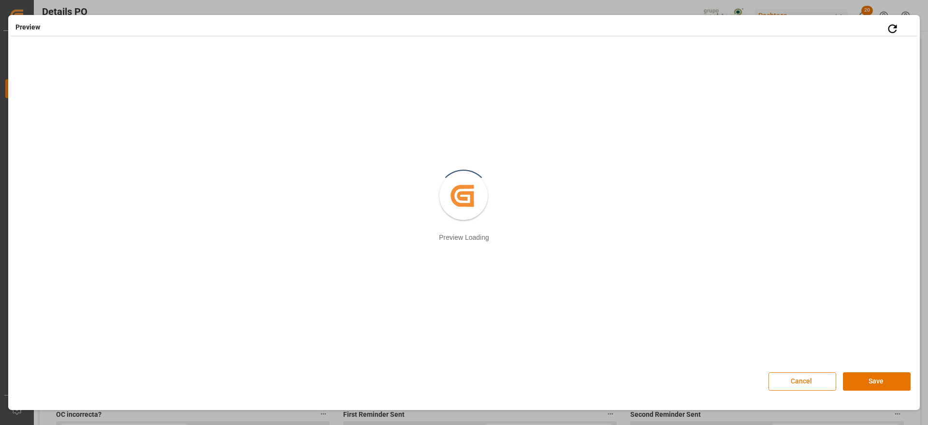
click at [801, 382] on button "Cancel" at bounding box center [803, 381] width 68 height 18
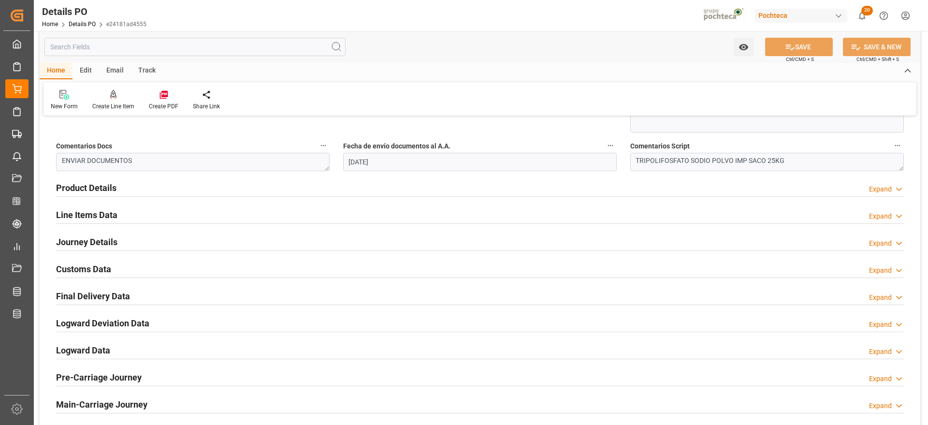
scroll to position [665, 0]
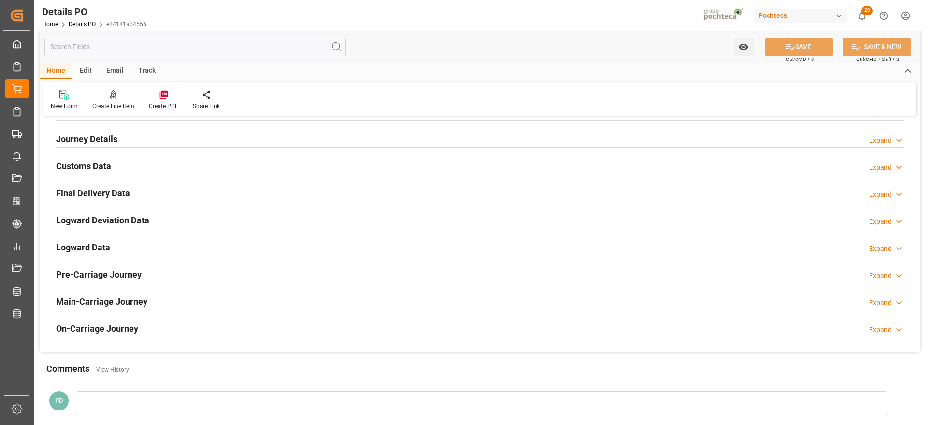
click at [112, 164] on div "Customs Data Expand" at bounding box center [480, 165] width 848 height 18
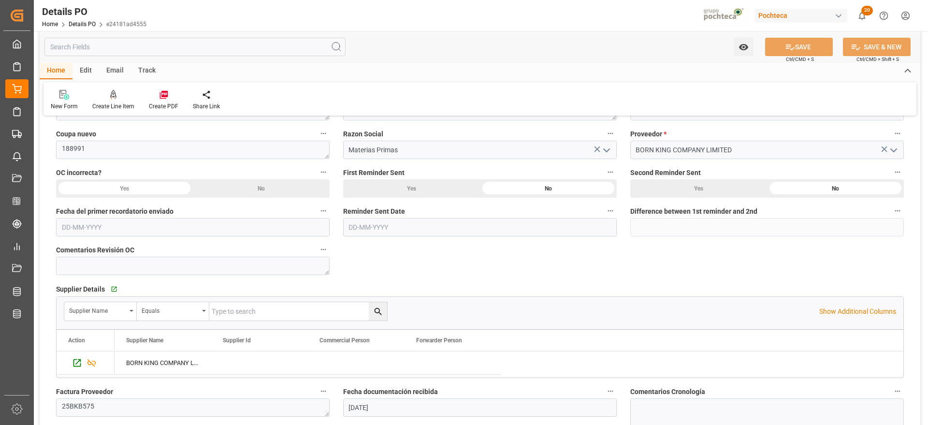
scroll to position [0, 0]
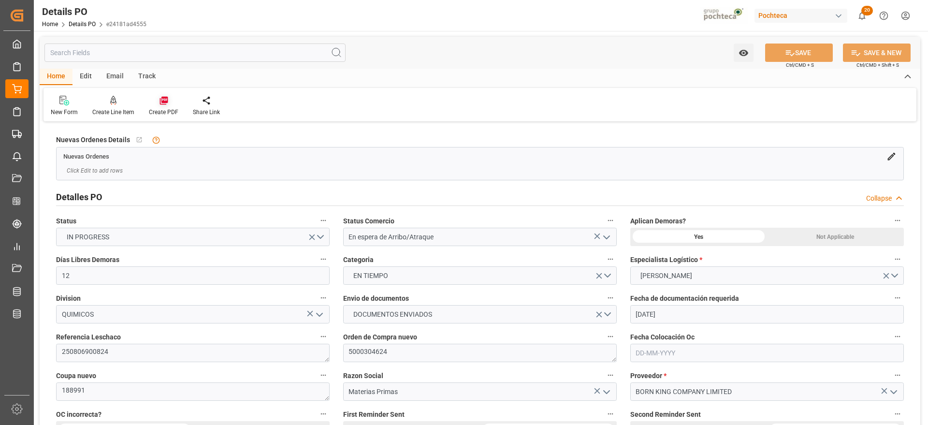
click at [162, 109] on div "Create PDF" at bounding box center [163, 112] width 29 height 9
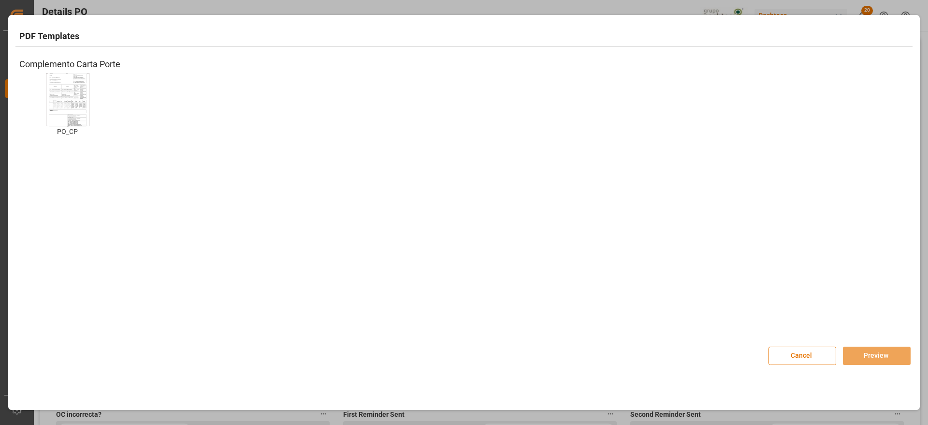
click at [80, 112] on img at bounding box center [67, 99] width 39 height 55
click at [882, 358] on button "Preview" at bounding box center [877, 356] width 68 height 18
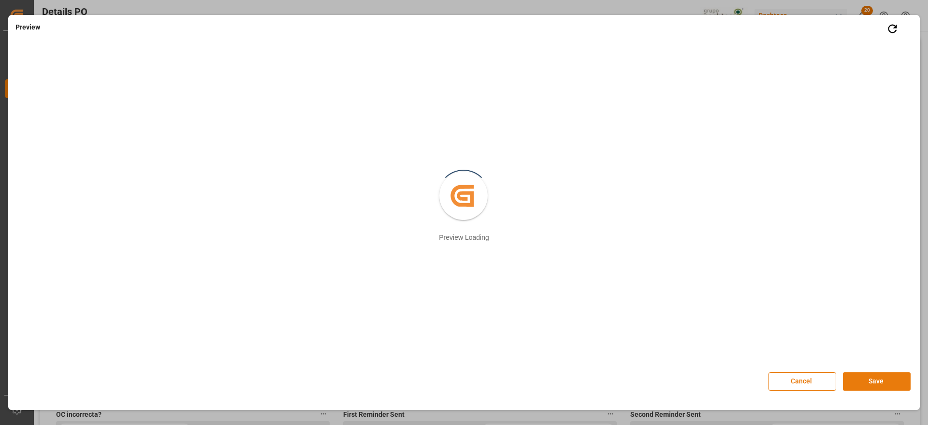
click at [872, 382] on button "Save" at bounding box center [877, 381] width 68 height 18
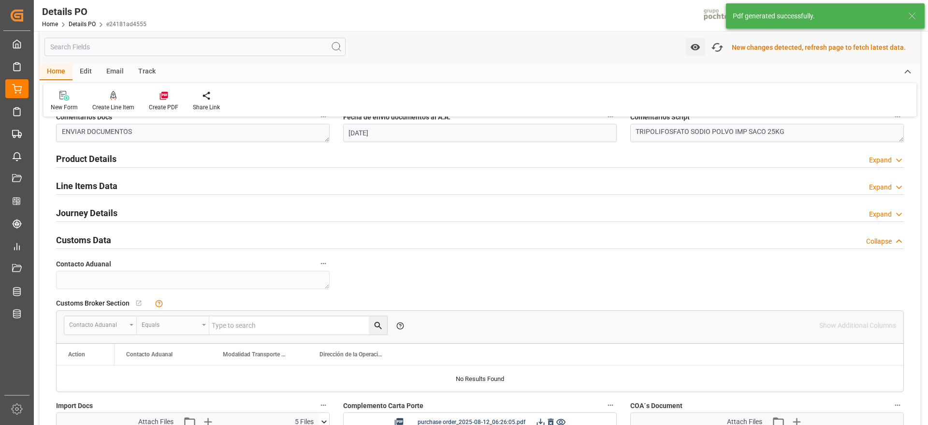
scroll to position [787, 0]
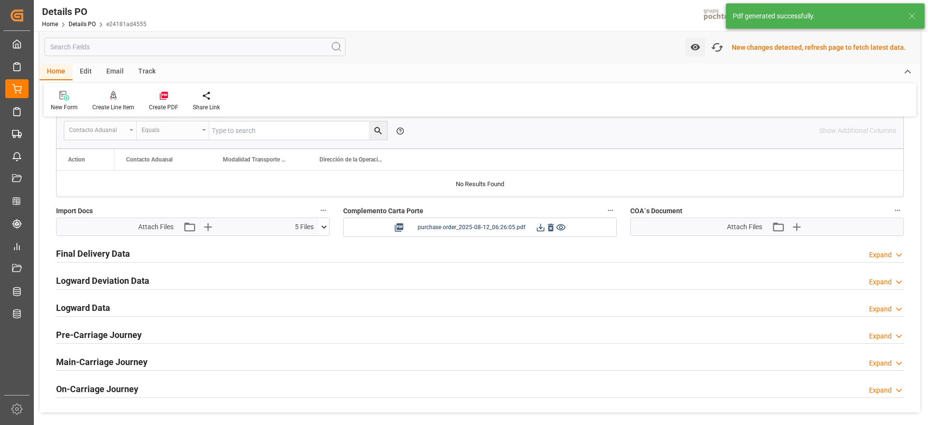
click at [539, 229] on icon at bounding box center [541, 227] width 10 height 10
